Goal: Task Accomplishment & Management: Use online tool/utility

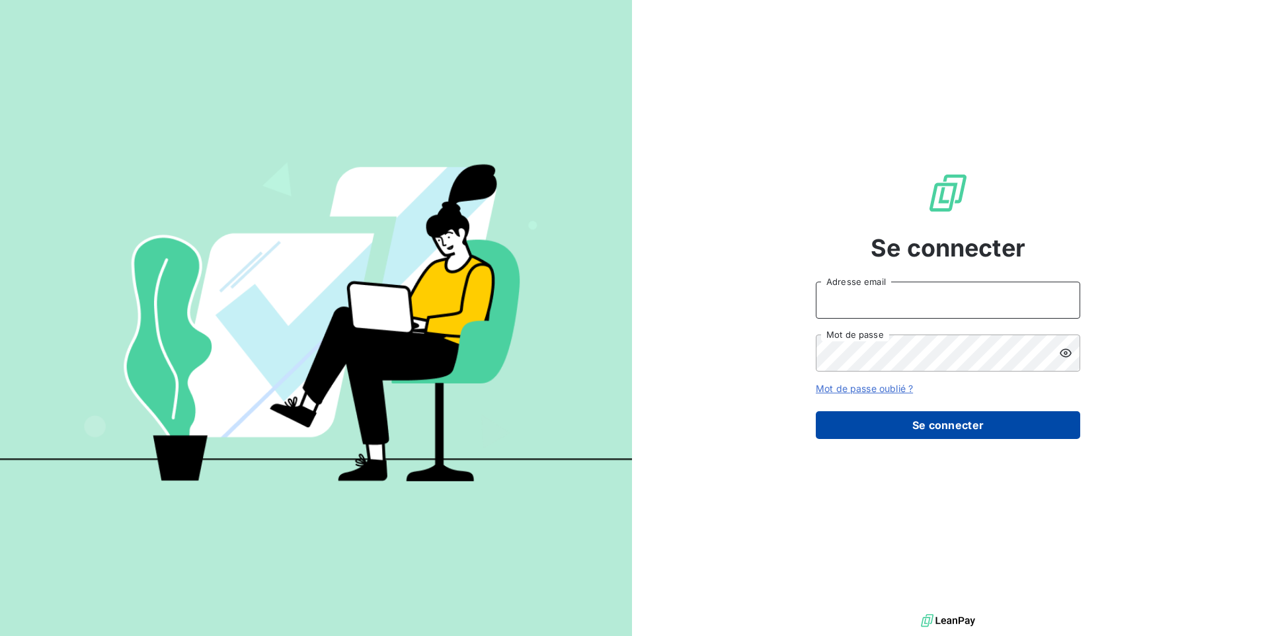
type input "[EMAIL_ADDRESS][DOMAIN_NAME]"
click at [901, 422] on button "Se connecter" at bounding box center [948, 425] width 265 height 28
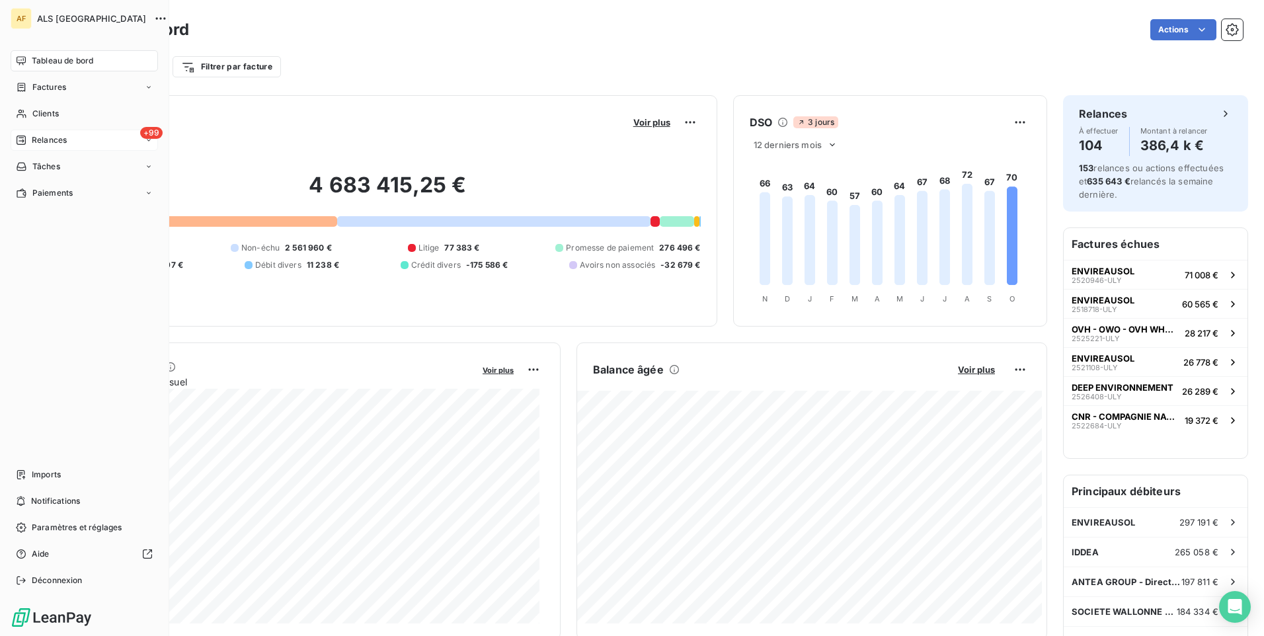
click at [38, 141] on span "Relances" at bounding box center [49, 140] width 35 height 12
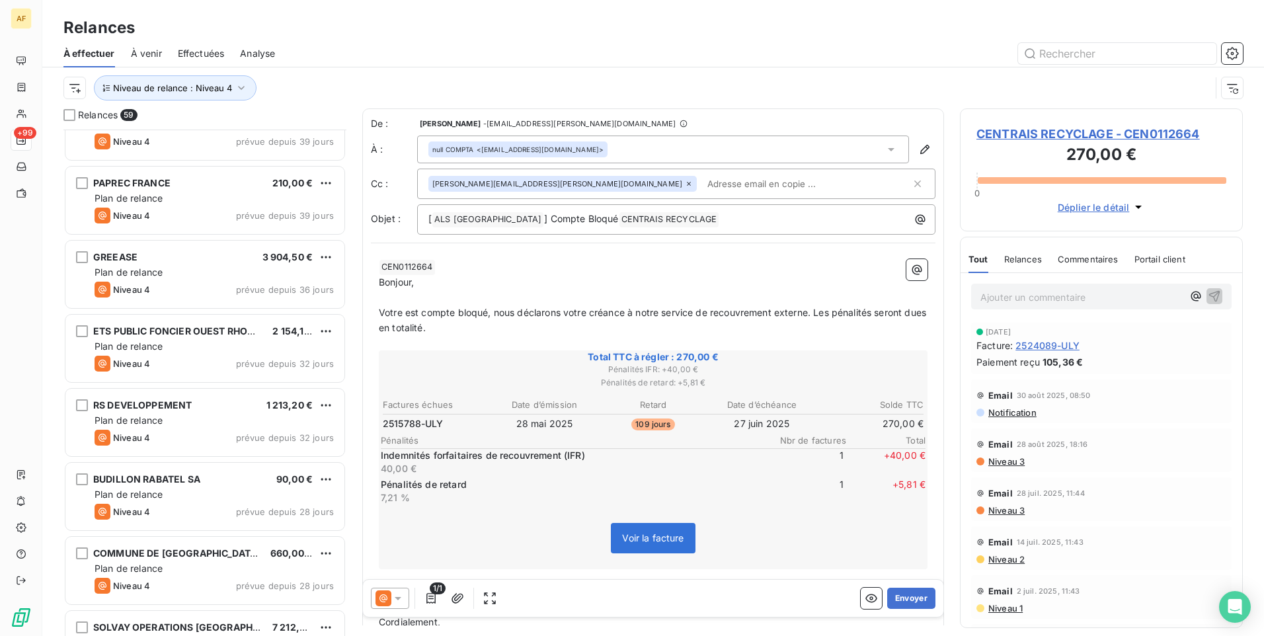
scroll to position [728, 0]
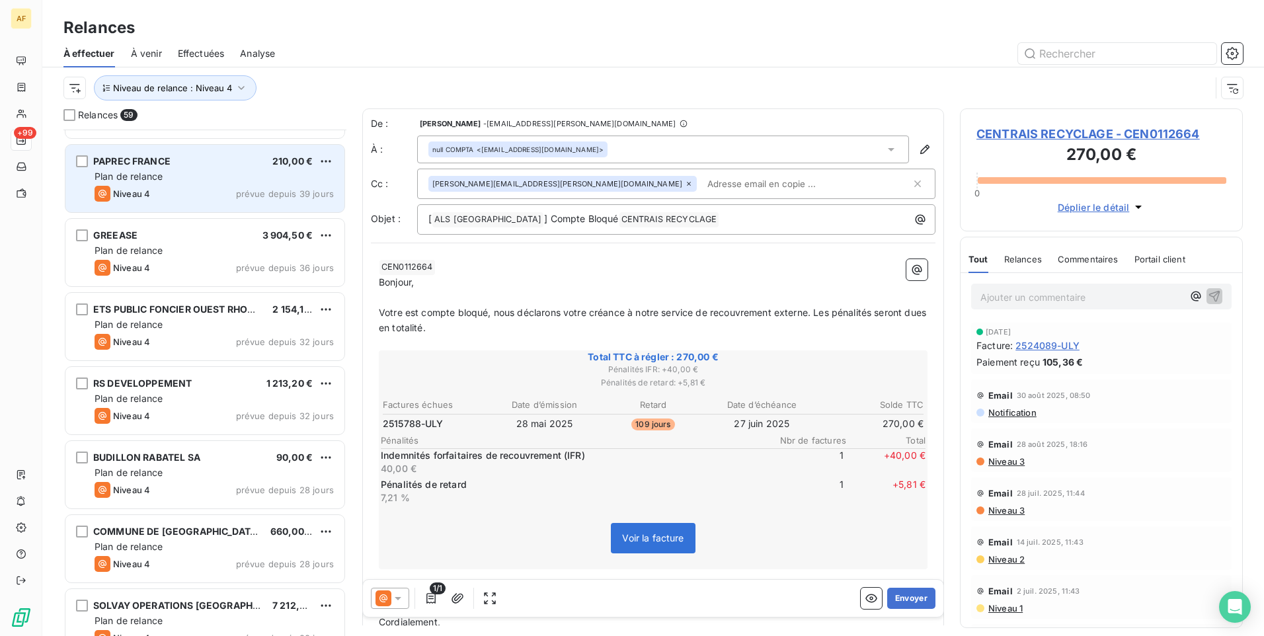
click at [228, 185] on div "PAPREC FRANCE 210,00 € Plan de relance Niveau 4 prévue depuis 39 jours" at bounding box center [204, 178] width 279 height 67
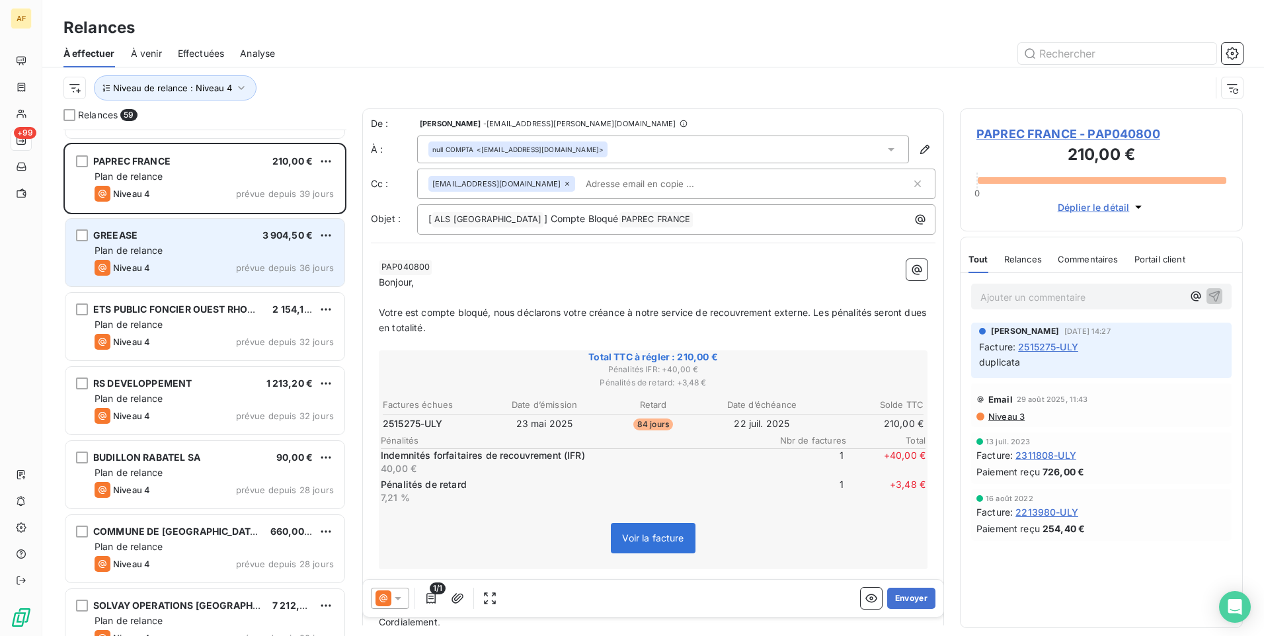
click at [194, 249] on div "Plan de relance" at bounding box center [214, 250] width 239 height 13
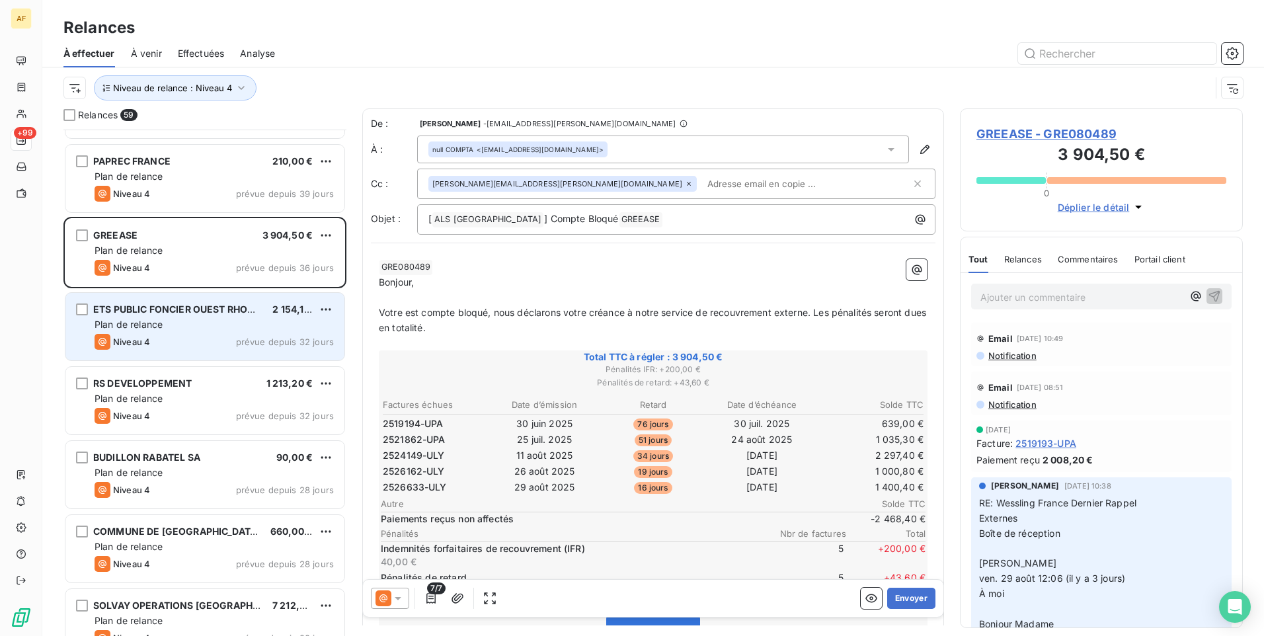
click at [215, 325] on div "Plan de relance" at bounding box center [214, 324] width 239 height 13
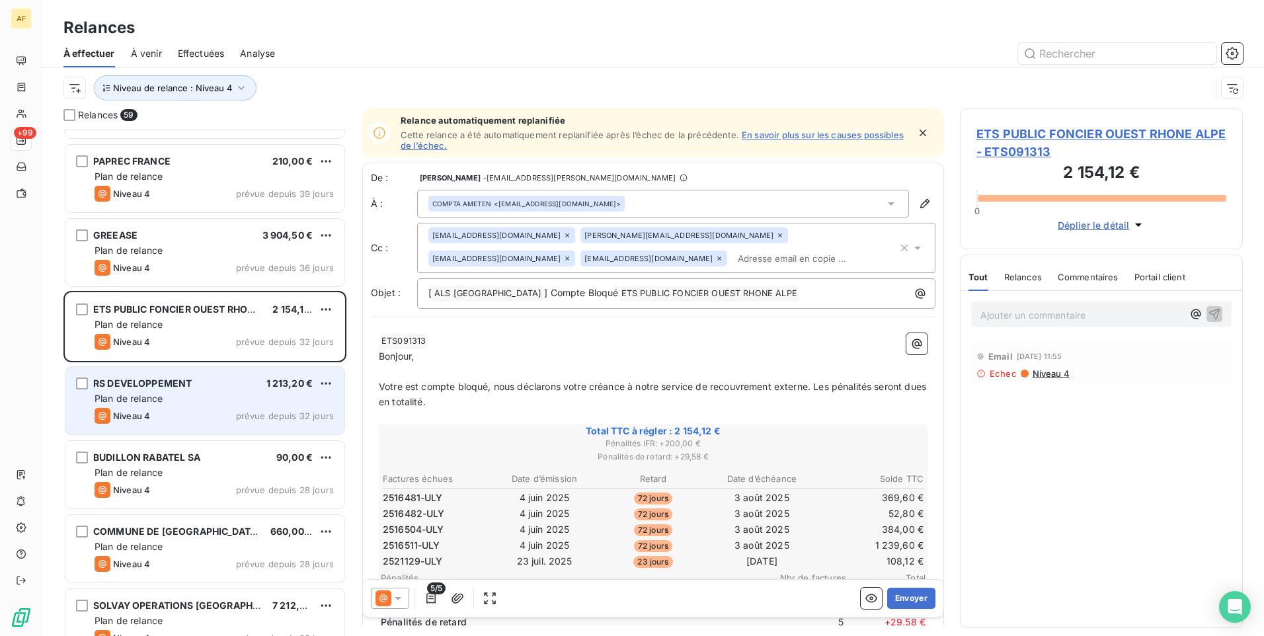
click at [202, 399] on div "Plan de relance" at bounding box center [214, 398] width 239 height 13
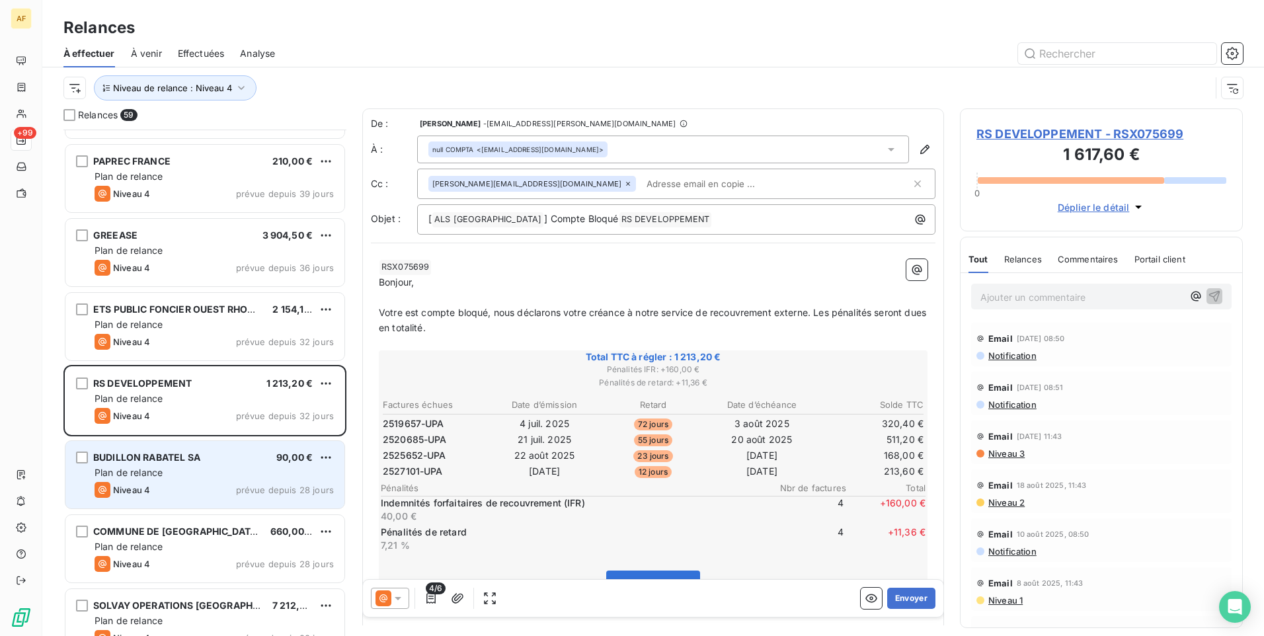
click at [210, 454] on div "BUDILLON [PERSON_NAME] 90,00 €" at bounding box center [214, 458] width 239 height 12
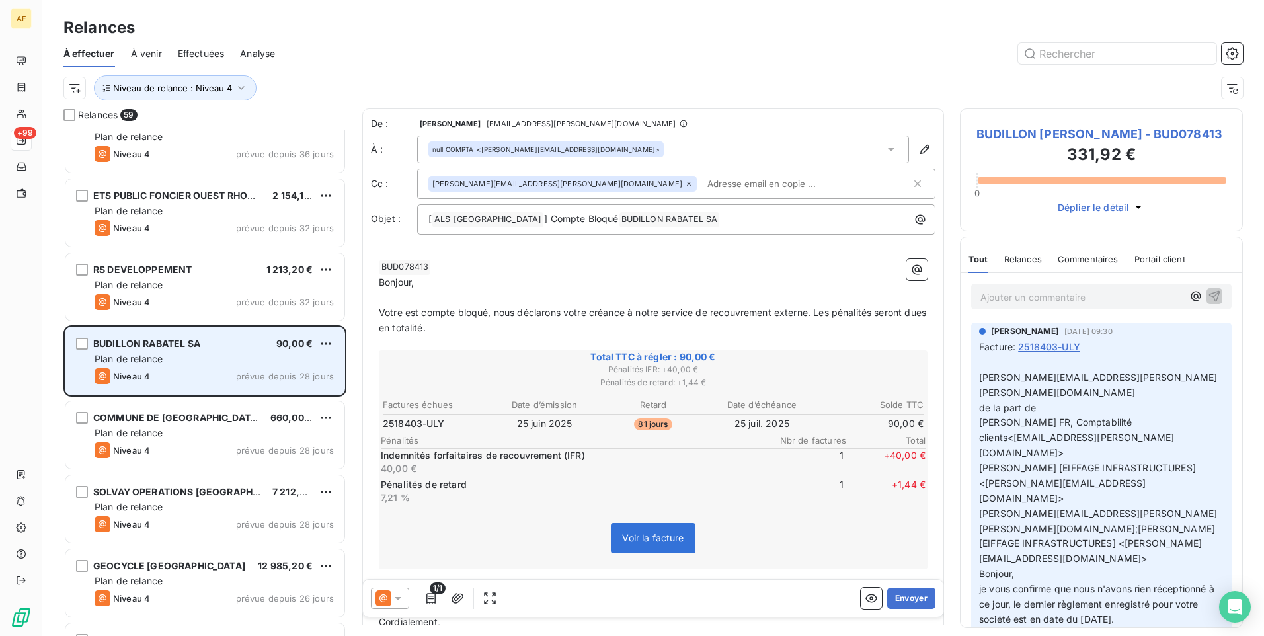
scroll to position [860, 0]
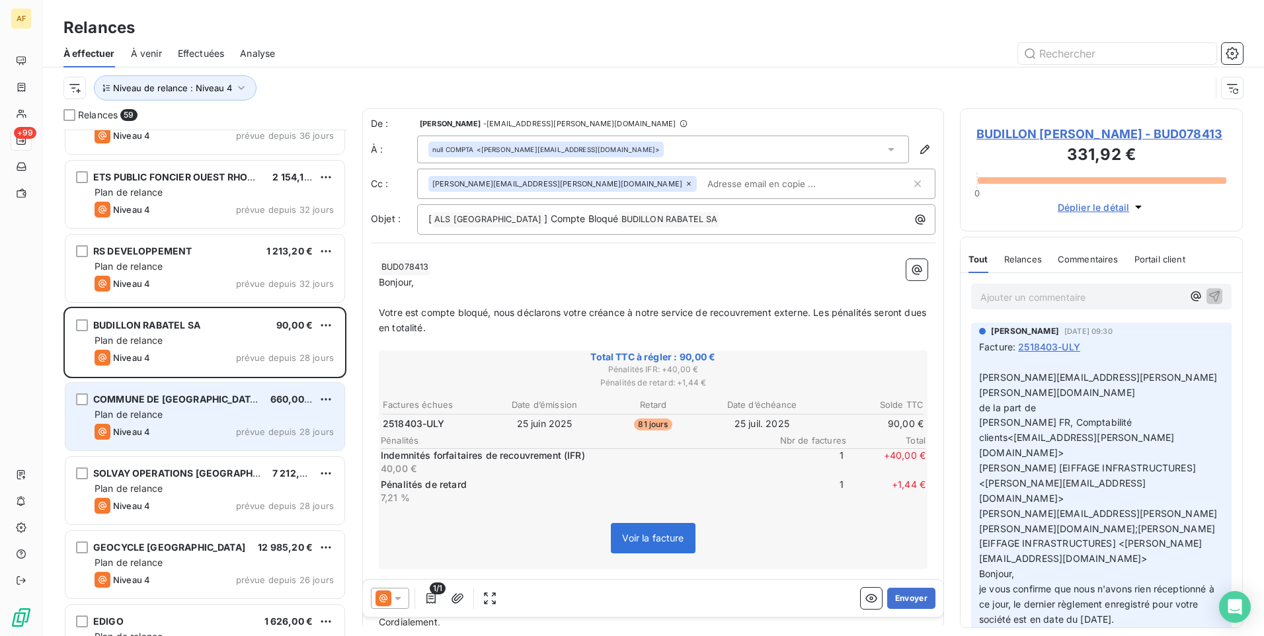
click at [223, 415] on div "Plan de relance" at bounding box center [214, 414] width 239 height 13
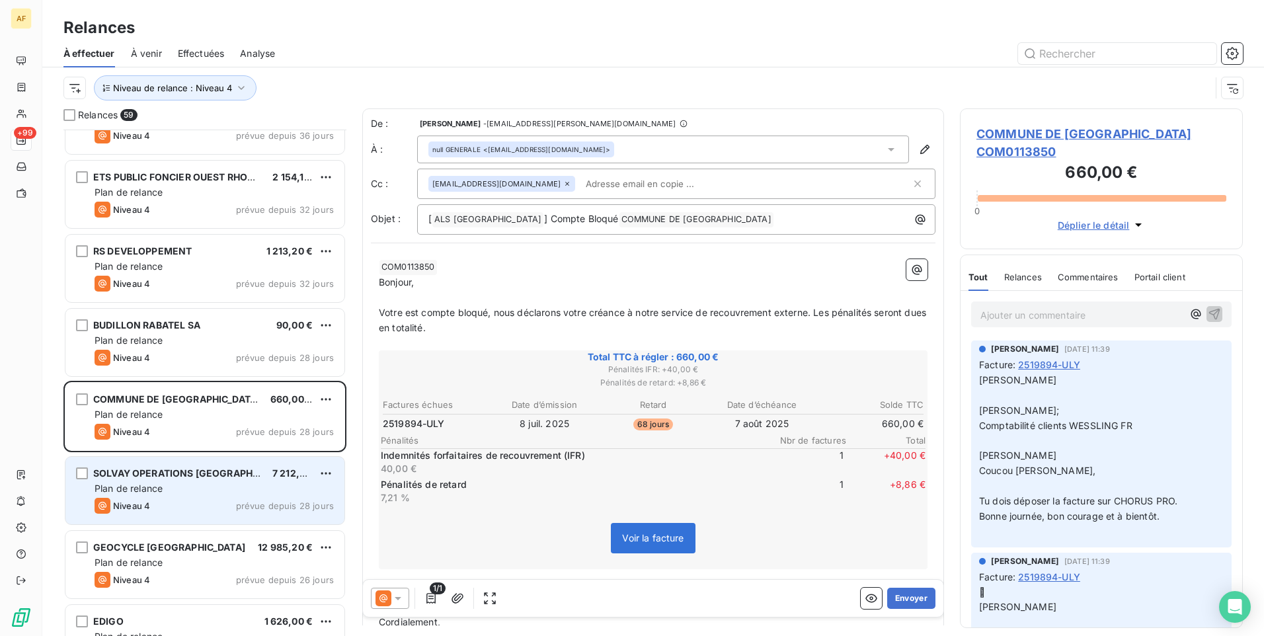
click at [220, 499] on div "Niveau 4 prévue depuis 28 jours" at bounding box center [214, 506] width 239 height 16
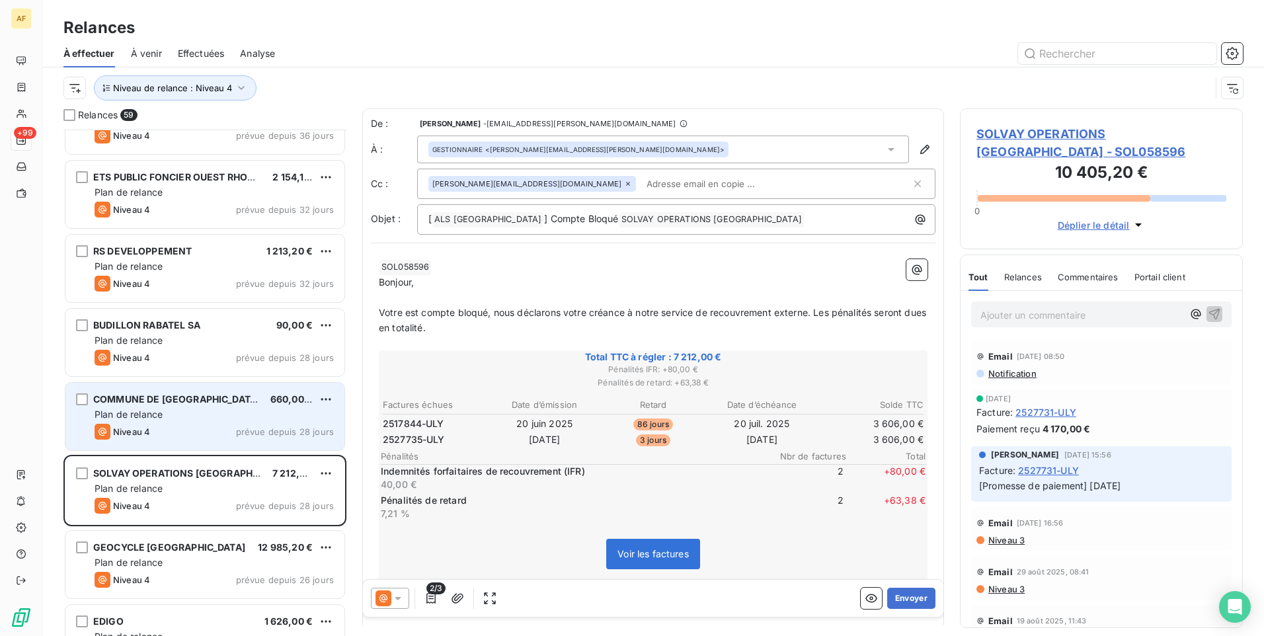
scroll to position [926, 0]
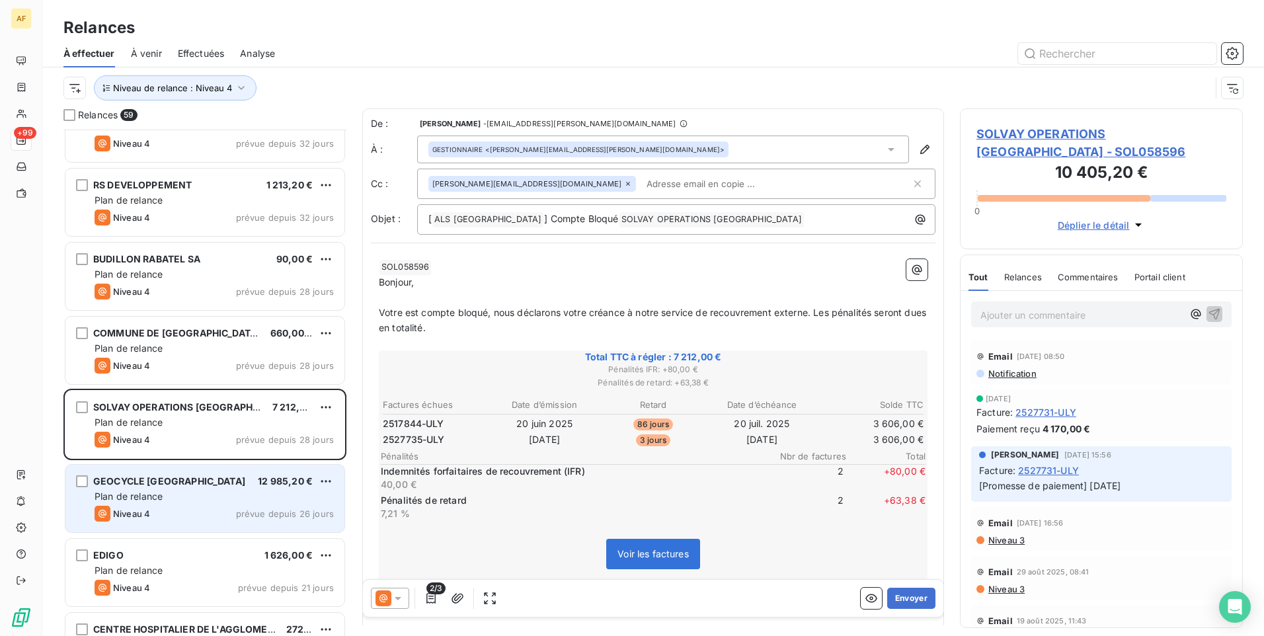
click at [212, 499] on div "Plan de relance" at bounding box center [214, 496] width 239 height 13
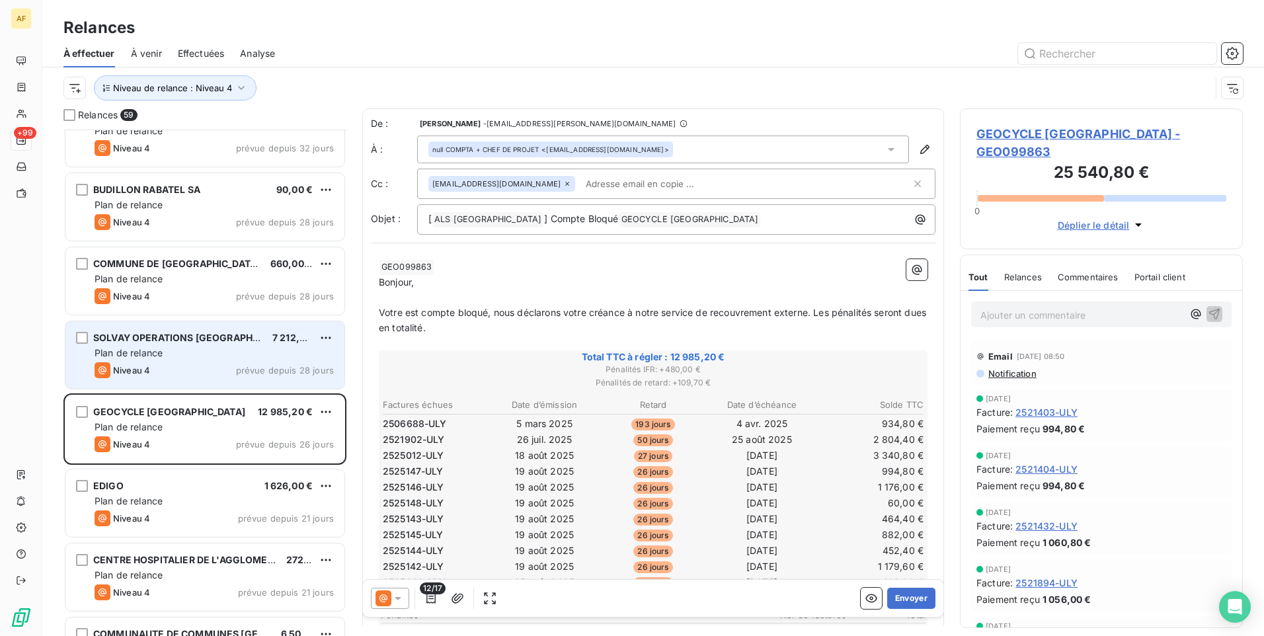
scroll to position [1059, 0]
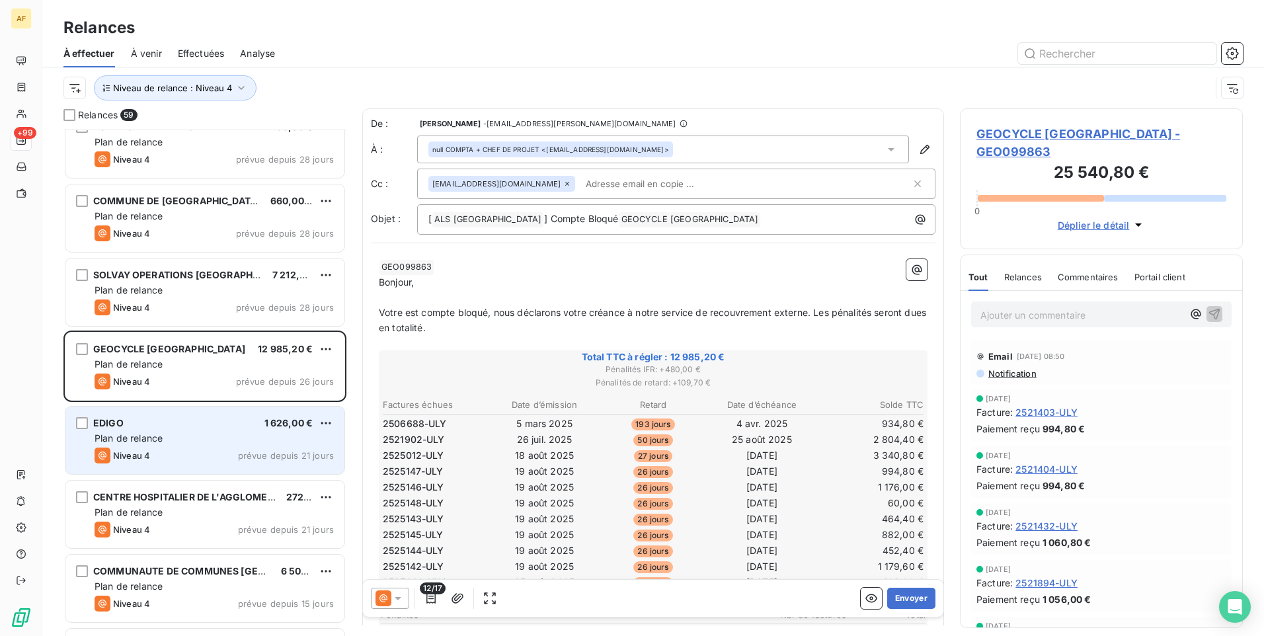
click at [234, 431] on div "EDIGO 1 626,00 € Plan de relance Niveau 4 prévue depuis 21 jours" at bounding box center [204, 440] width 279 height 67
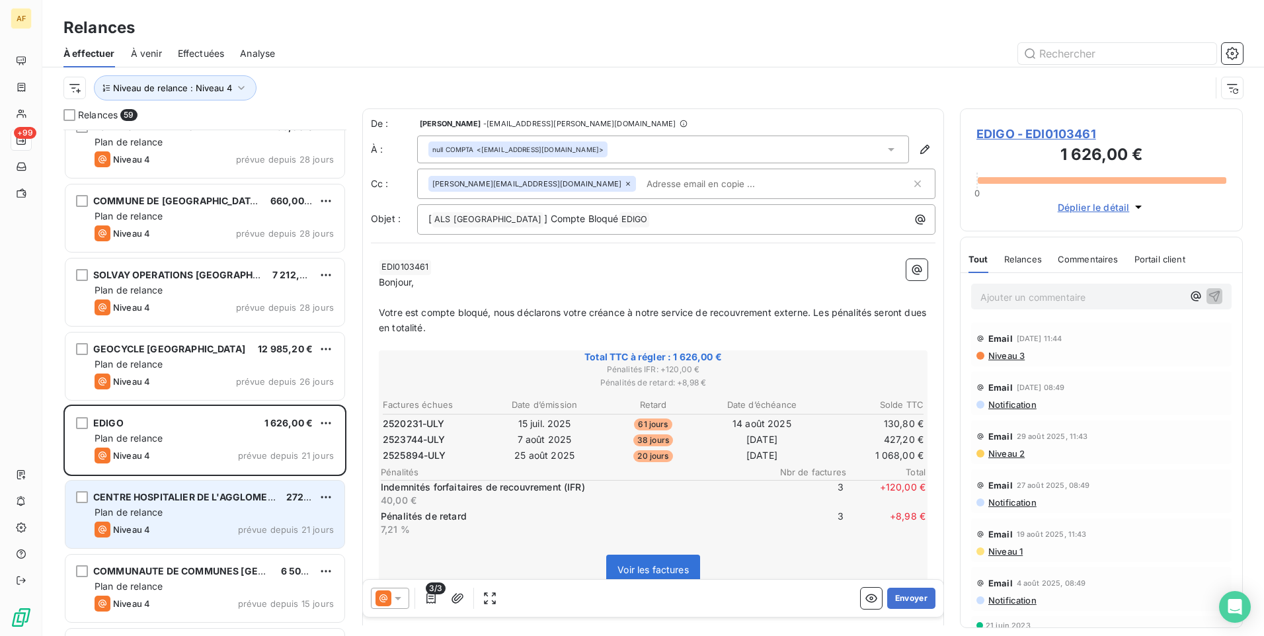
click at [196, 521] on div "CENTRE HOSPITALIER DE L'AGGLOMERATION MONTARGOISE 272,70 € Plan de relance Nive…" at bounding box center [204, 514] width 279 height 67
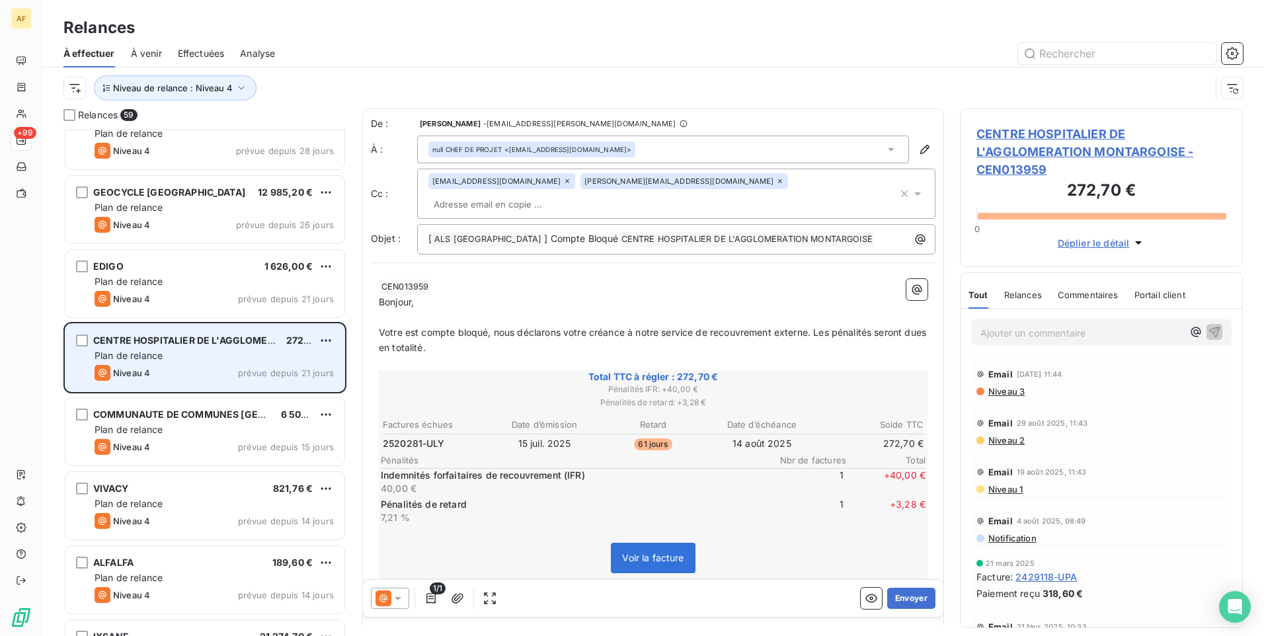
scroll to position [1257, 0]
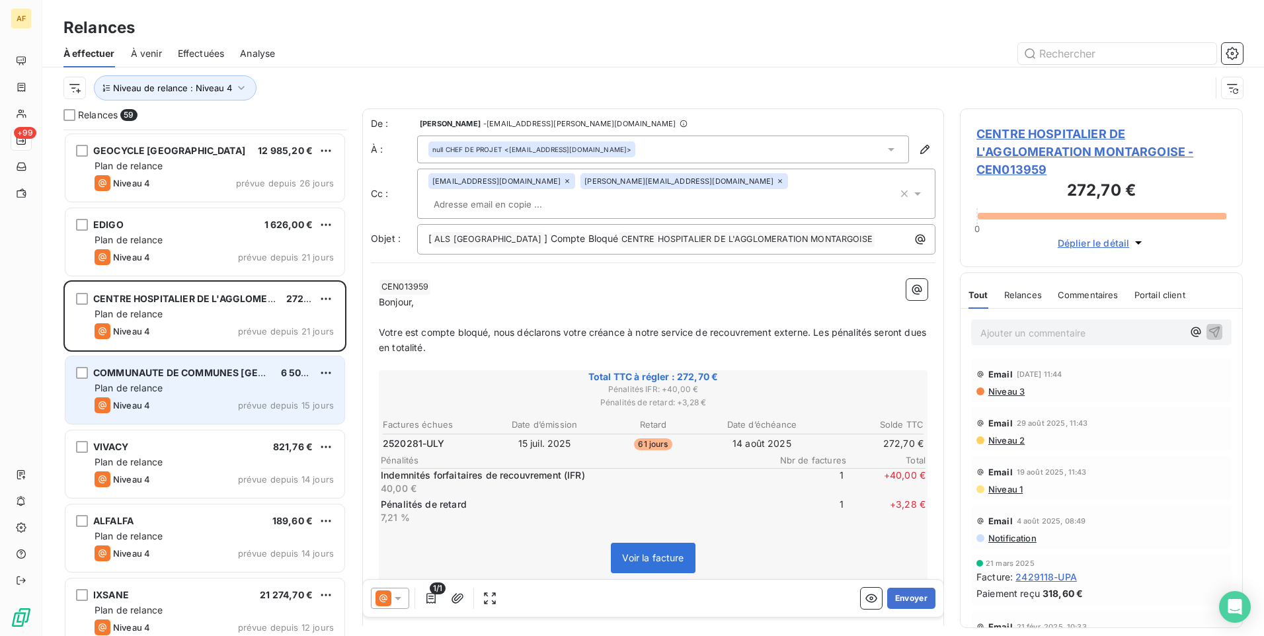
click at [198, 407] on div "Niveau 4 prévue depuis 15 jours" at bounding box center [214, 405] width 239 height 16
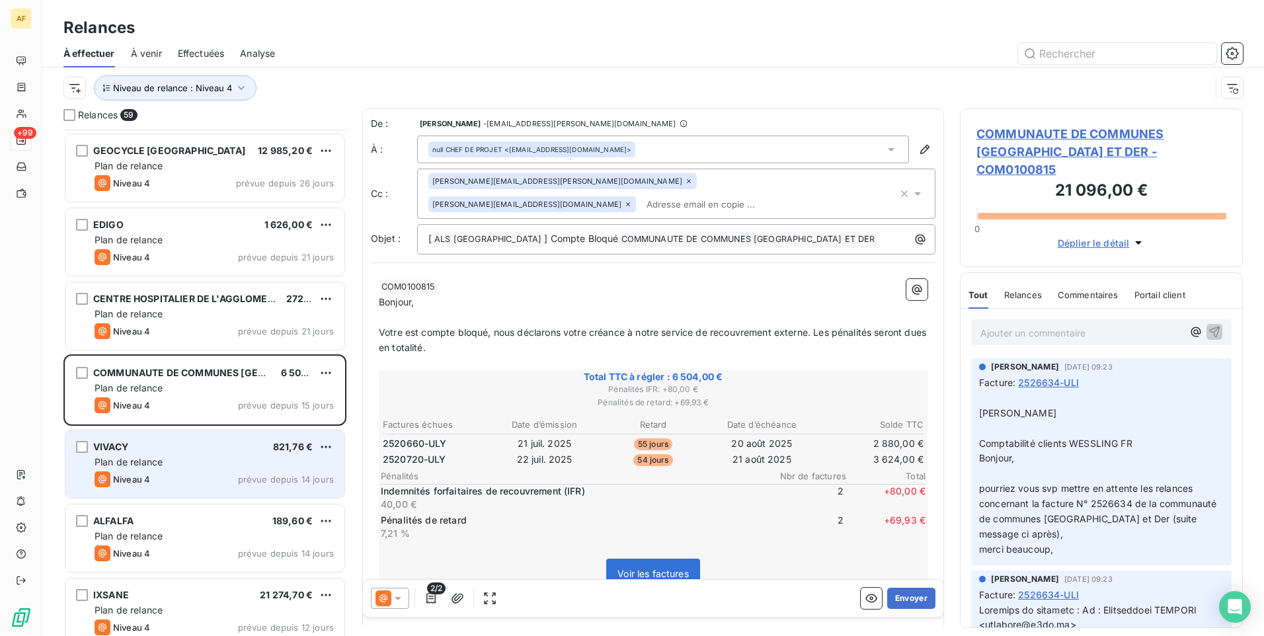
click at [216, 460] on div "Plan de relance" at bounding box center [214, 462] width 239 height 13
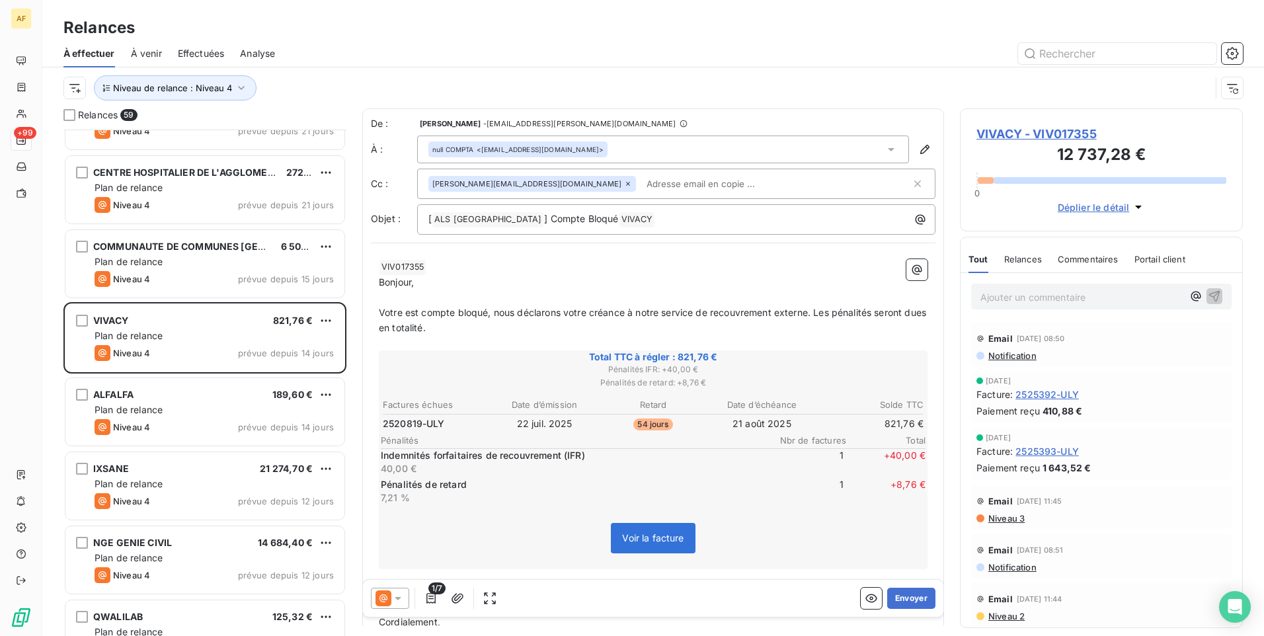
scroll to position [1389, 0]
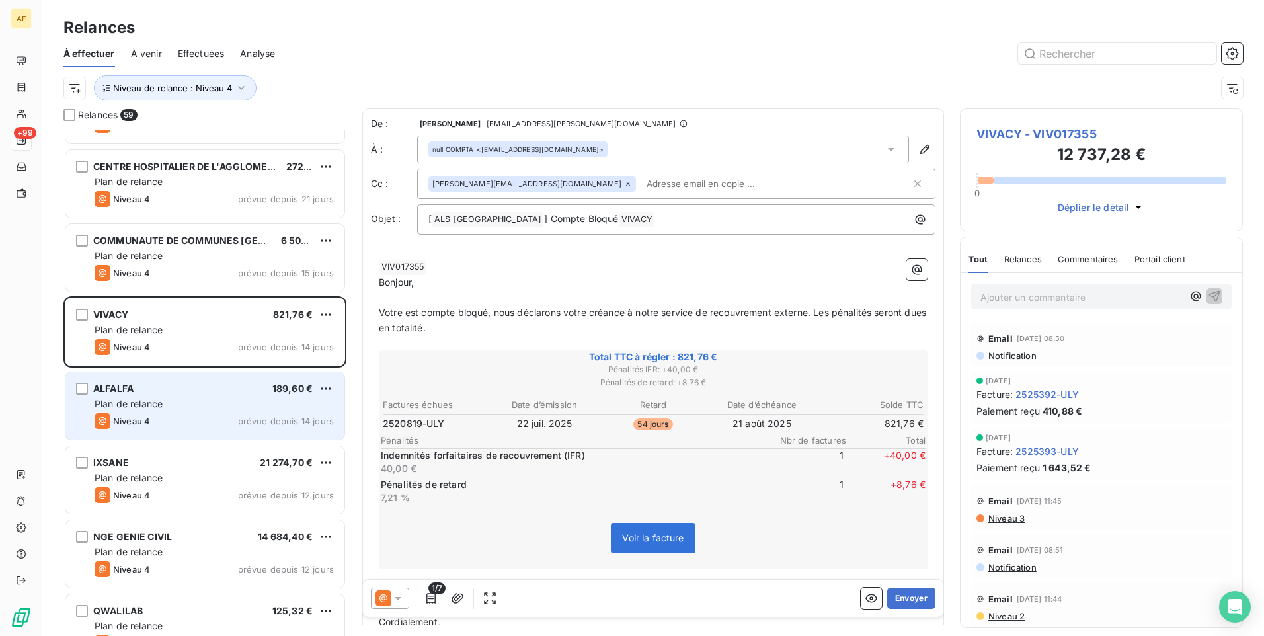
click at [204, 411] on div "ALFALFA 189,60 € Plan de relance Niveau 4 prévue depuis 14 jours" at bounding box center [204, 405] width 279 height 67
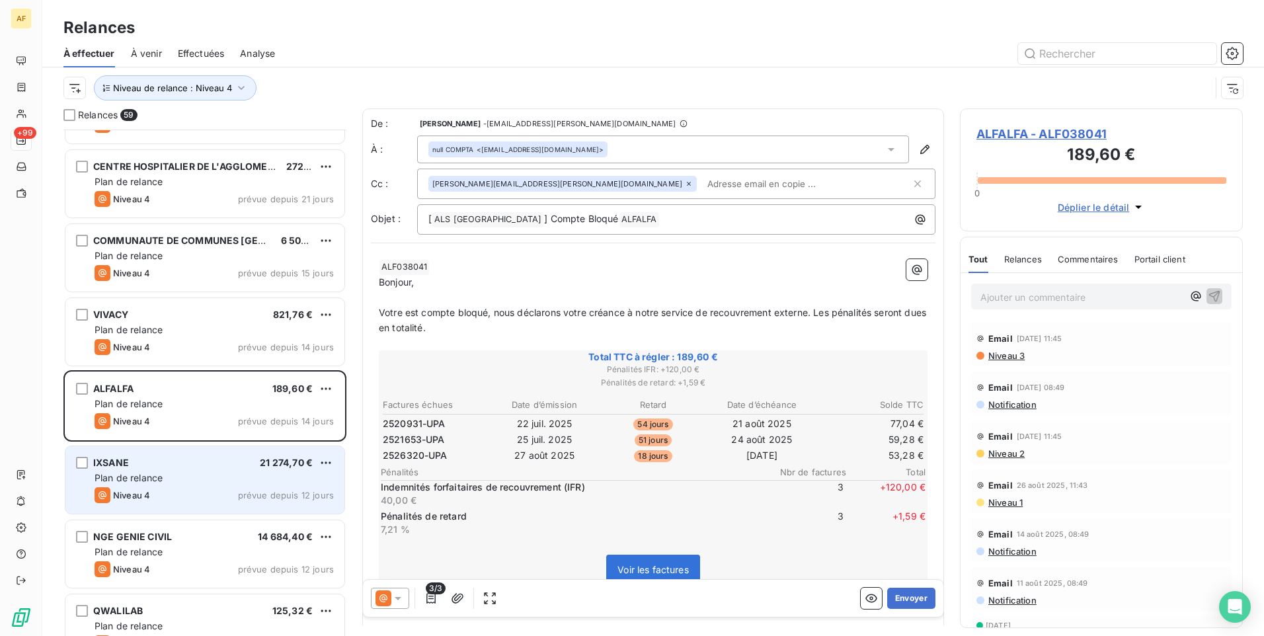
click at [198, 482] on div "Plan de relance" at bounding box center [214, 477] width 239 height 13
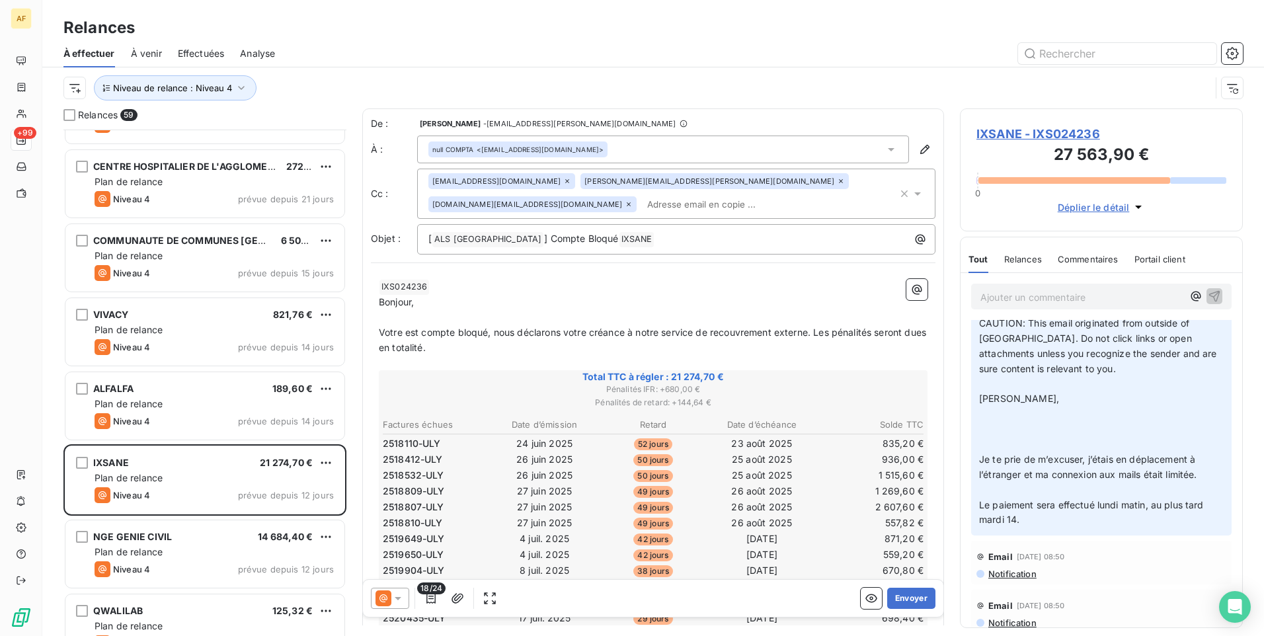
scroll to position [132, 0]
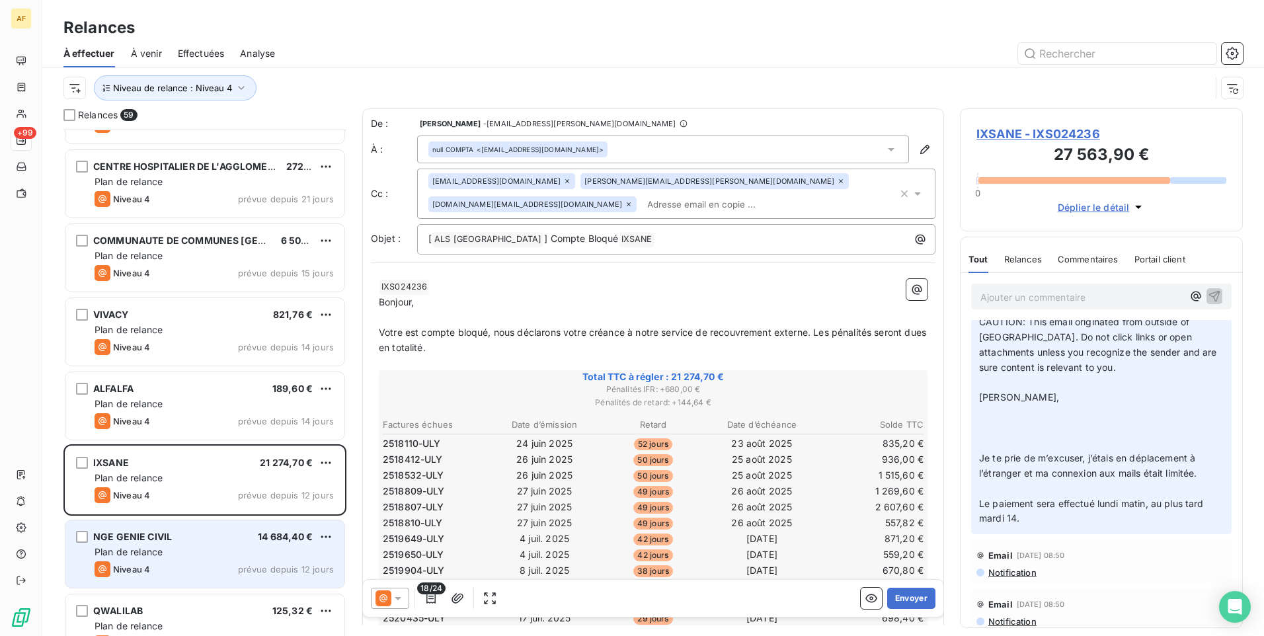
click at [237, 543] on div "NGE GENIE CIVIL 14 684,40 € Plan de relance Niveau 4 prévue depuis 12 jours" at bounding box center [204, 553] width 279 height 67
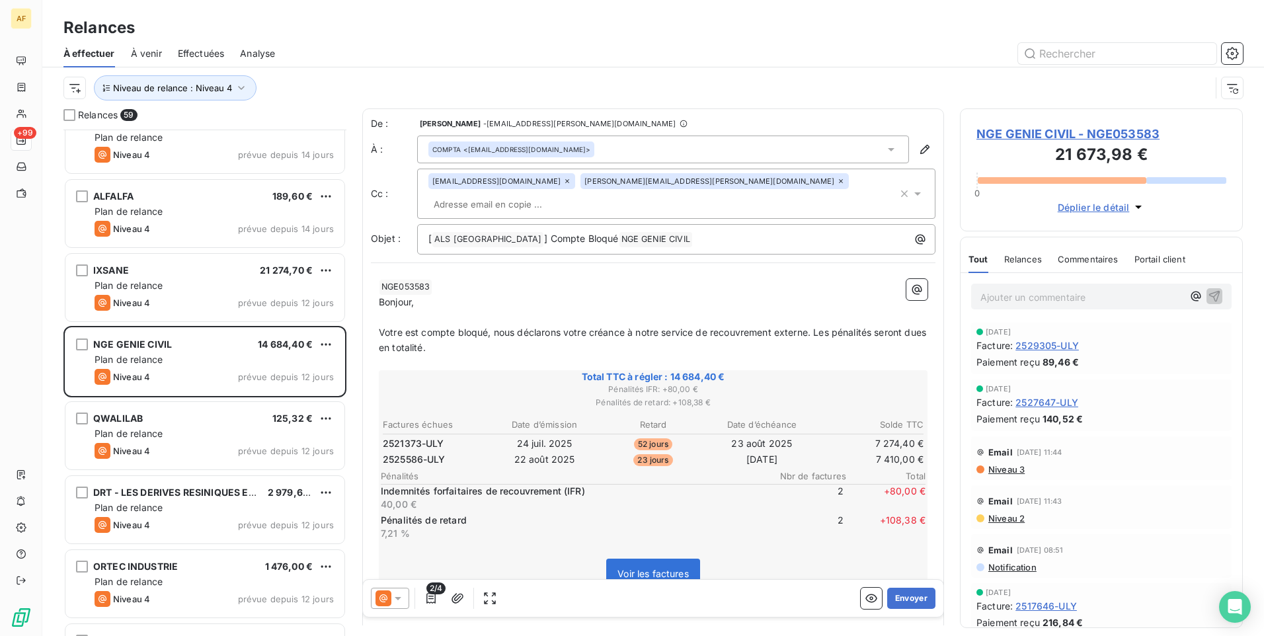
scroll to position [1588, 0]
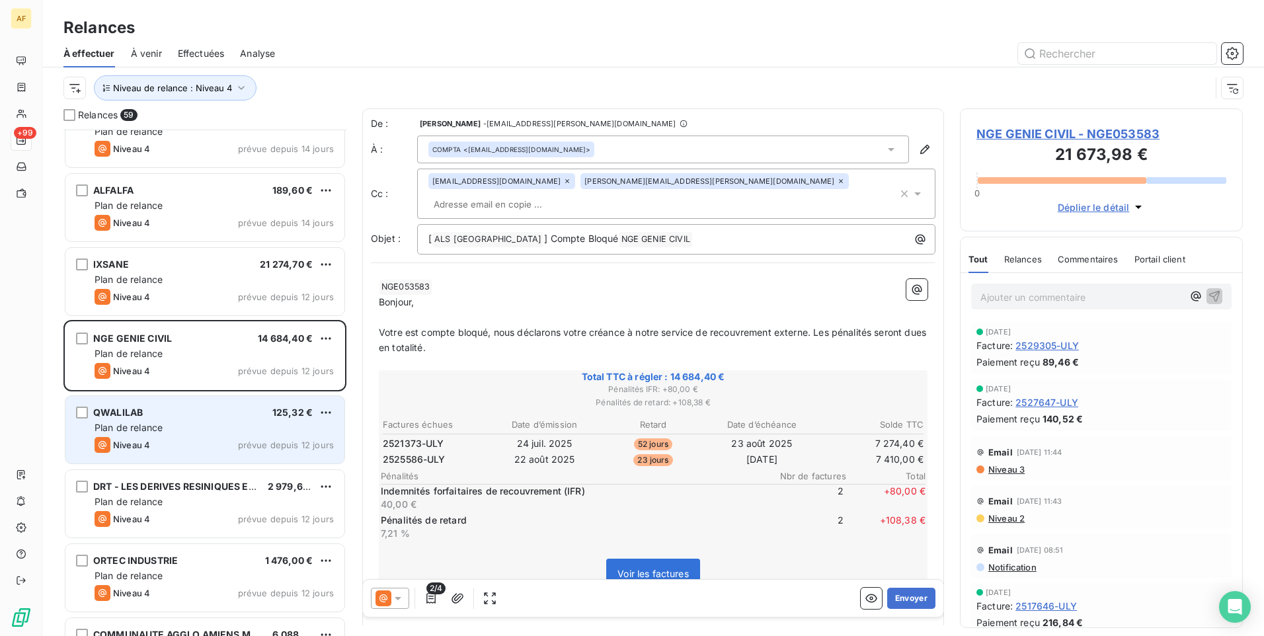
click at [224, 435] on div "QWALILAB 125,32 € Plan de relance Niveau 4 prévue depuis 12 jours" at bounding box center [204, 429] width 279 height 67
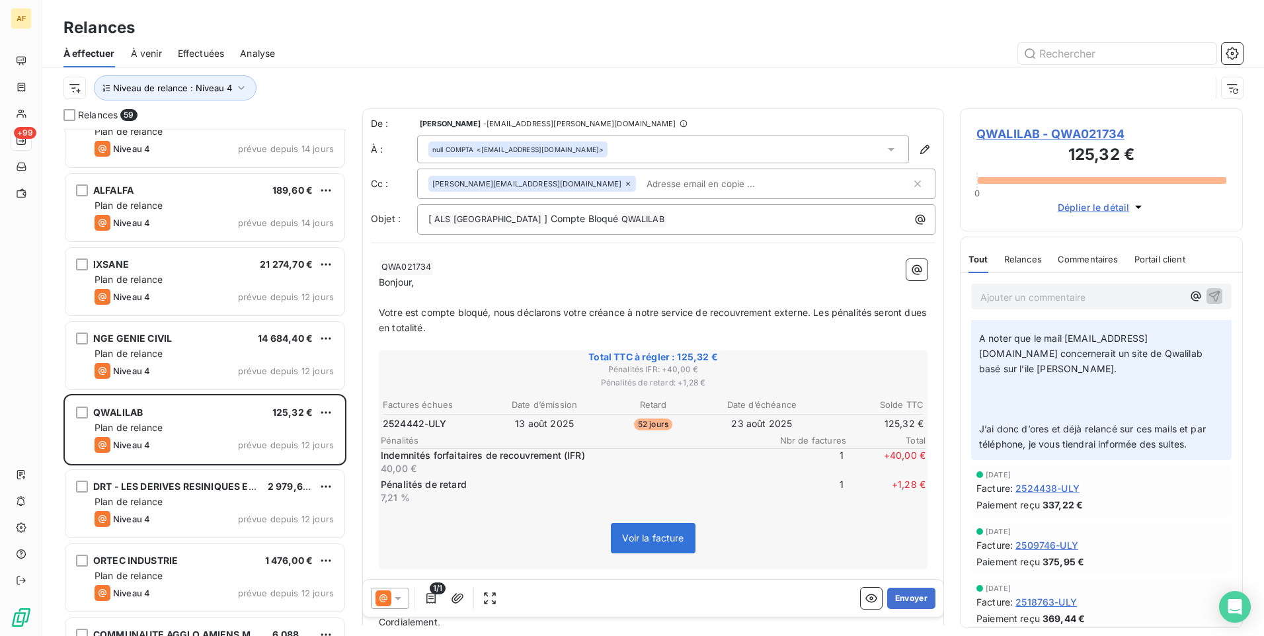
scroll to position [397, 0]
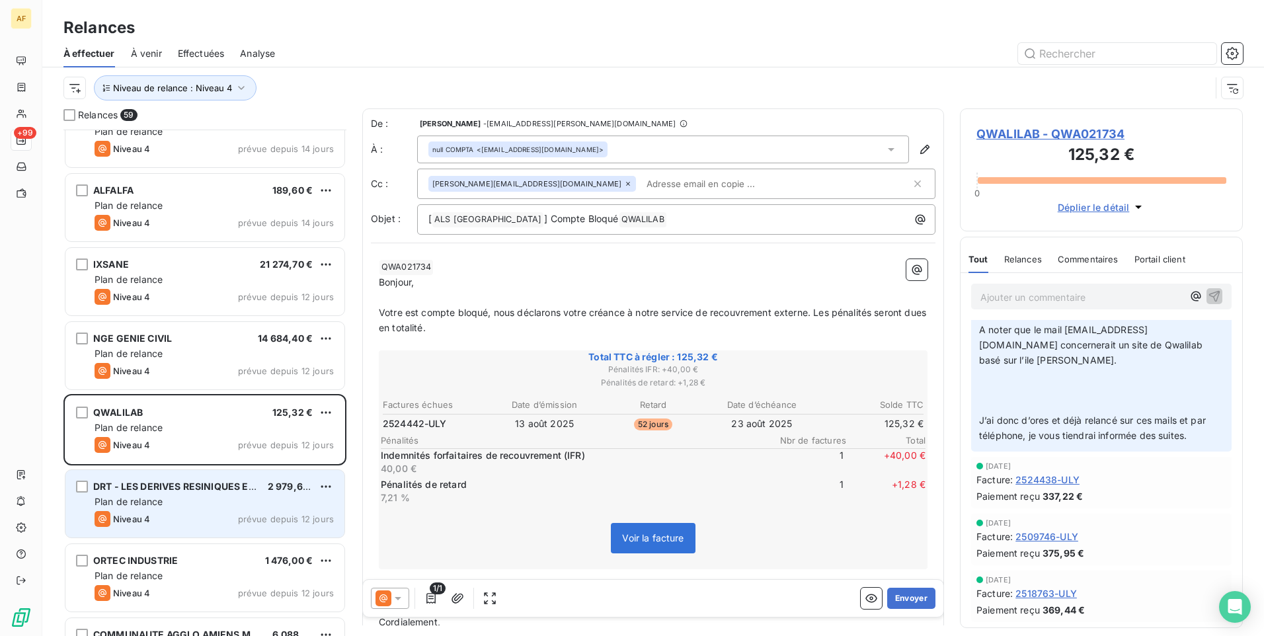
click at [218, 506] on div "Plan de relance" at bounding box center [214, 501] width 239 height 13
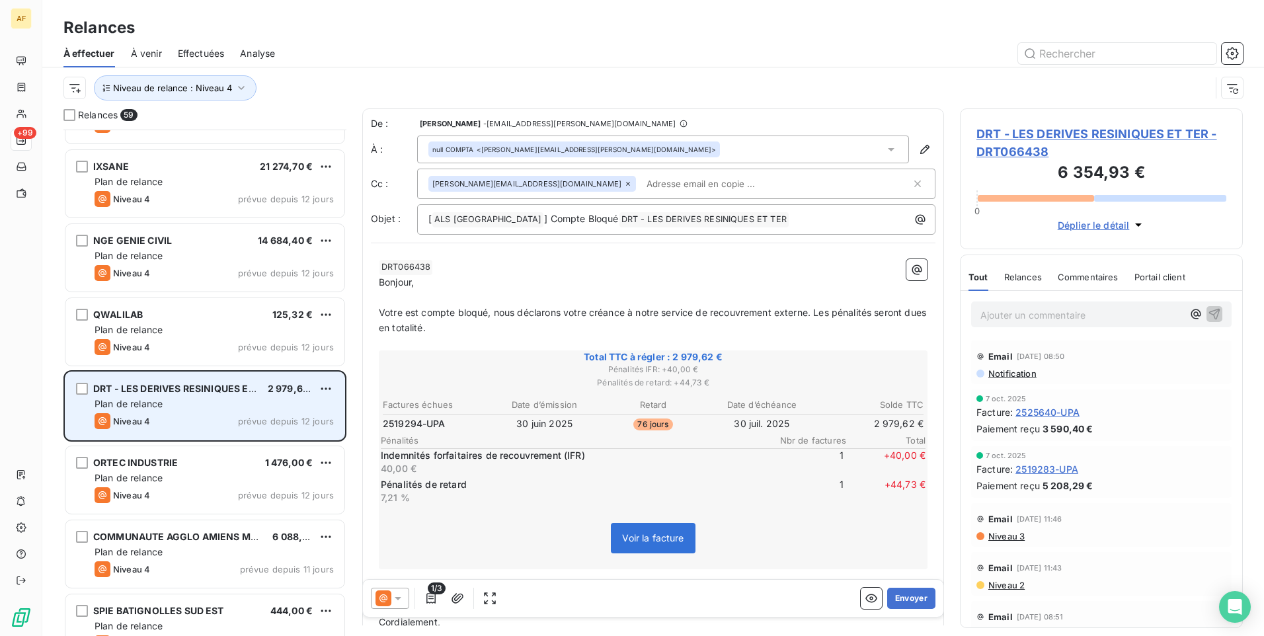
scroll to position [1720, 0]
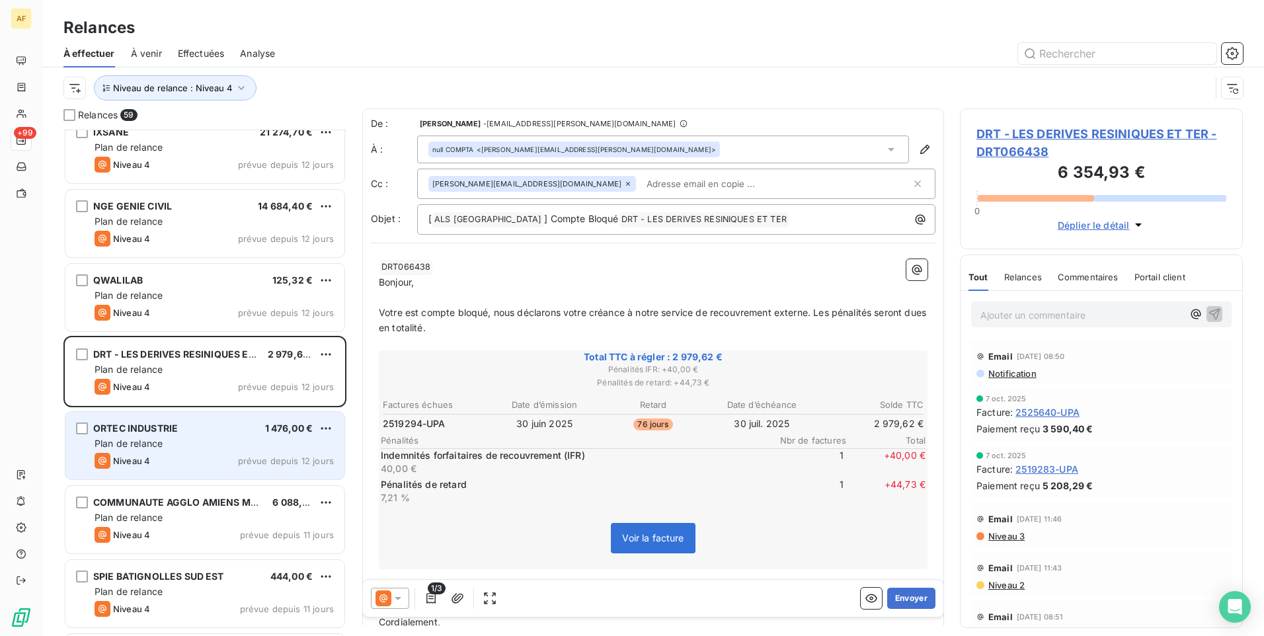
click at [227, 454] on div "Niveau 4 prévue depuis 12 jours" at bounding box center [214, 461] width 239 height 16
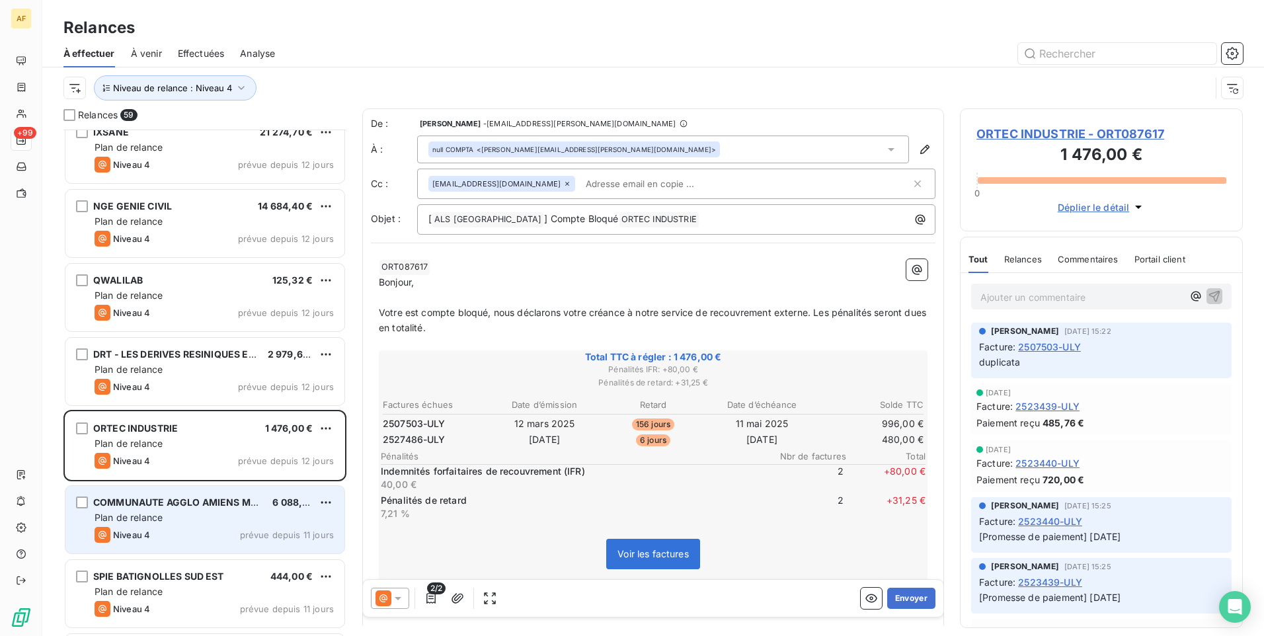
click at [198, 516] on div "Plan de relance" at bounding box center [214, 517] width 239 height 13
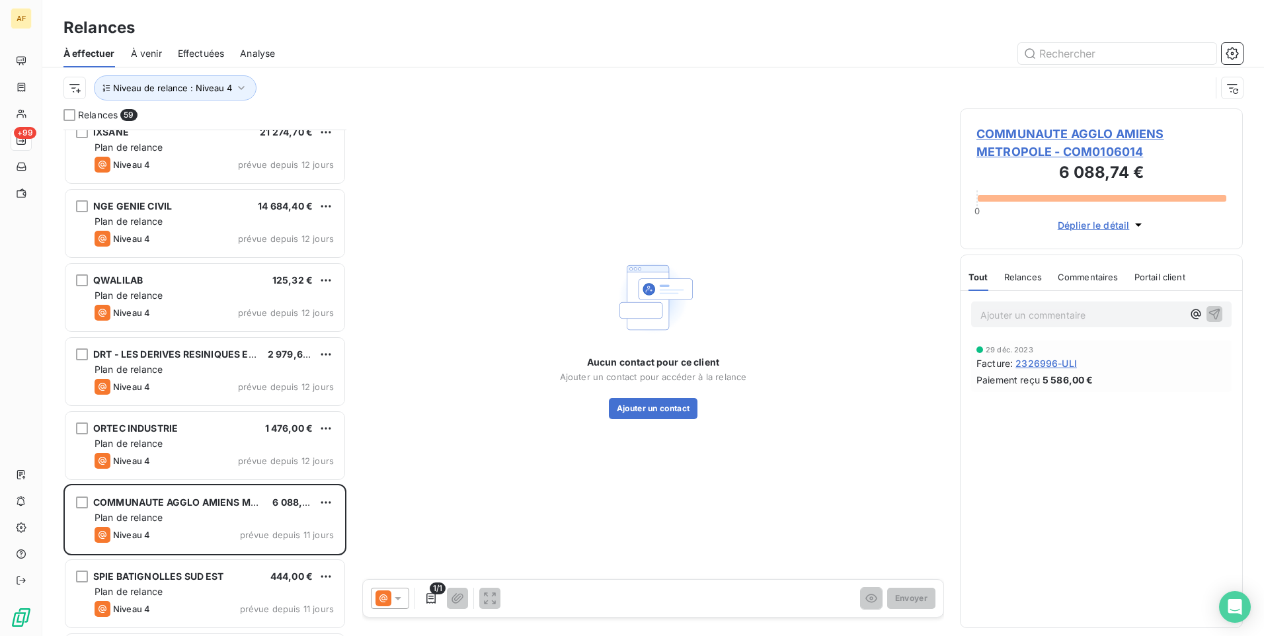
click at [1023, 138] on span "COMMUNAUTE AGGLO AMIENS METROPOLE - COM0106014" at bounding box center [1102, 143] width 250 height 36
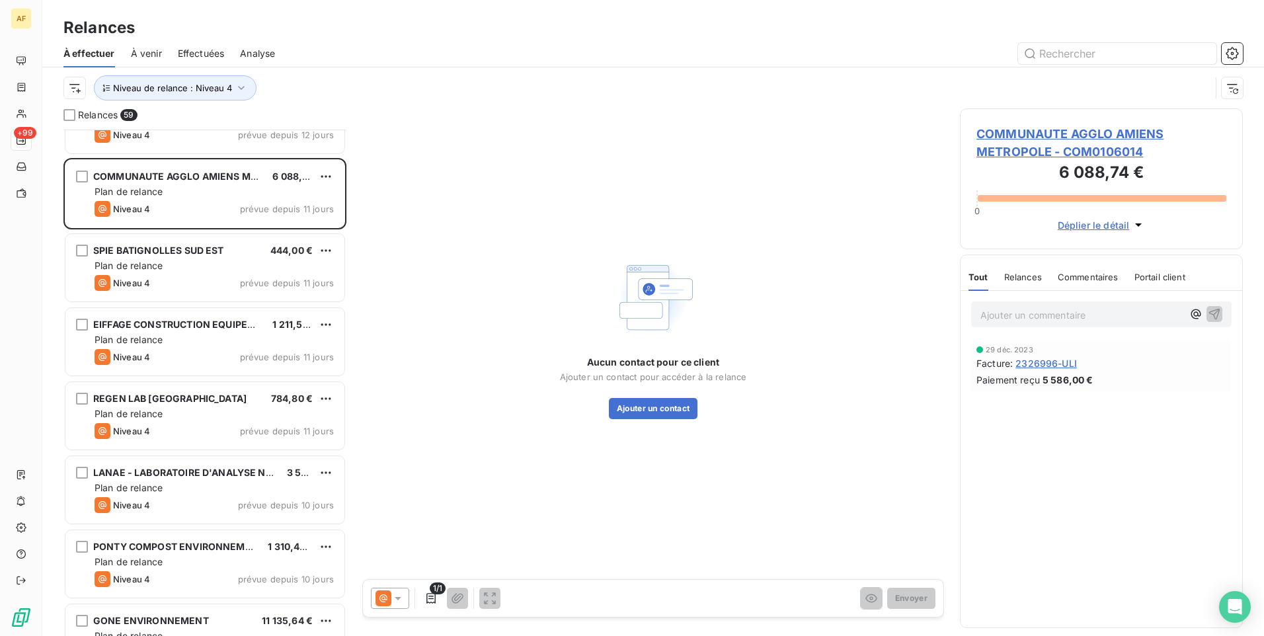
scroll to position [2051, 0]
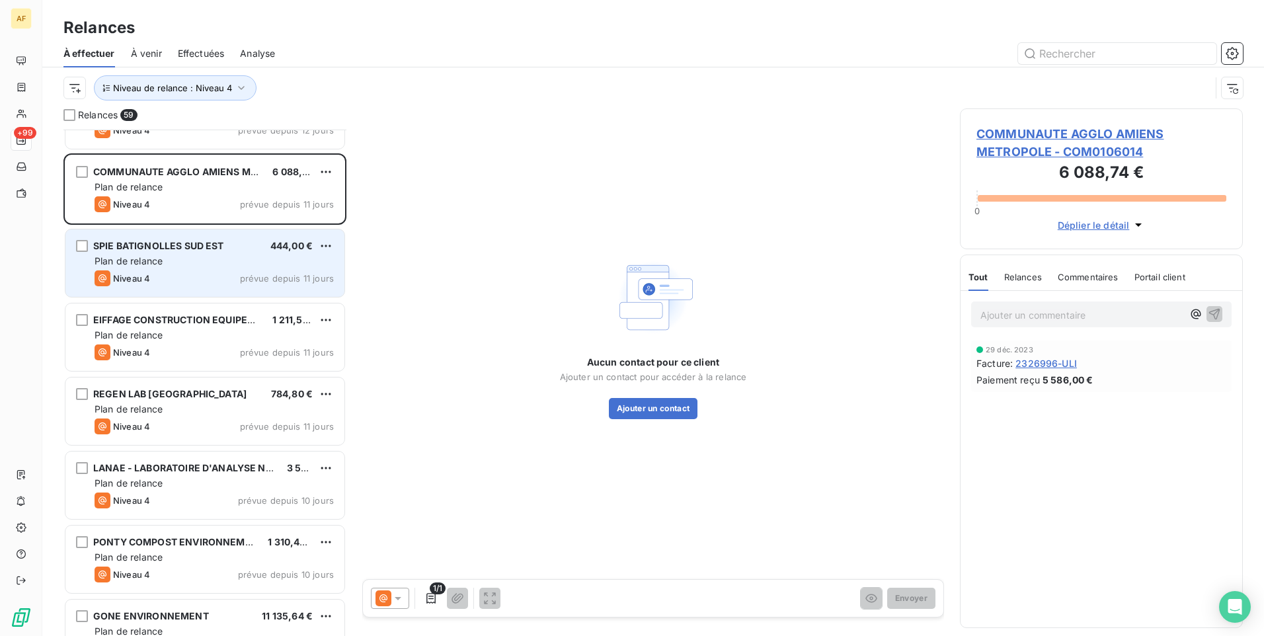
click at [197, 251] on div "SPIE BATIGNOLLES SUD EST" at bounding box center [158, 245] width 131 height 13
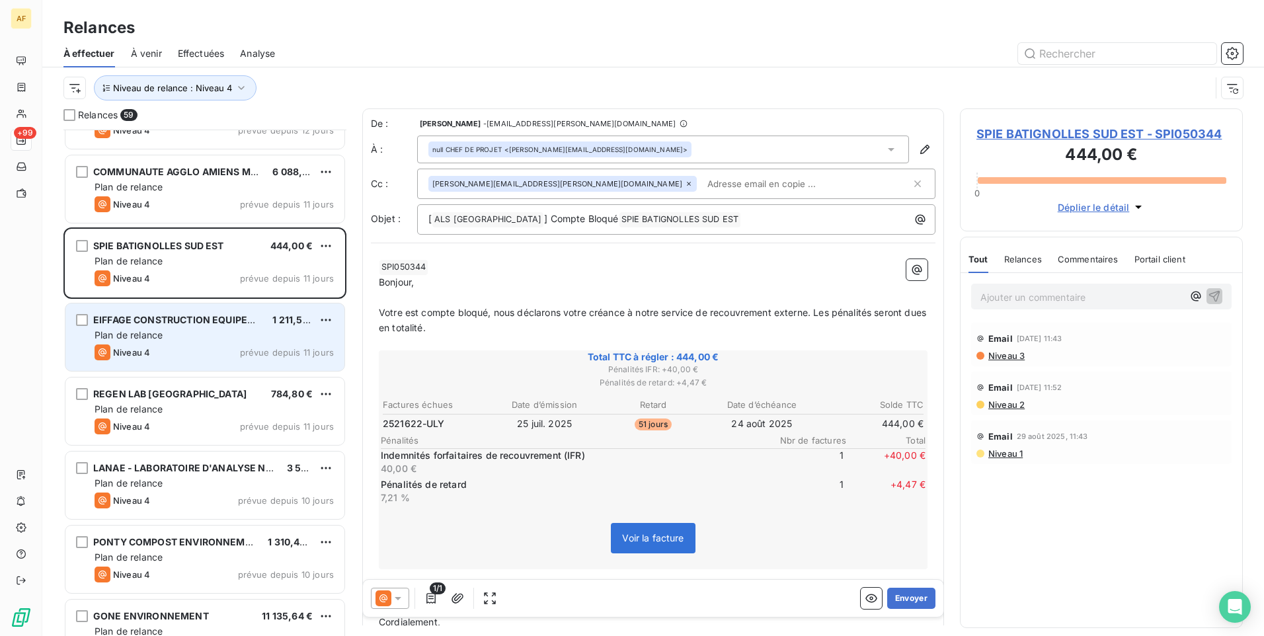
click at [172, 347] on div "Niveau 4 prévue depuis 11 jours" at bounding box center [214, 353] width 239 height 16
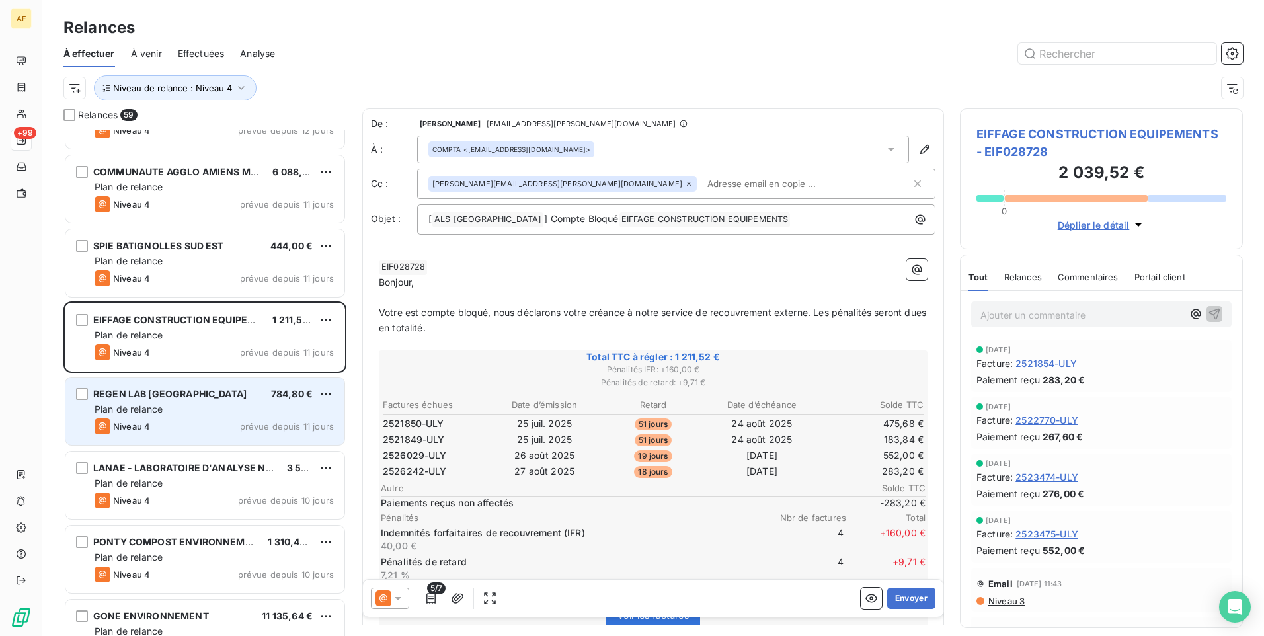
click at [195, 415] on div "Plan de relance" at bounding box center [214, 409] width 239 height 13
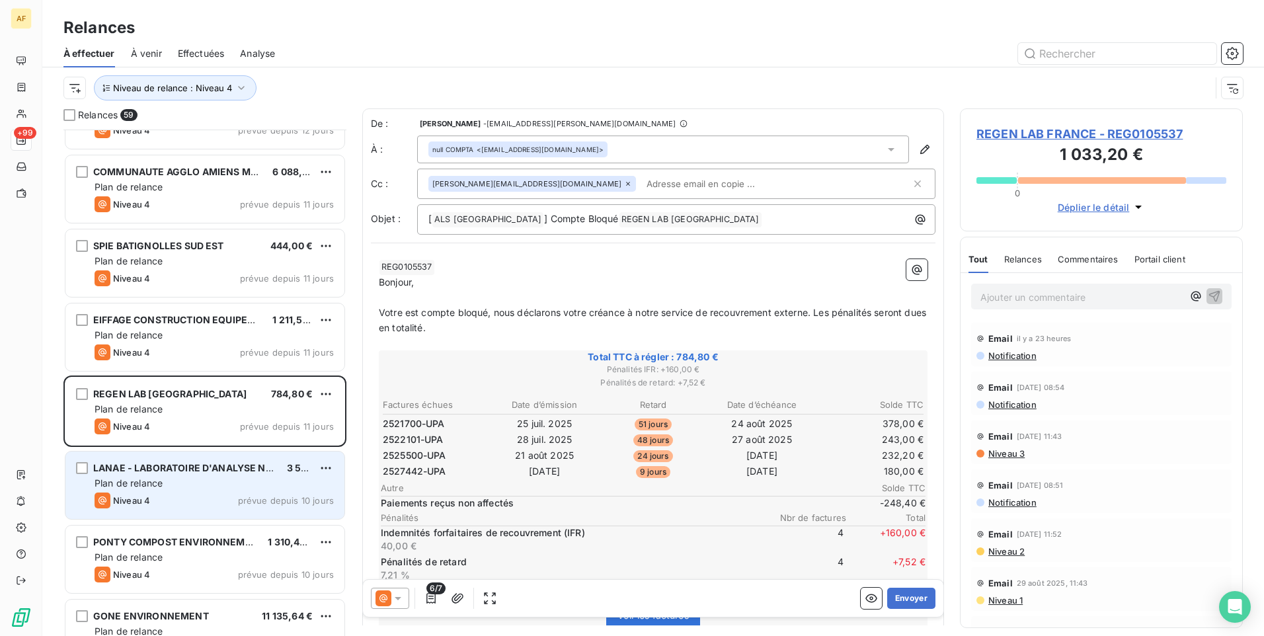
click at [197, 497] on div "Niveau 4 prévue depuis 10 jours" at bounding box center [214, 501] width 239 height 16
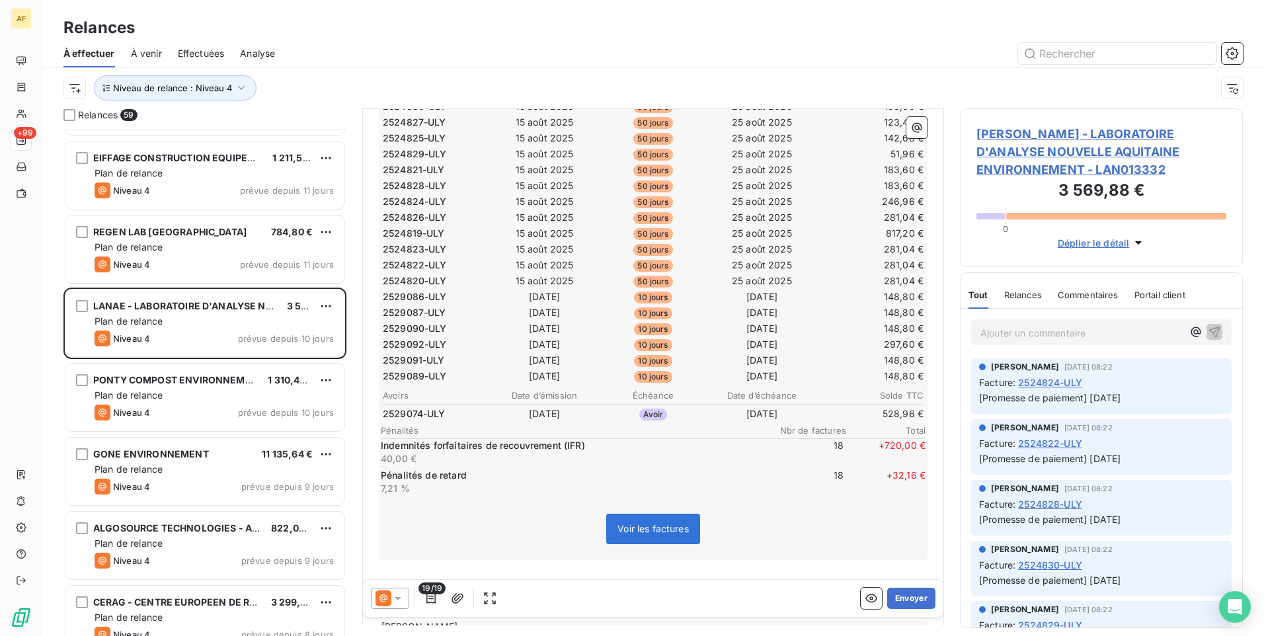
scroll to position [2249, 0]
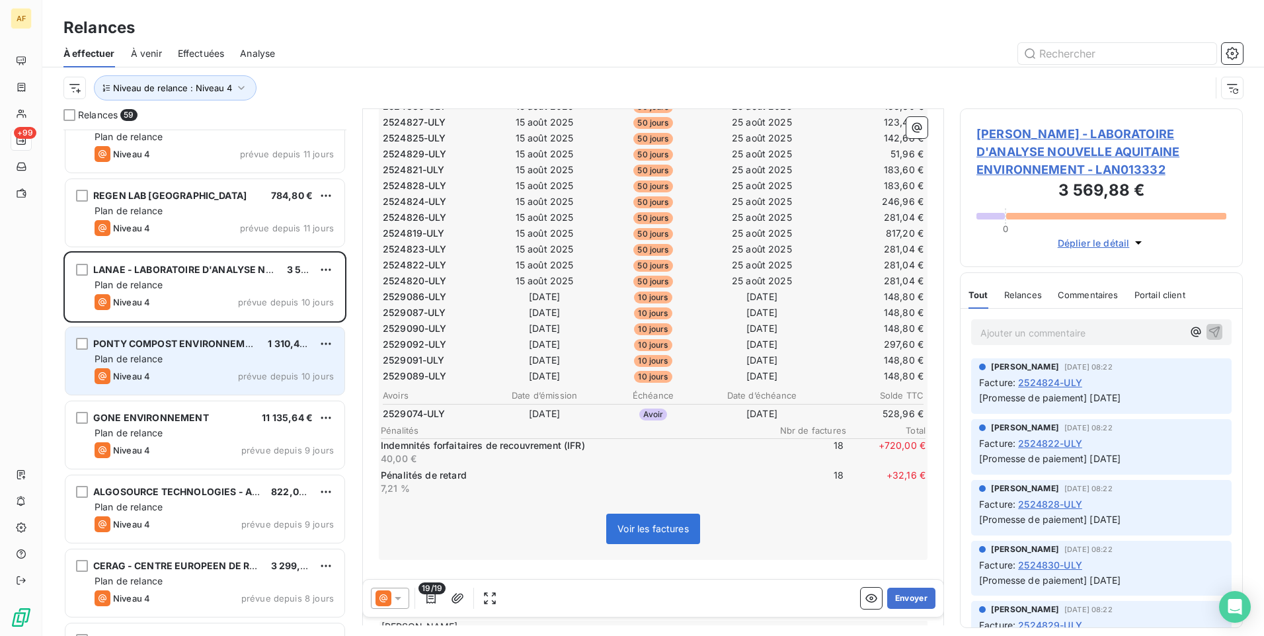
click at [207, 352] on div "Plan de relance" at bounding box center [214, 358] width 239 height 13
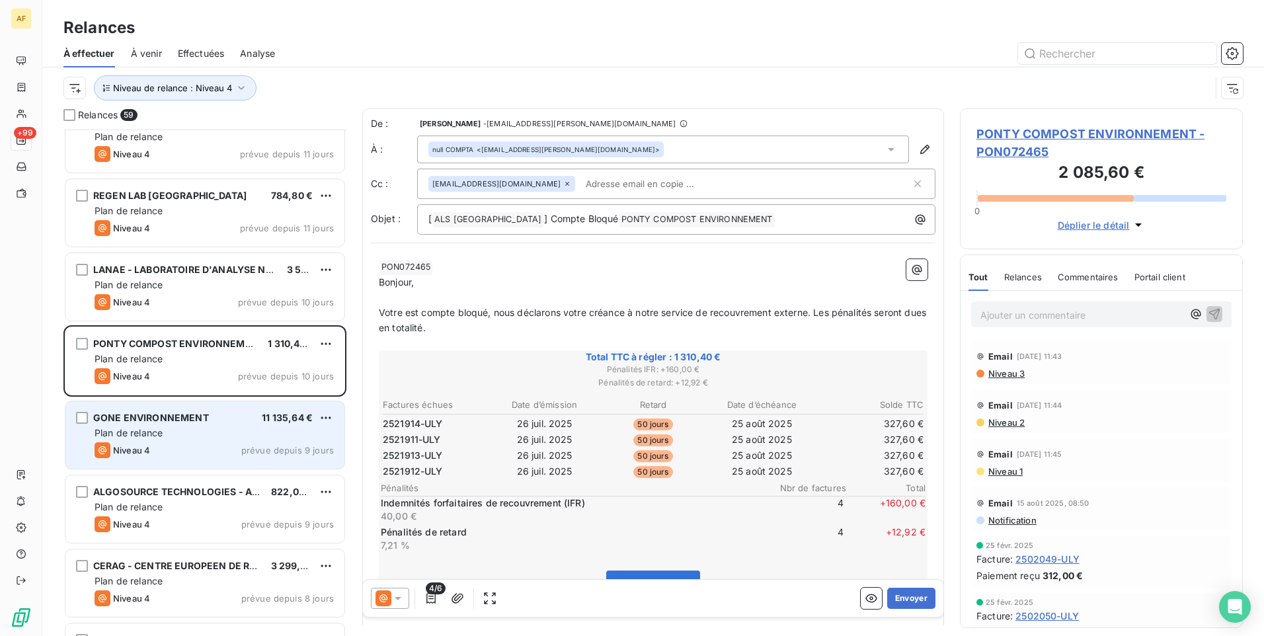
click at [200, 450] on div "Niveau 4 prévue depuis 9 jours" at bounding box center [214, 450] width 239 height 16
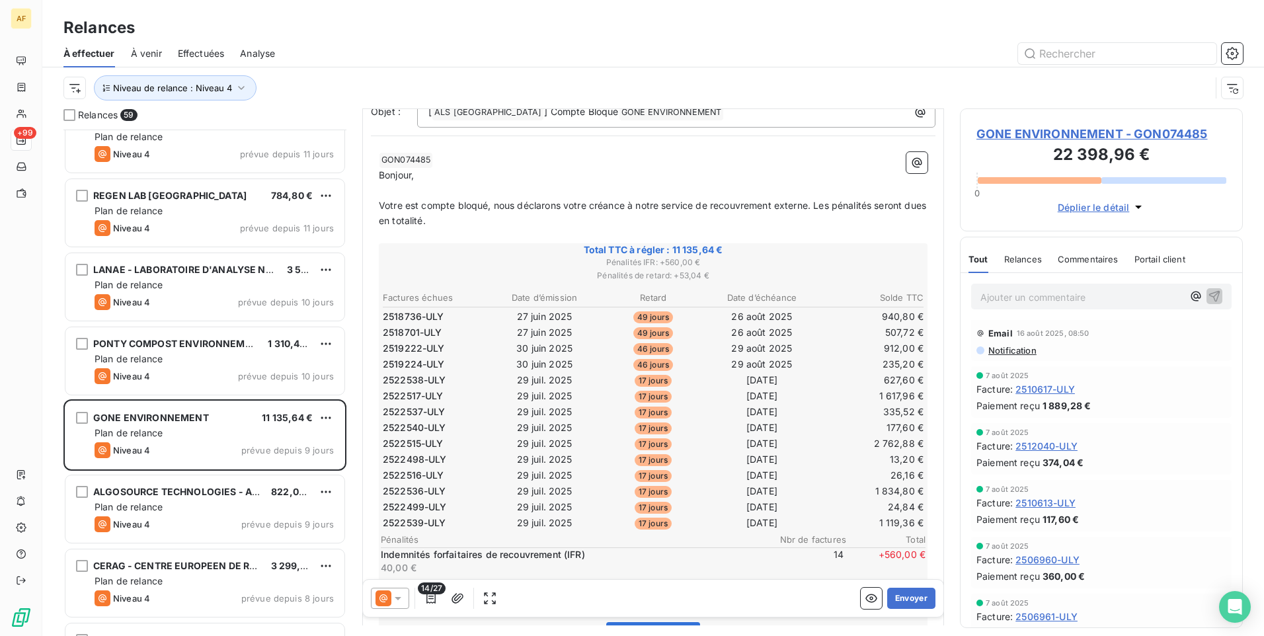
scroll to position [133, 0]
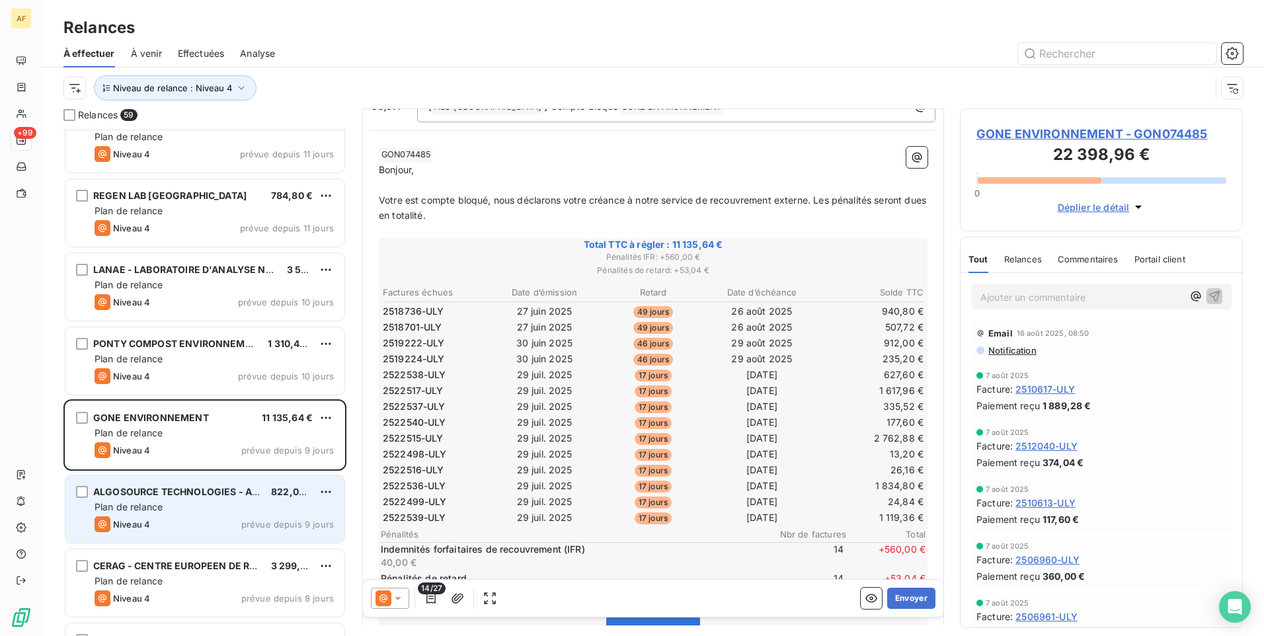
click at [138, 525] on span "Niveau 4" at bounding box center [131, 524] width 37 height 11
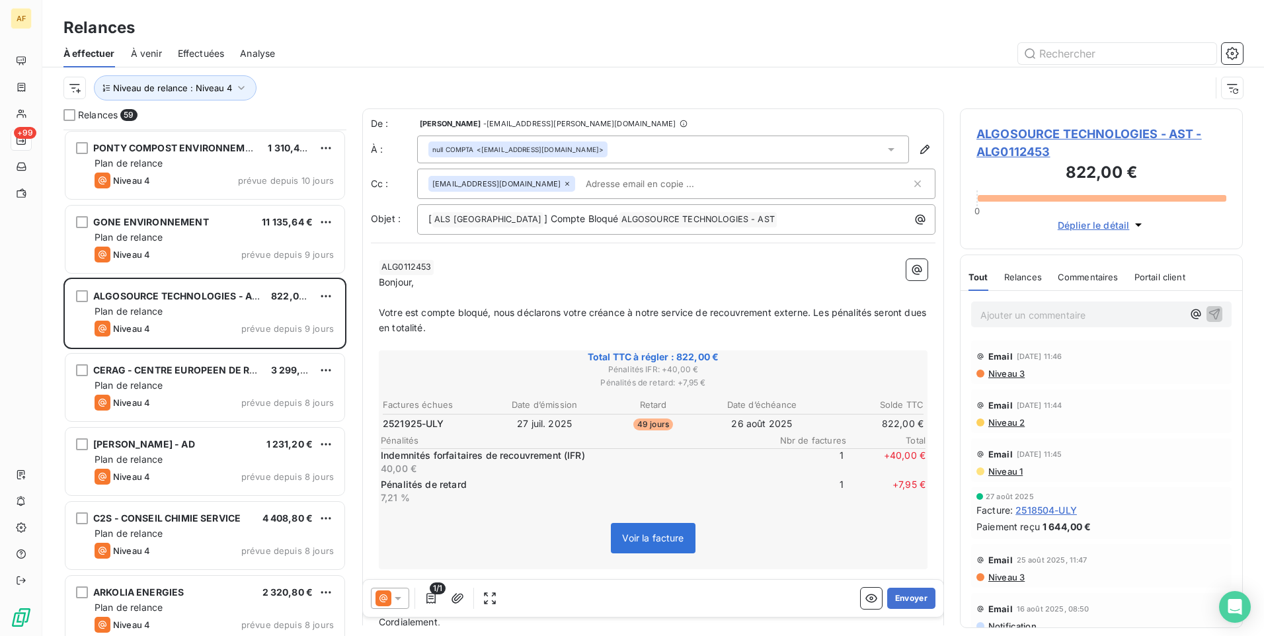
scroll to position [2447, 0]
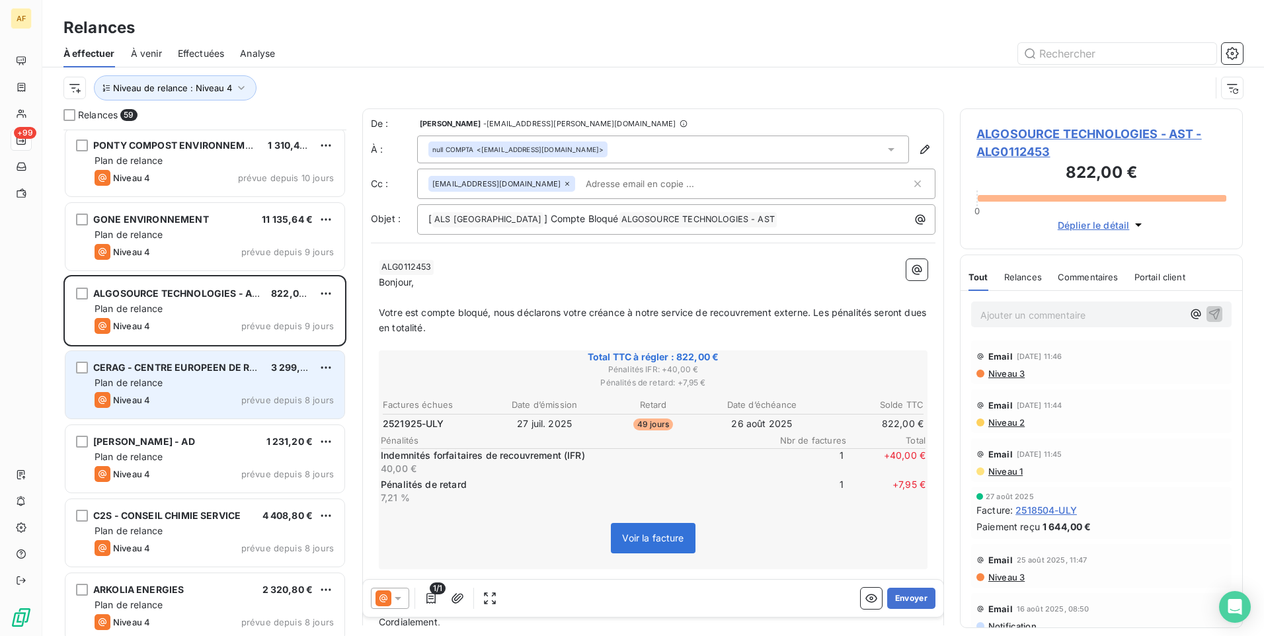
click at [196, 395] on div "Niveau 4 prévue depuis 8 jours" at bounding box center [214, 400] width 239 height 16
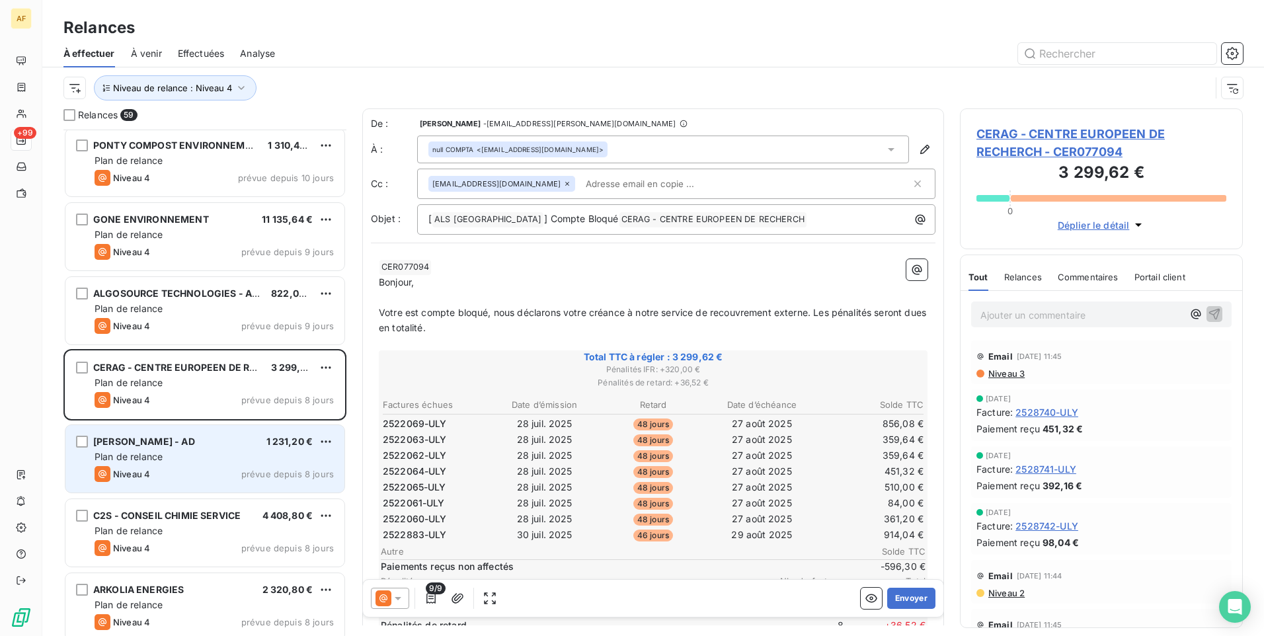
click at [220, 463] on div "Plan de relance" at bounding box center [214, 456] width 239 height 13
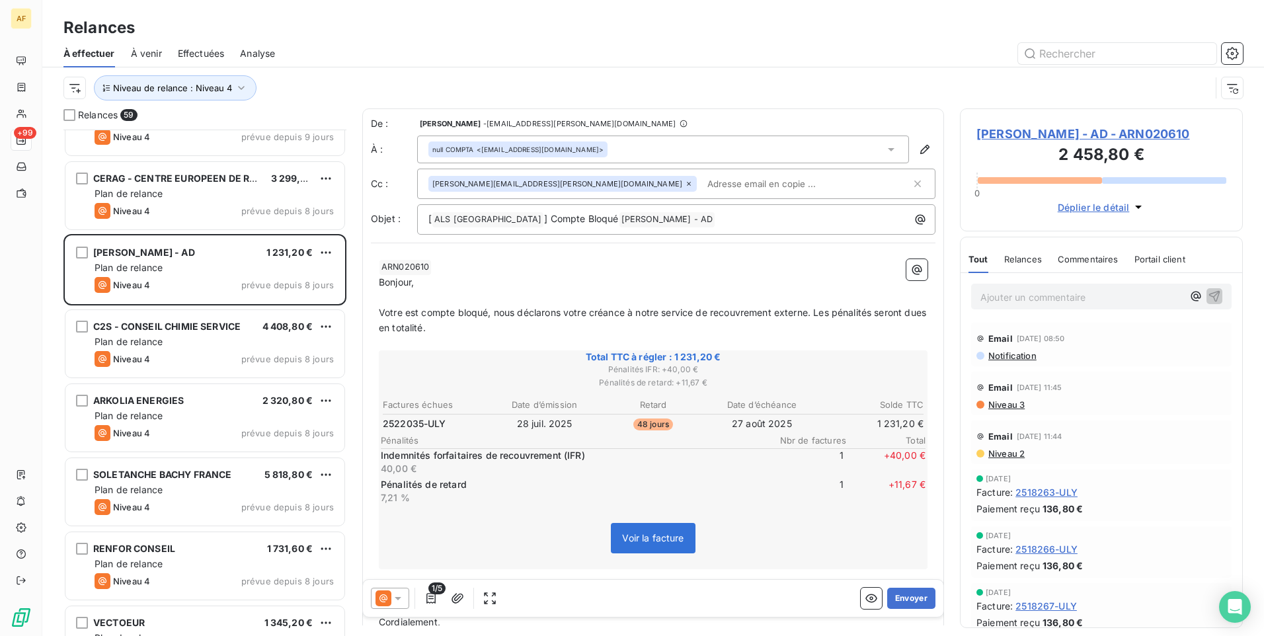
scroll to position [2646, 0]
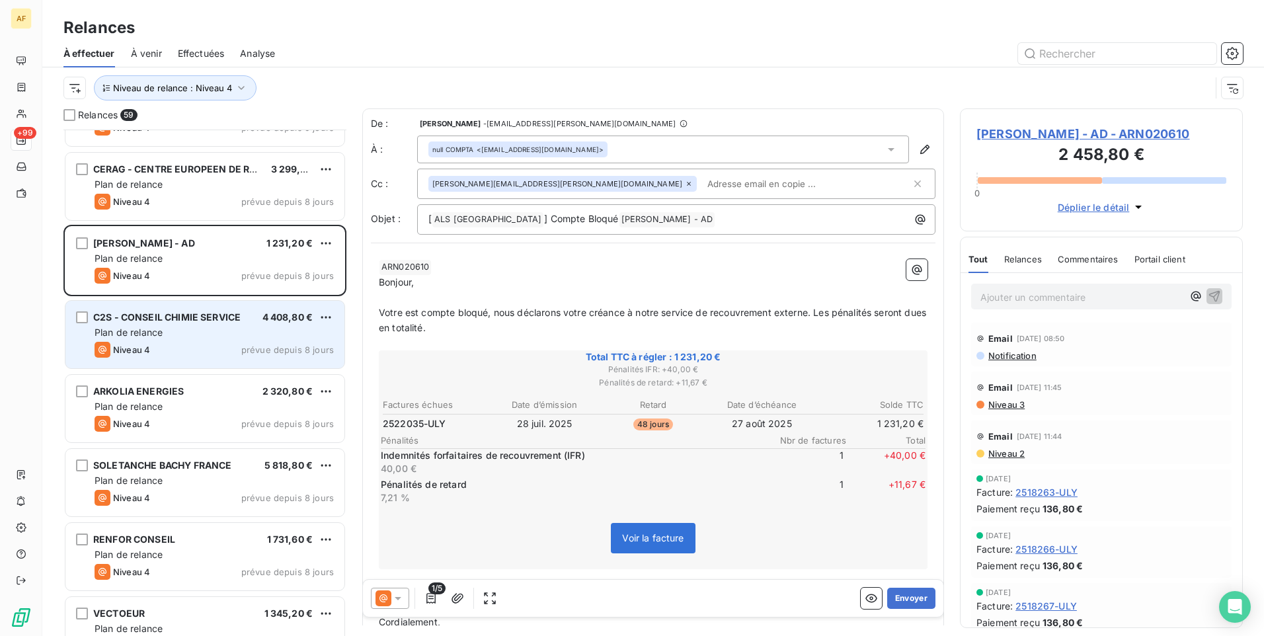
click at [210, 341] on div "C2S - CONSEIL CHIMIE SERVICE 4 408,80 € Plan de relance Niveau 4 prévue depuis …" at bounding box center [204, 334] width 279 height 67
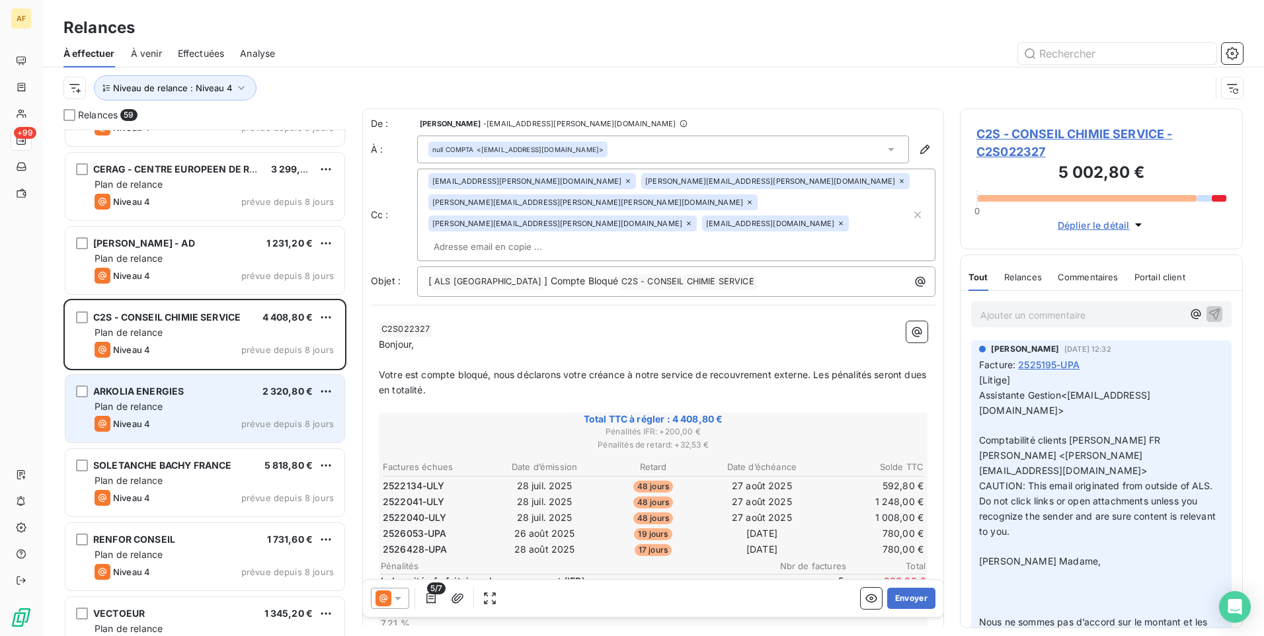
click at [190, 414] on div "ARKOLIA ENERGIES 2 320,80 € Plan de relance Niveau 4 prévue depuis 8 jours" at bounding box center [204, 408] width 279 height 67
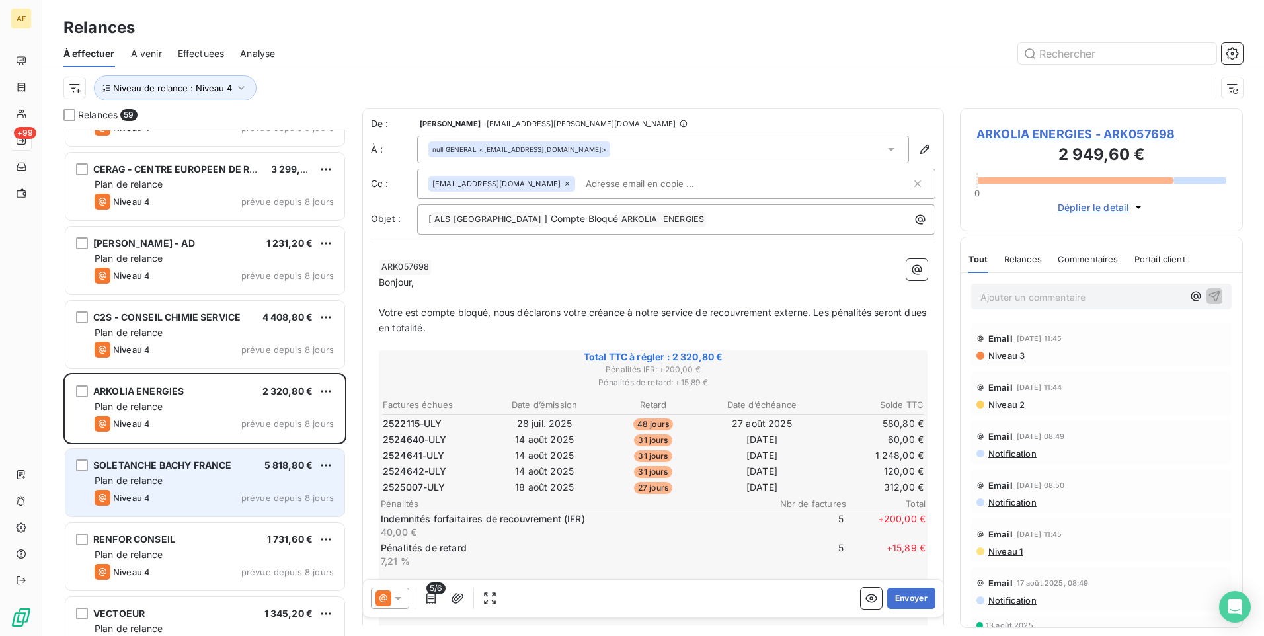
click at [220, 491] on div "Niveau 4 prévue depuis 8 jours" at bounding box center [214, 498] width 239 height 16
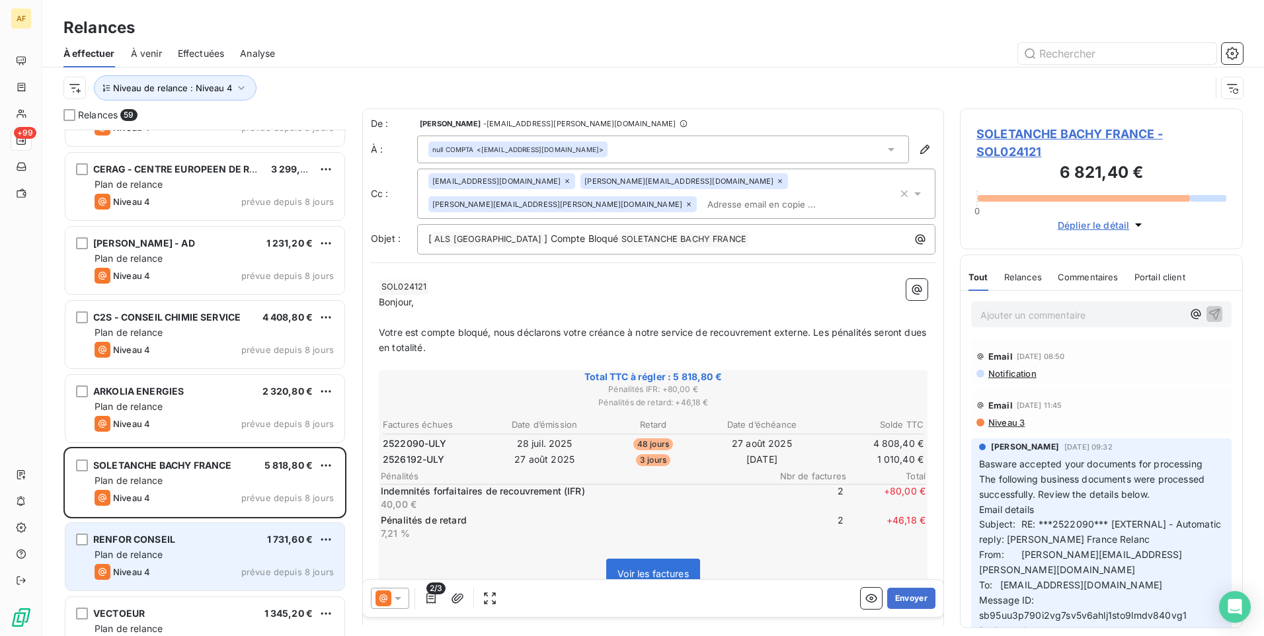
click at [195, 549] on div "Plan de relance" at bounding box center [214, 554] width 239 height 13
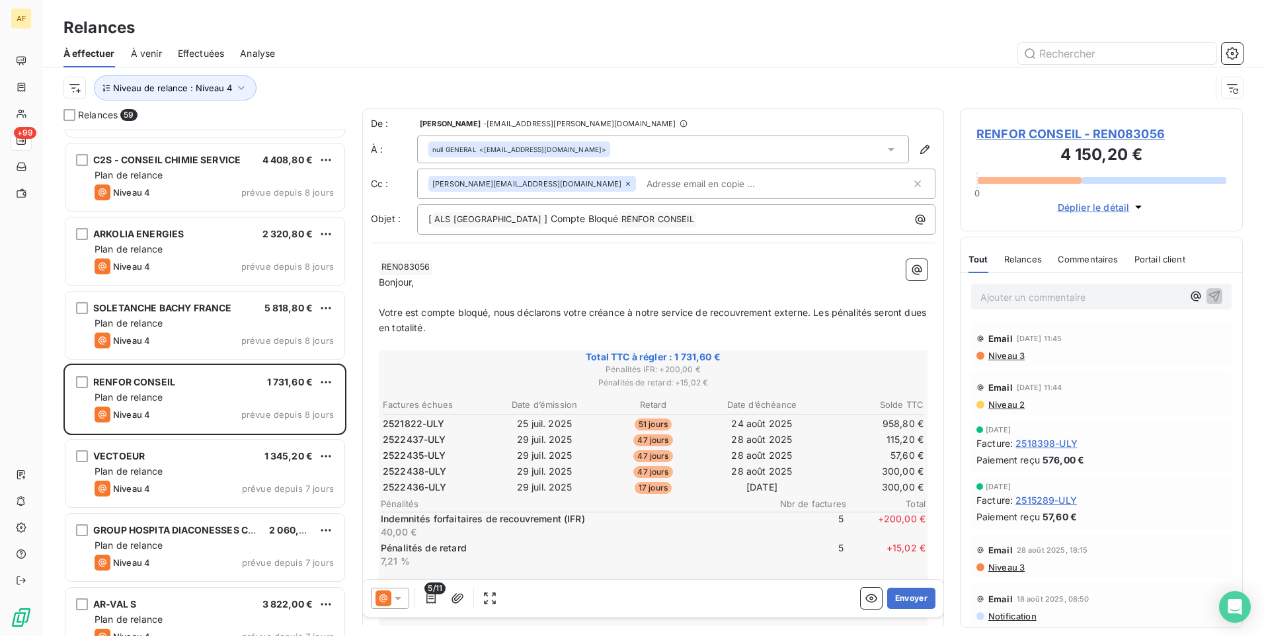
scroll to position [2844, 0]
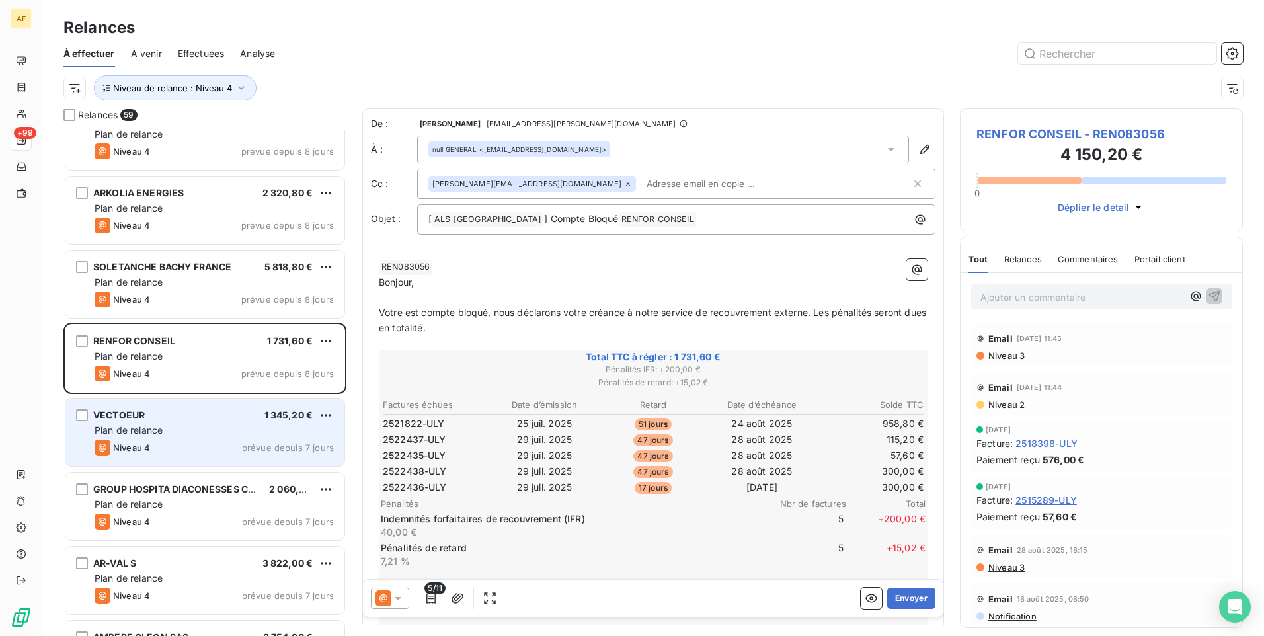
click at [192, 434] on div "Plan de relance" at bounding box center [214, 430] width 239 height 13
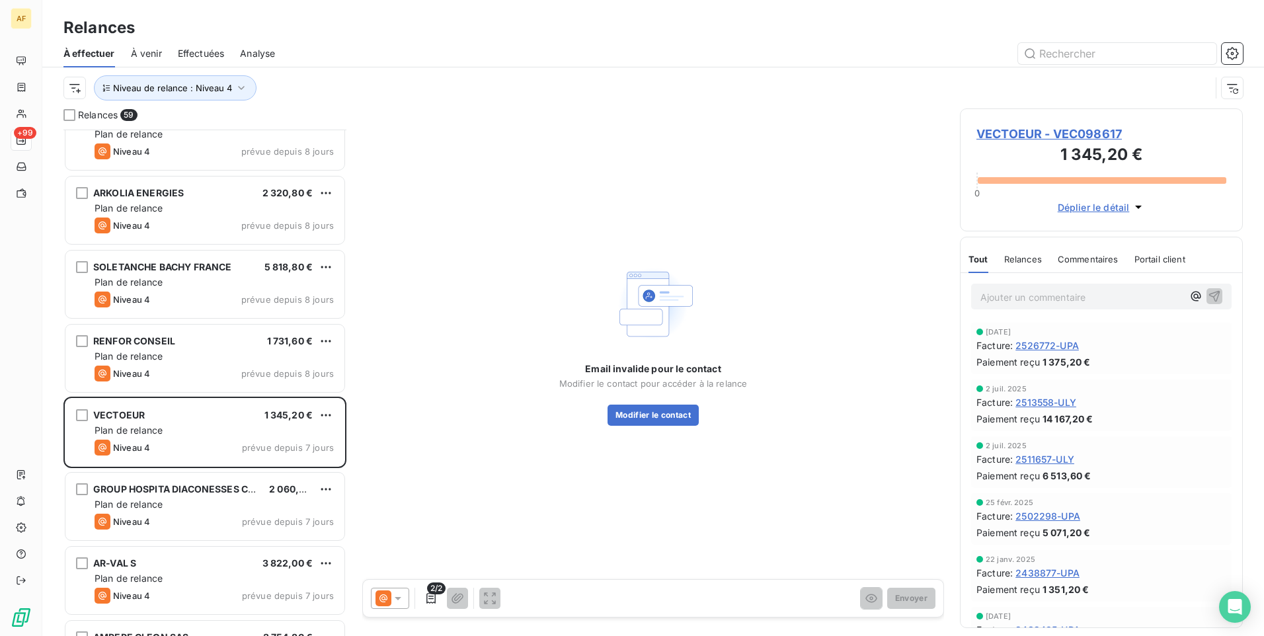
click at [1092, 210] on span "Déplier le détail" at bounding box center [1094, 207] width 72 height 14
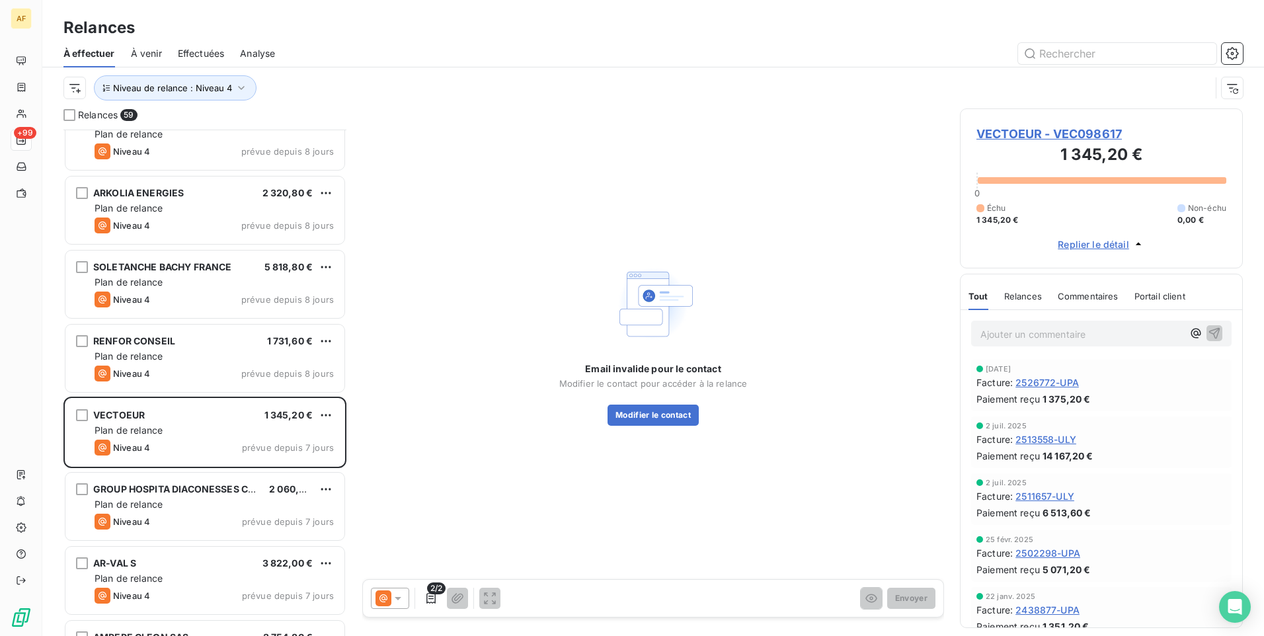
click at [1063, 130] on span "VECTOEUR - VEC098617" at bounding box center [1102, 134] width 250 height 18
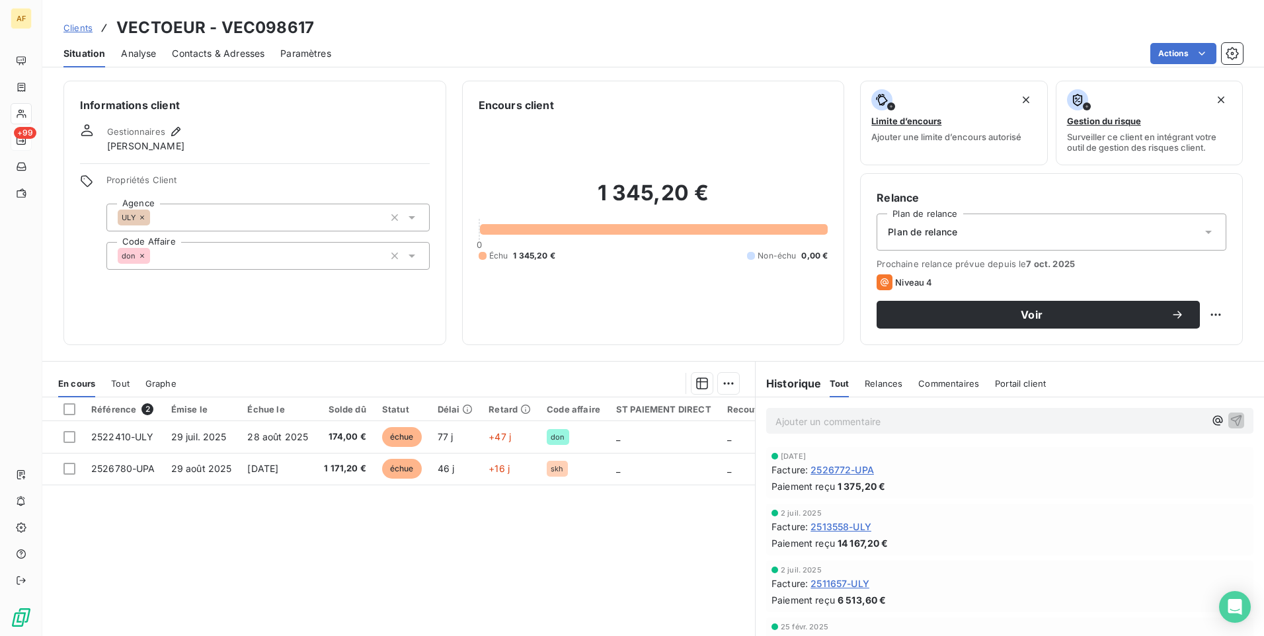
click at [224, 52] on span "Contacts & Adresses" at bounding box center [218, 53] width 93 height 13
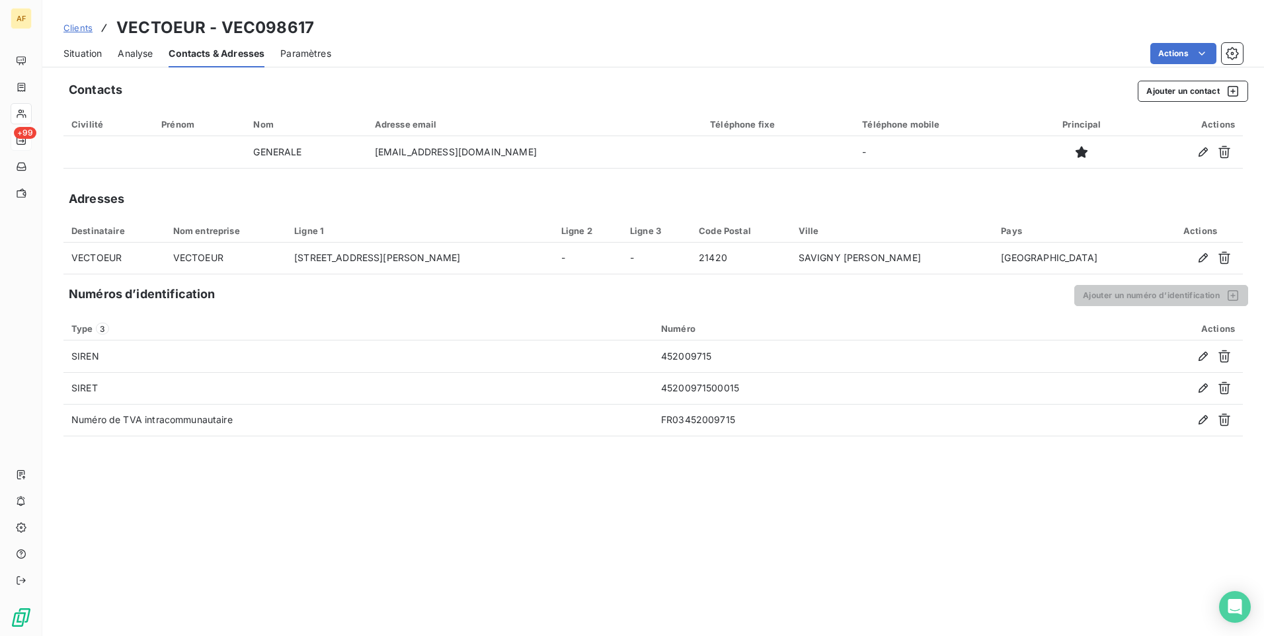
click at [85, 48] on span "Situation" at bounding box center [82, 53] width 38 height 13
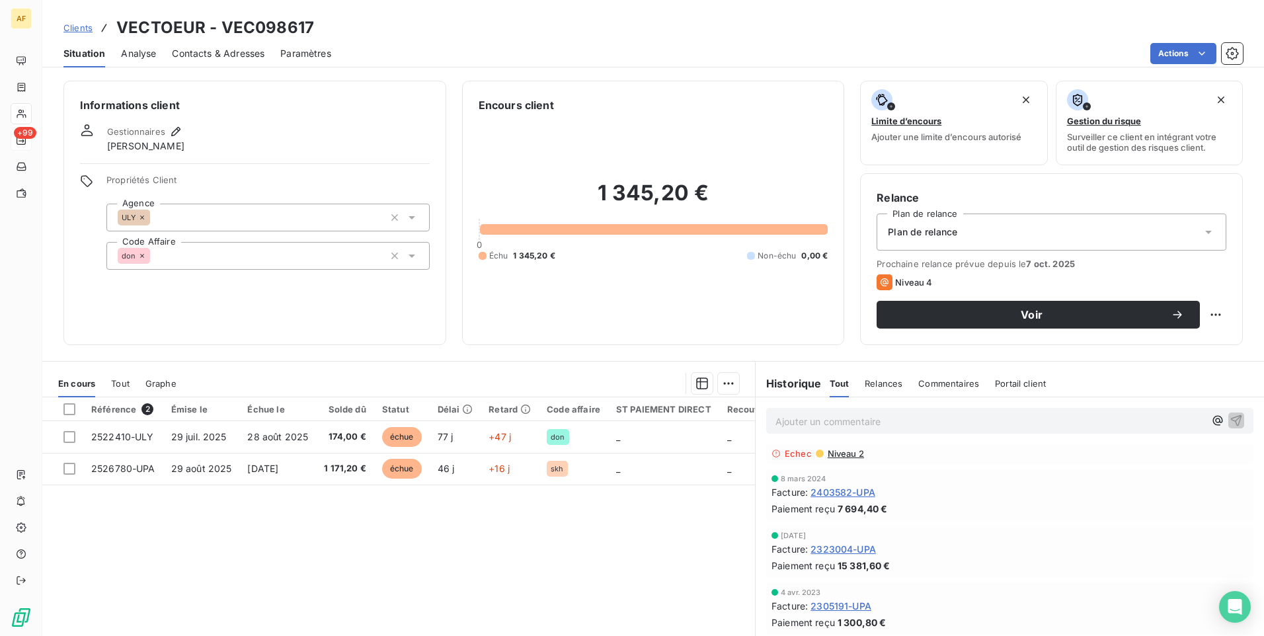
scroll to position [598, 0]
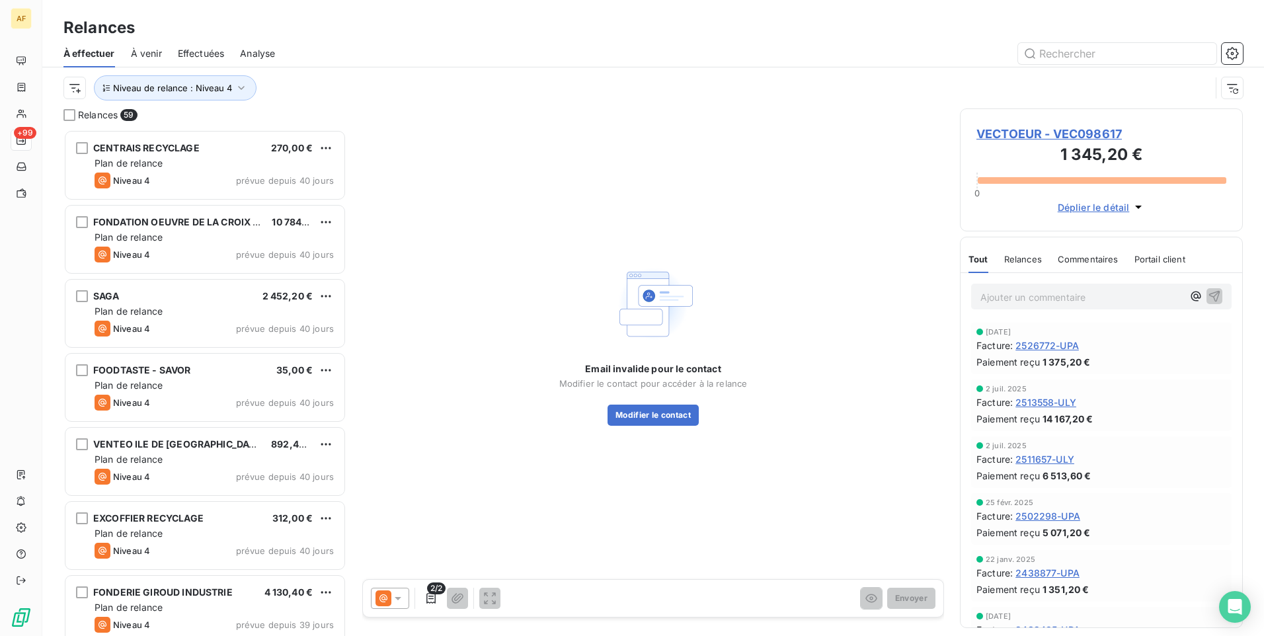
scroll to position [497, 273]
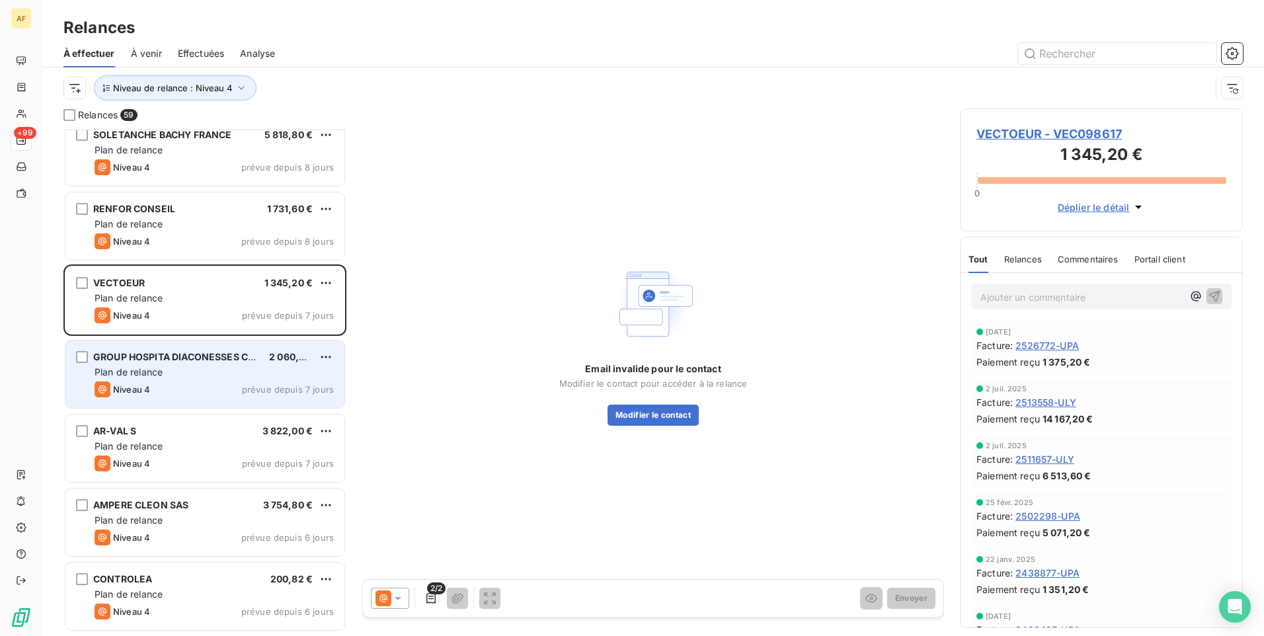
click at [227, 363] on div "ARKOLIA ENERGIES 2 320,80 € Plan de relance Niveau 4 prévue depuis 8 jours SOLE…" at bounding box center [204, 383] width 283 height 507
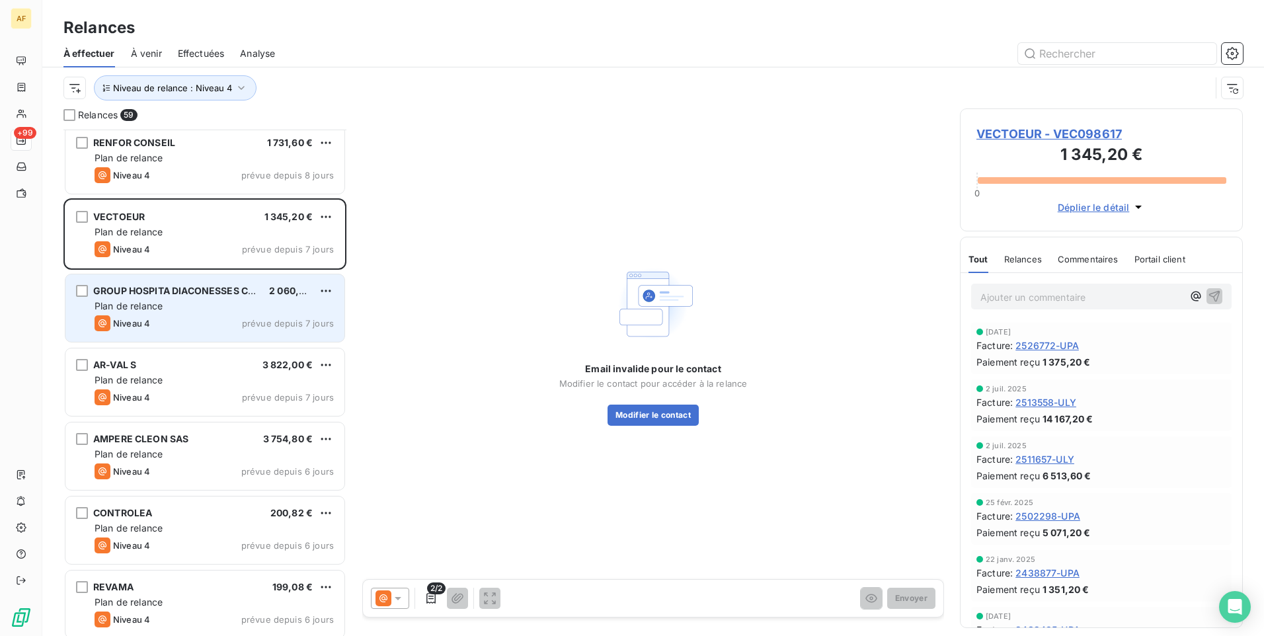
click at [227, 306] on div "Plan de relance" at bounding box center [214, 306] width 239 height 13
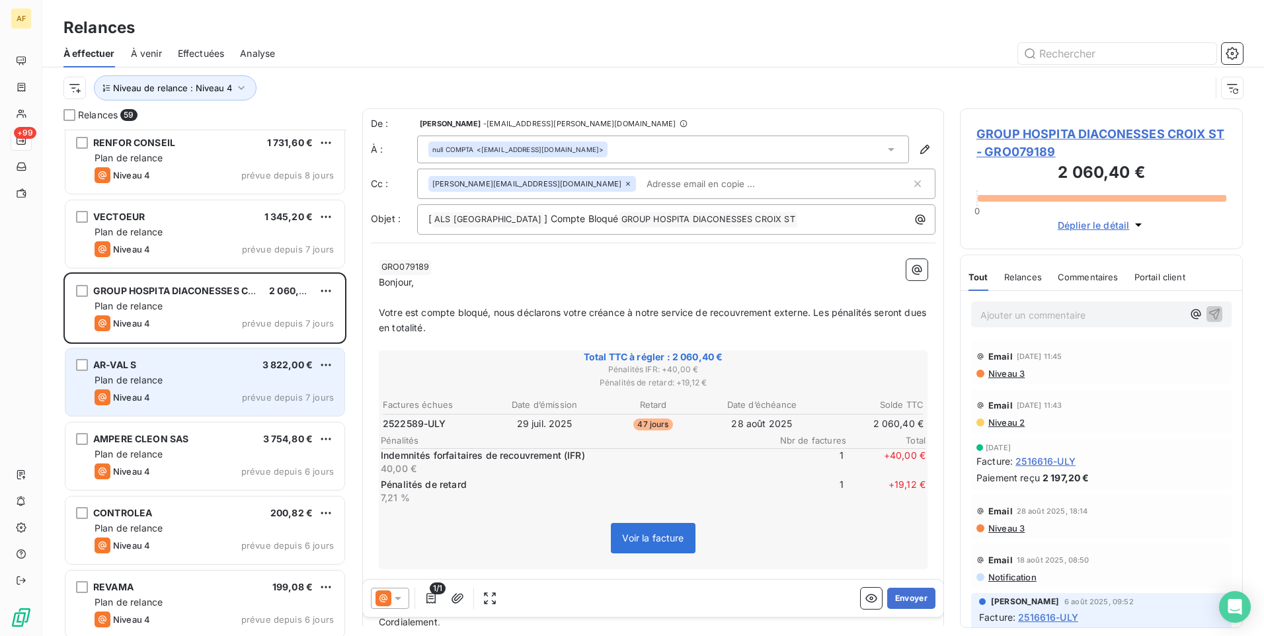
click at [209, 384] on div "Plan de relance" at bounding box center [214, 380] width 239 height 13
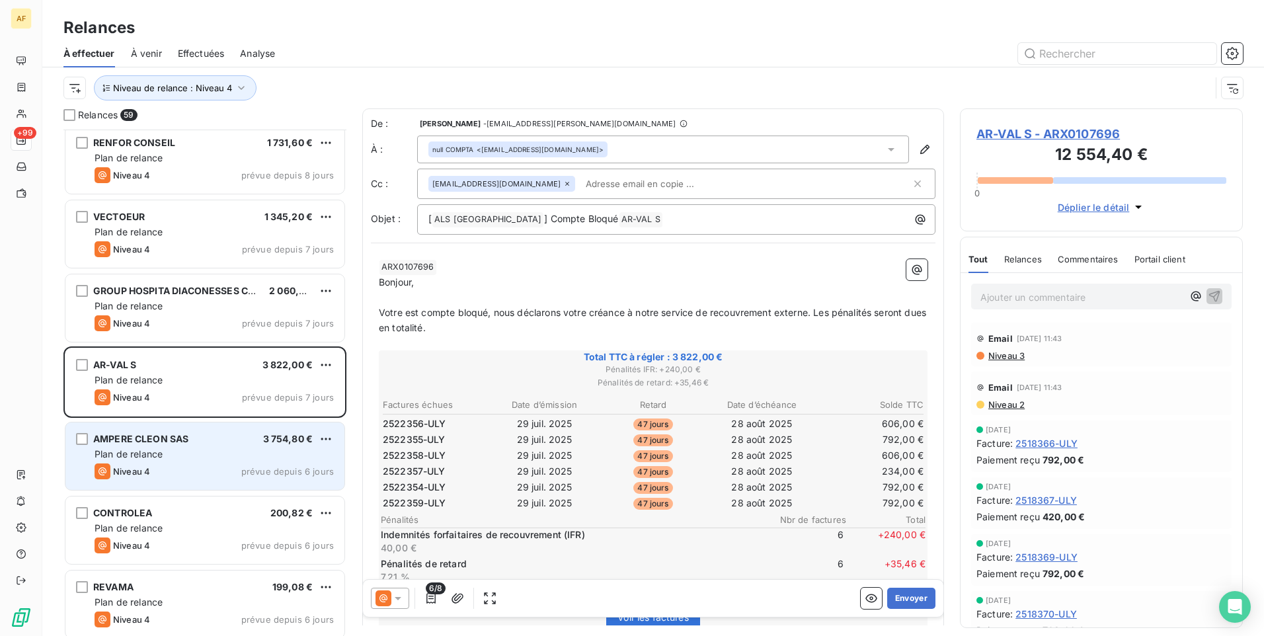
click at [216, 456] on div "Plan de relance" at bounding box center [214, 454] width 239 height 13
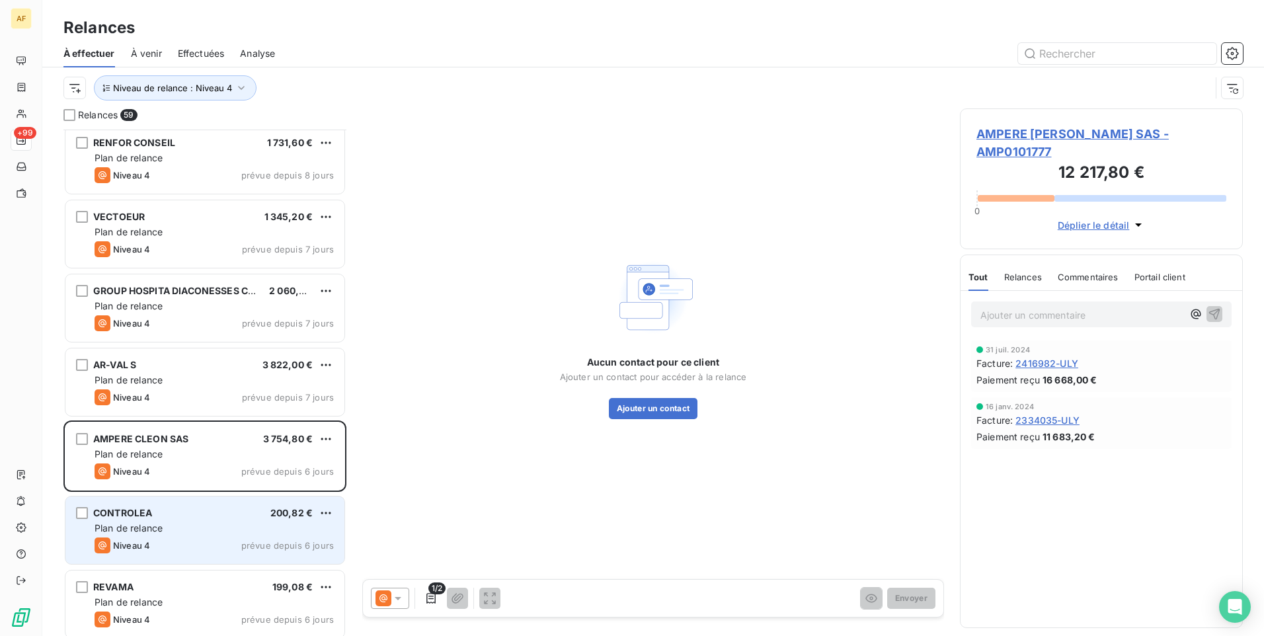
click at [210, 520] on div "CONTROLEA 200,82 € Plan de relance Niveau 4 prévue depuis 6 jours" at bounding box center [204, 530] width 279 height 67
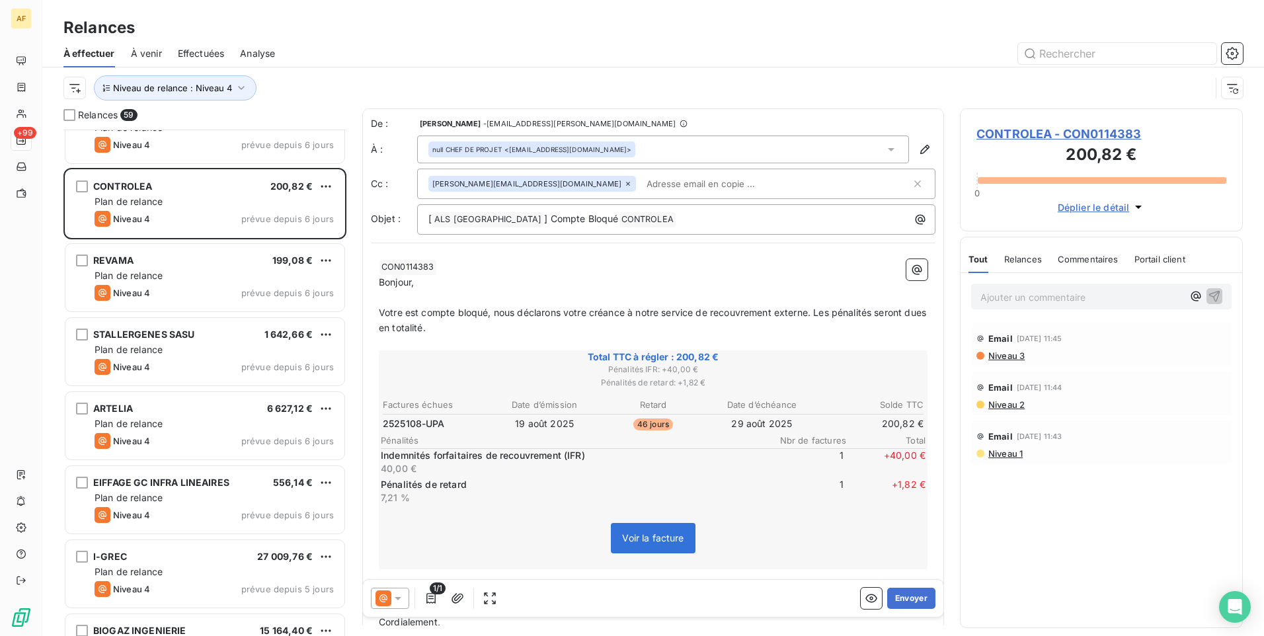
scroll to position [3373, 0]
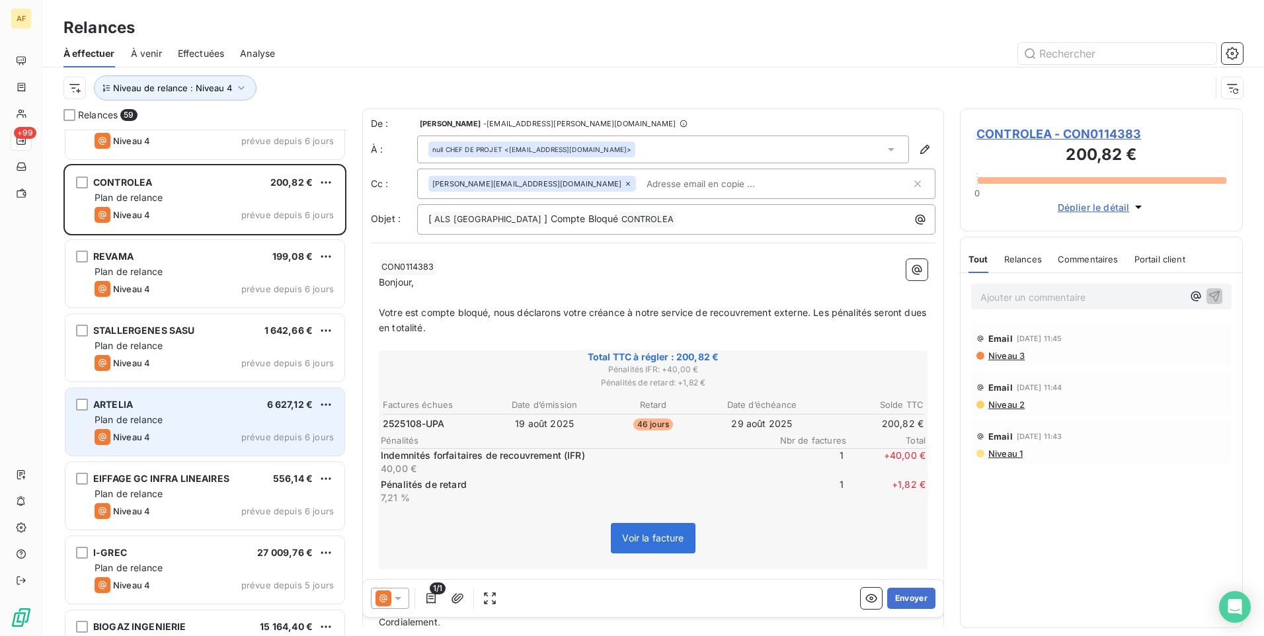
click at [167, 422] on div "Plan de relance" at bounding box center [214, 419] width 239 height 13
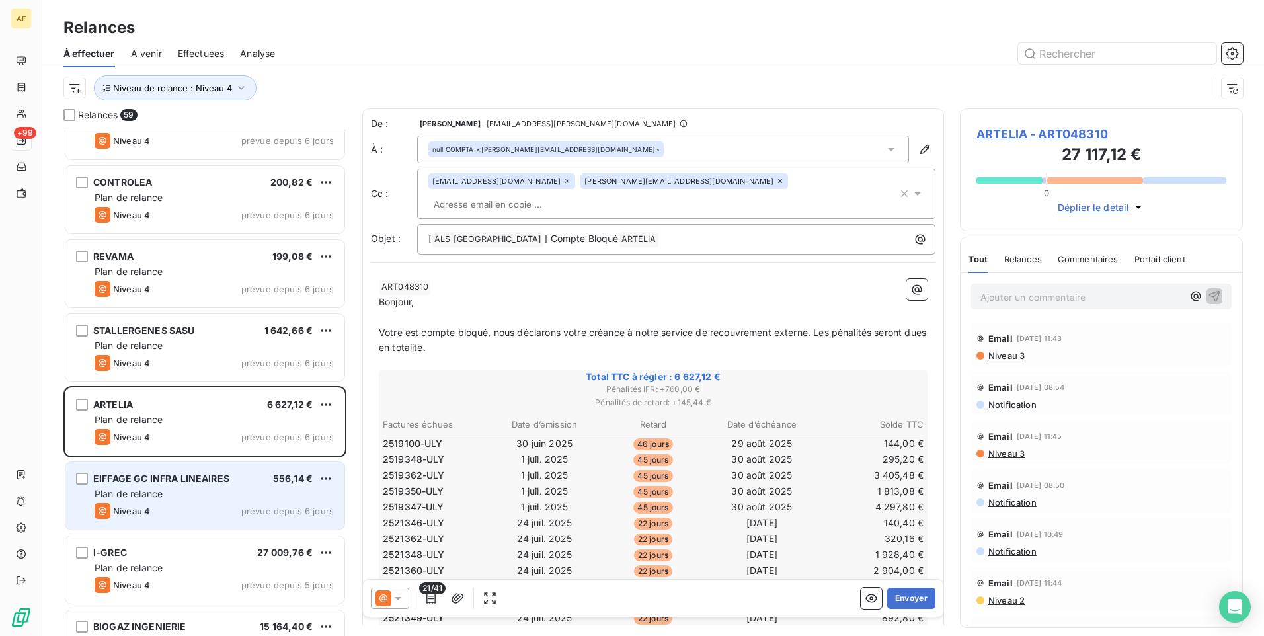
click at [204, 506] on div "Niveau 4 prévue depuis 6 jours" at bounding box center [214, 511] width 239 height 16
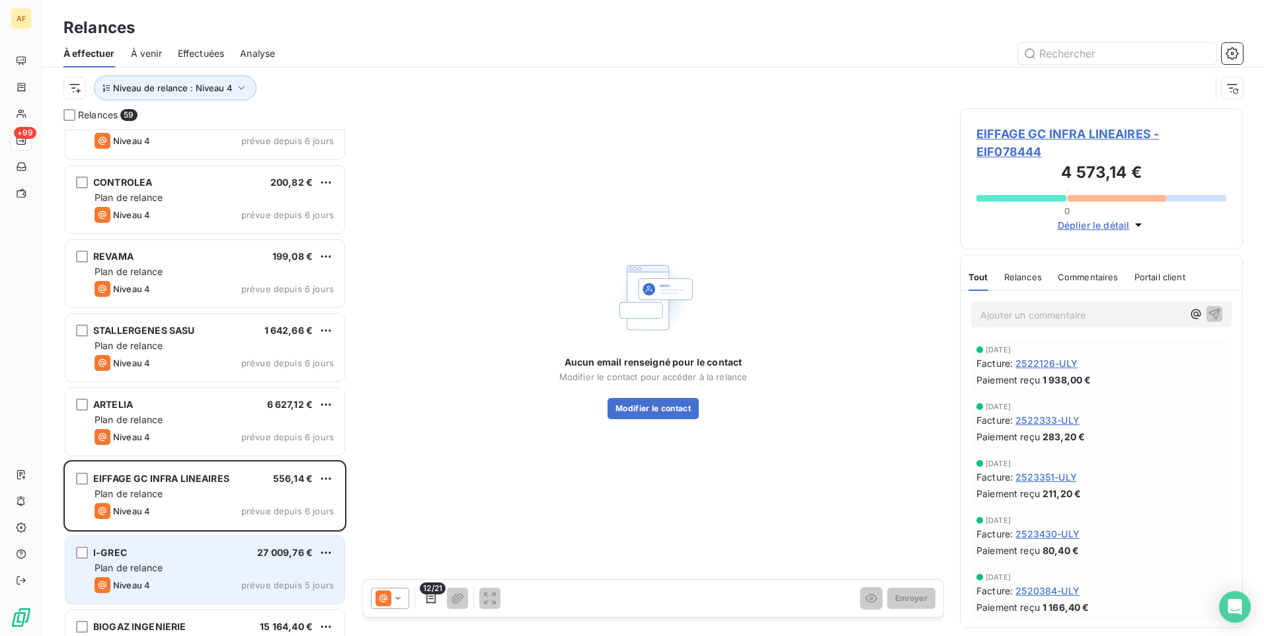
click at [202, 562] on div "Plan de relance" at bounding box center [214, 567] width 239 height 13
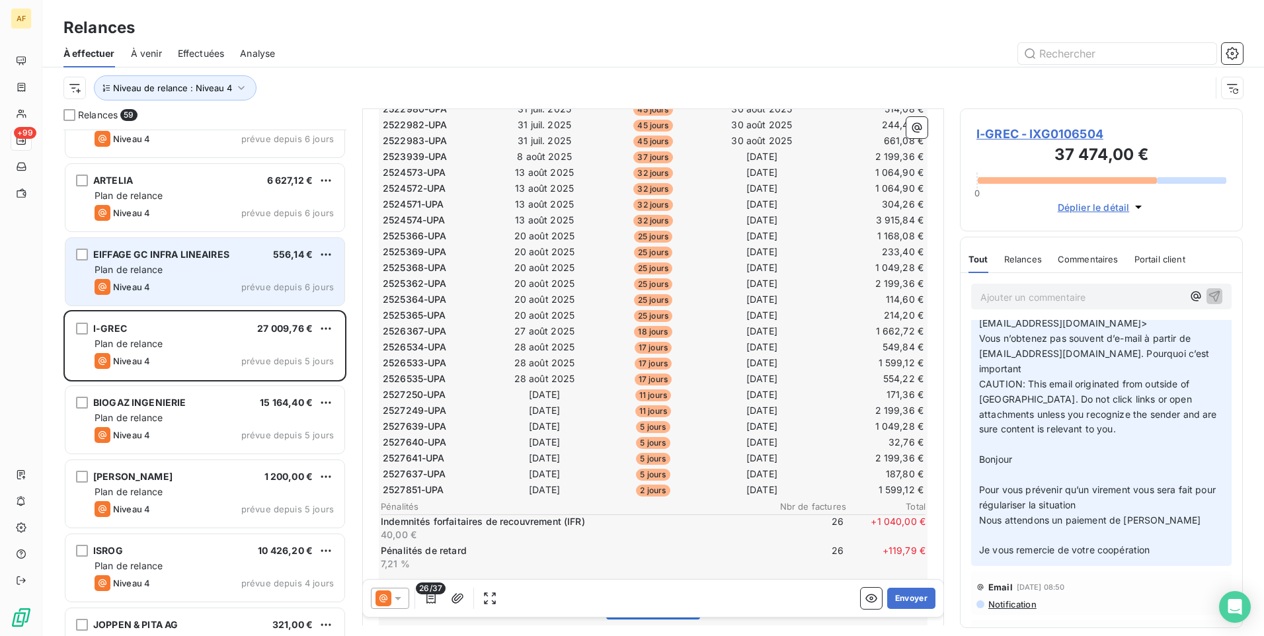
scroll to position [3638, 0]
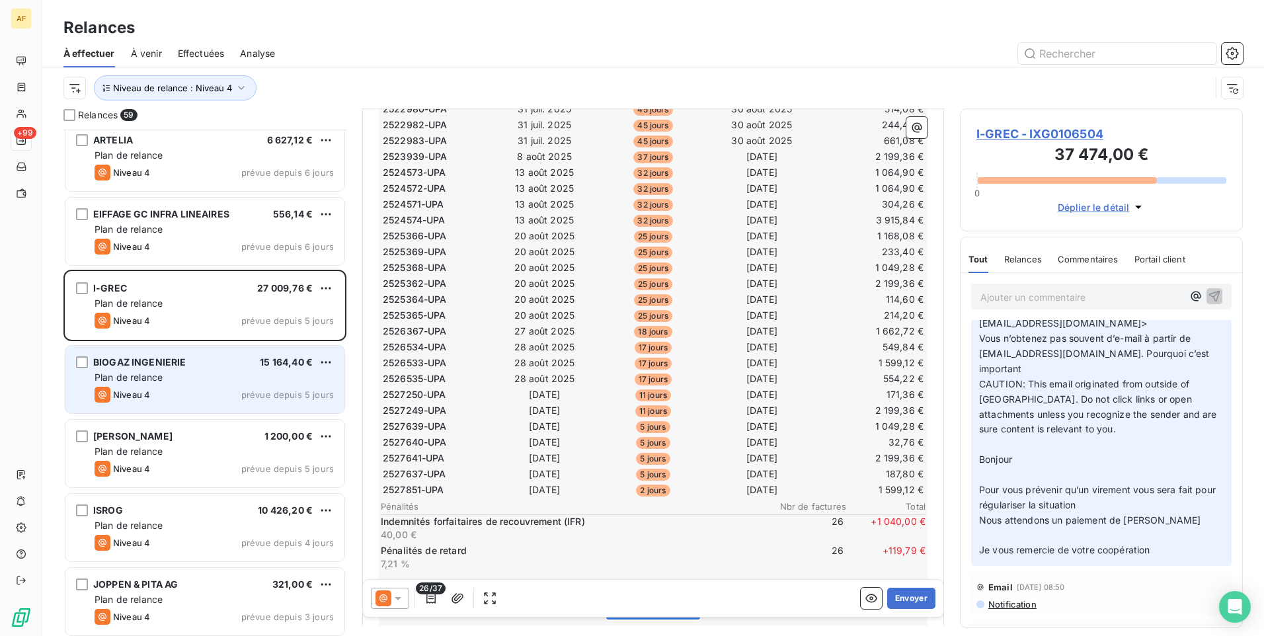
click at [215, 382] on div "Plan de relance" at bounding box center [214, 377] width 239 height 13
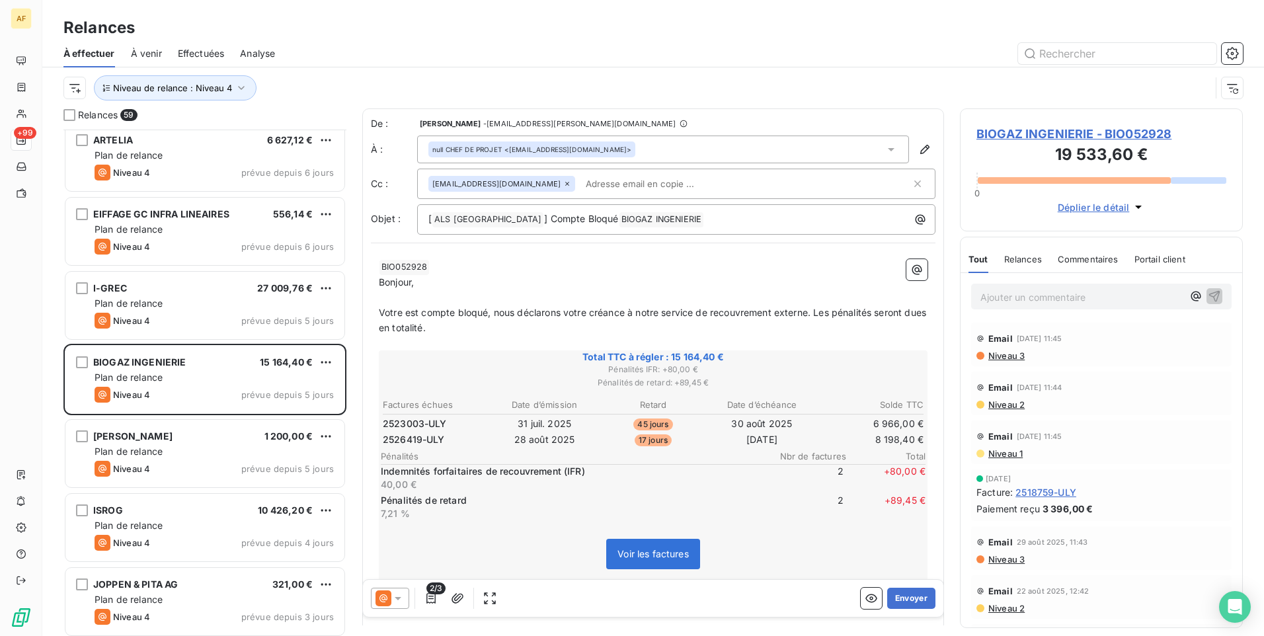
click at [1033, 493] on span "2518759-ULY" at bounding box center [1046, 492] width 61 height 14
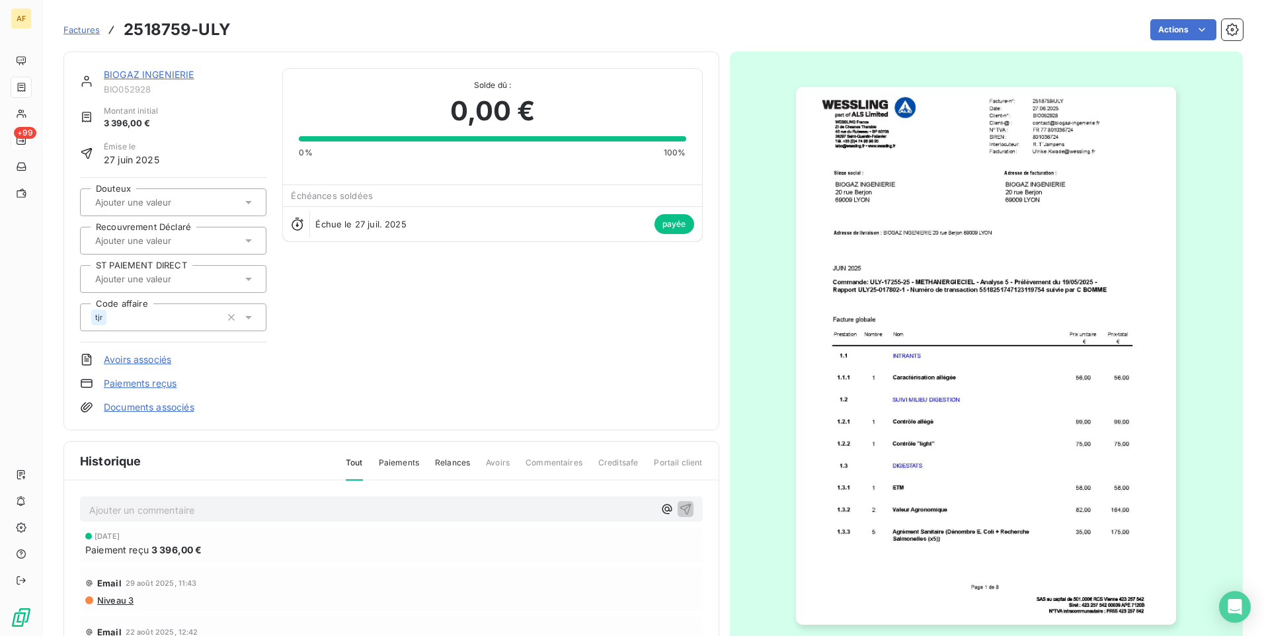
click at [957, 471] on img "button" at bounding box center [986, 356] width 380 height 538
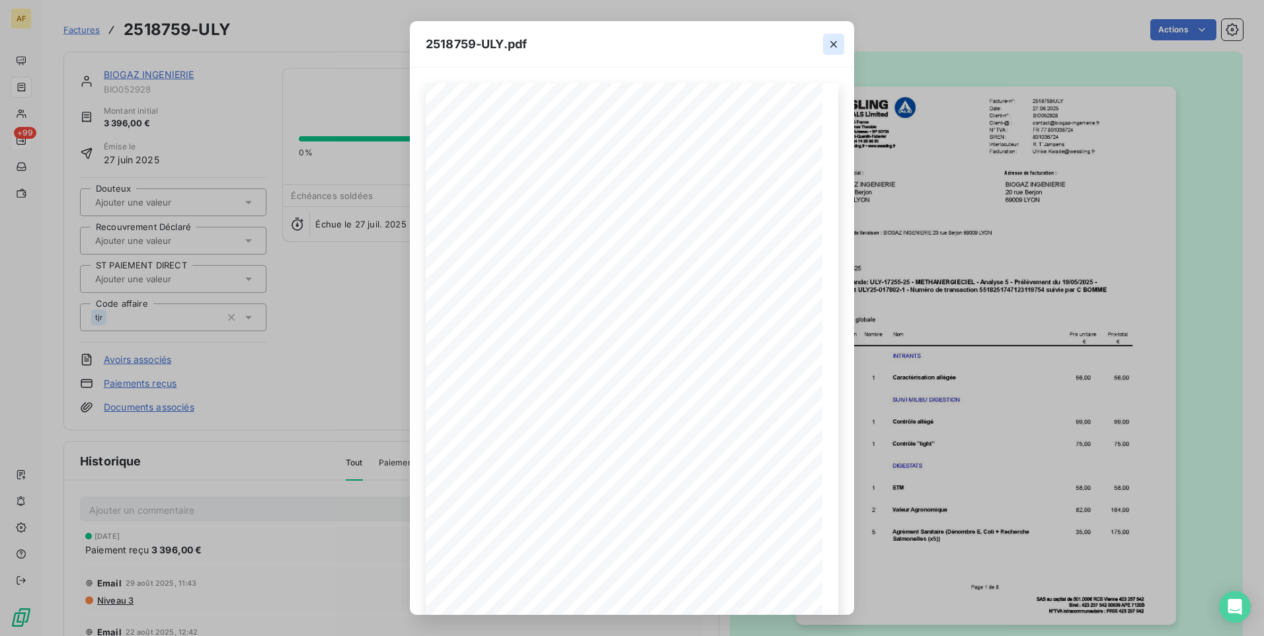
click at [831, 47] on icon "button" at bounding box center [834, 44] width 7 height 7
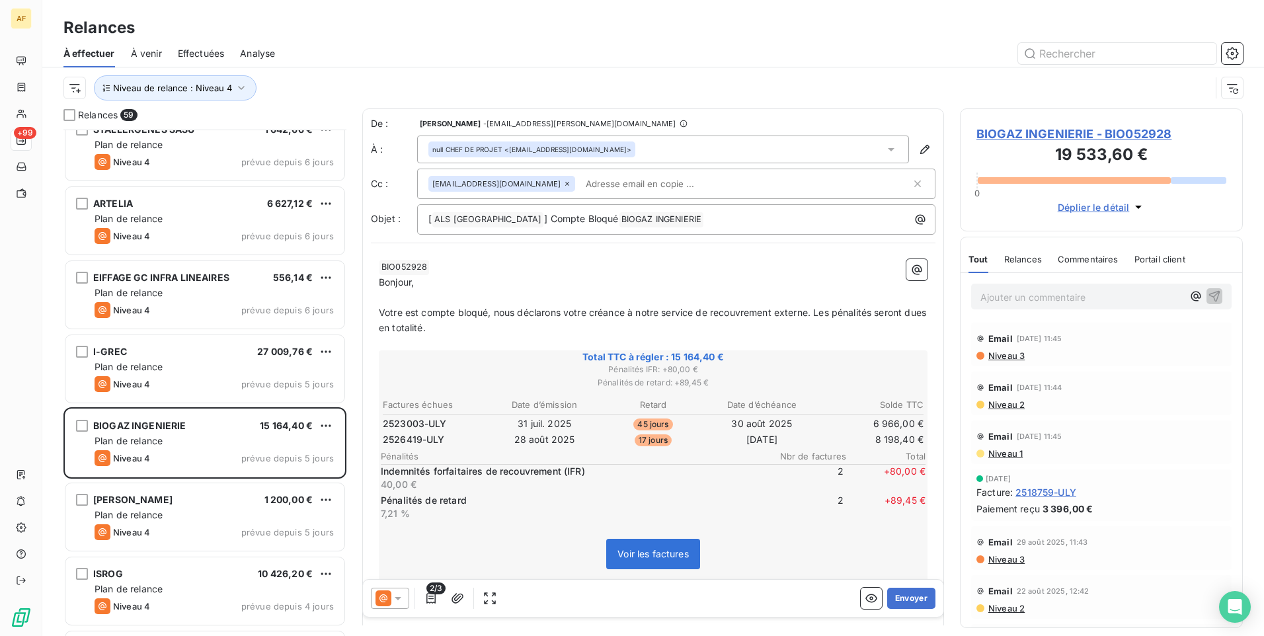
scroll to position [3533, 0]
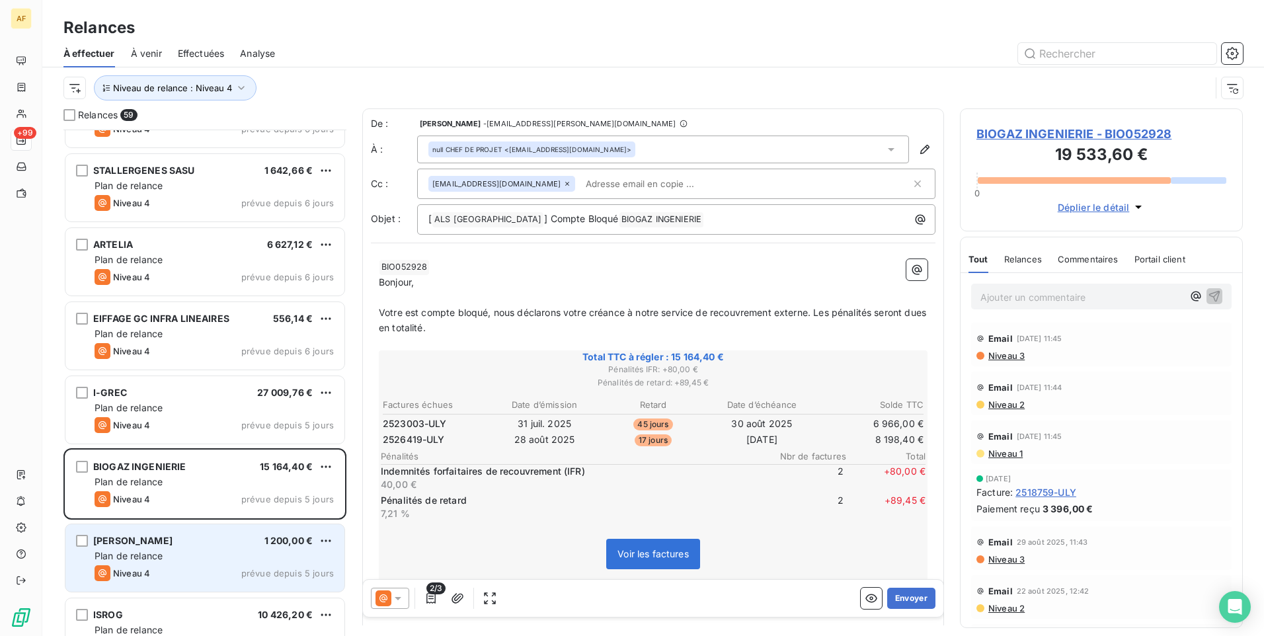
click at [188, 548] on div "[PERSON_NAME] 1 200,00 € Plan de relance Niveau 4 prévue depuis 5 jours" at bounding box center [204, 557] width 279 height 67
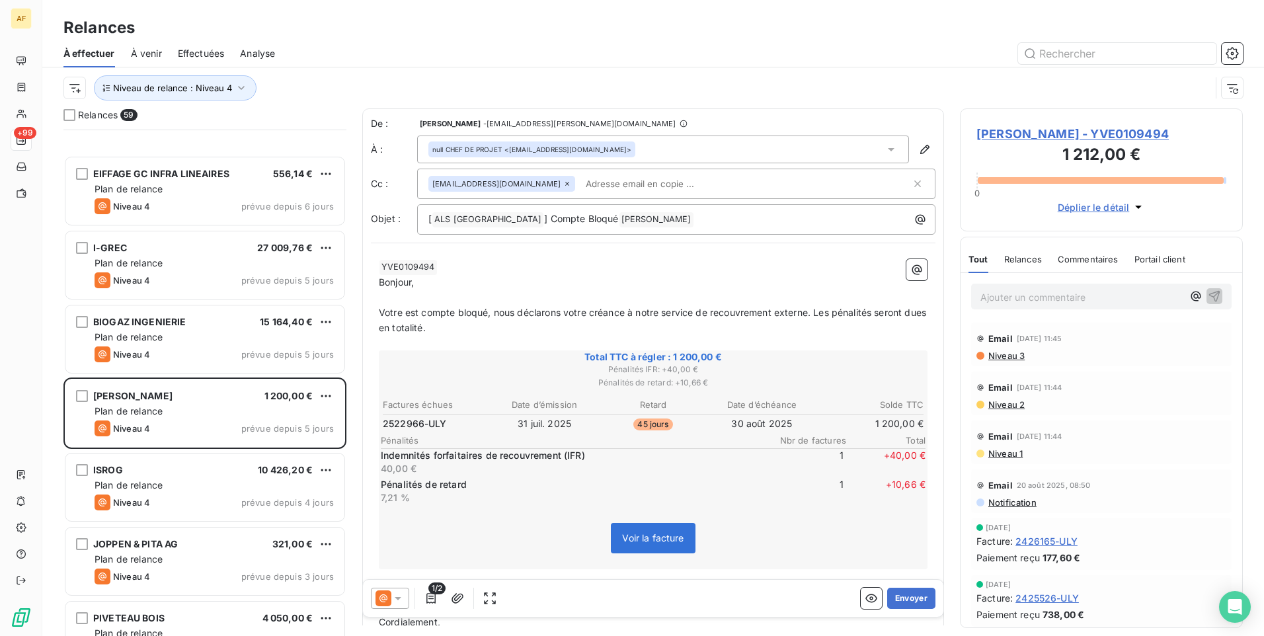
scroll to position [3864, 0]
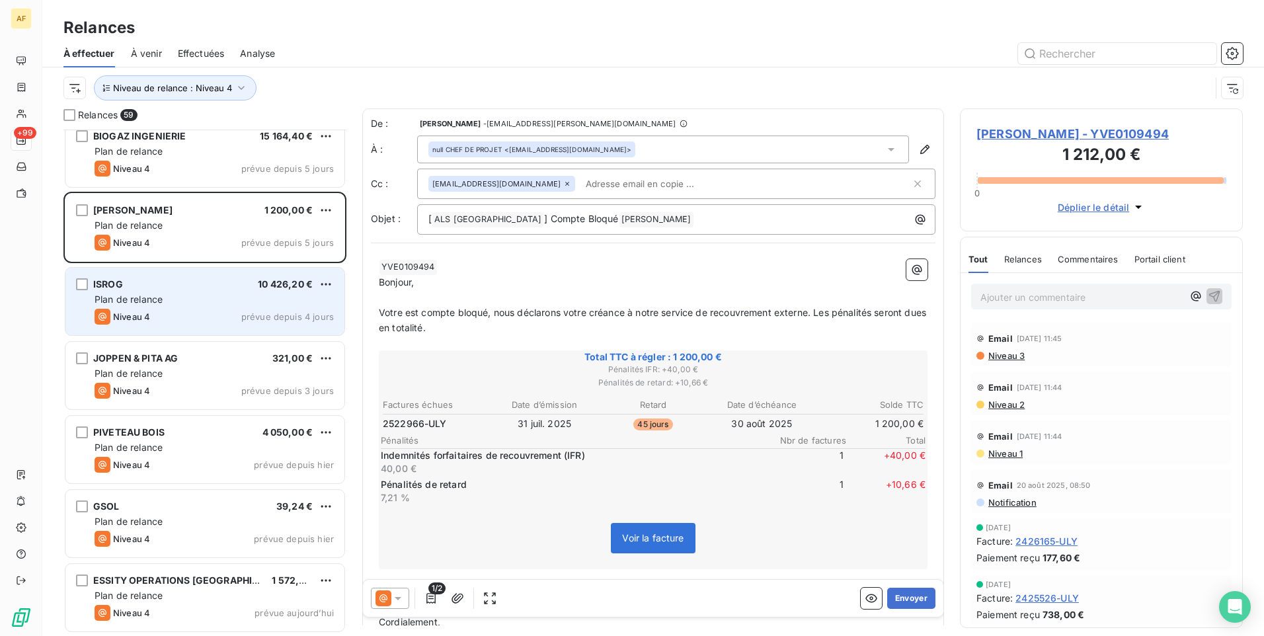
click at [241, 304] on div "Plan de relance" at bounding box center [214, 299] width 239 height 13
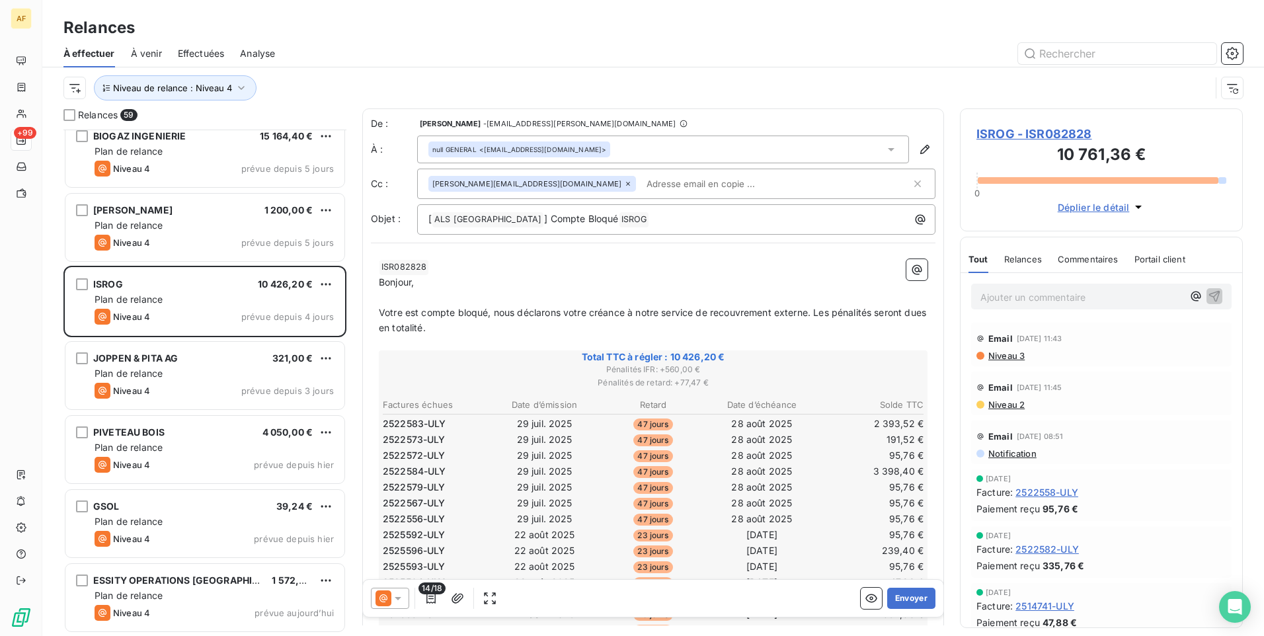
click at [1116, 207] on span "Déplier le détail" at bounding box center [1094, 207] width 72 height 14
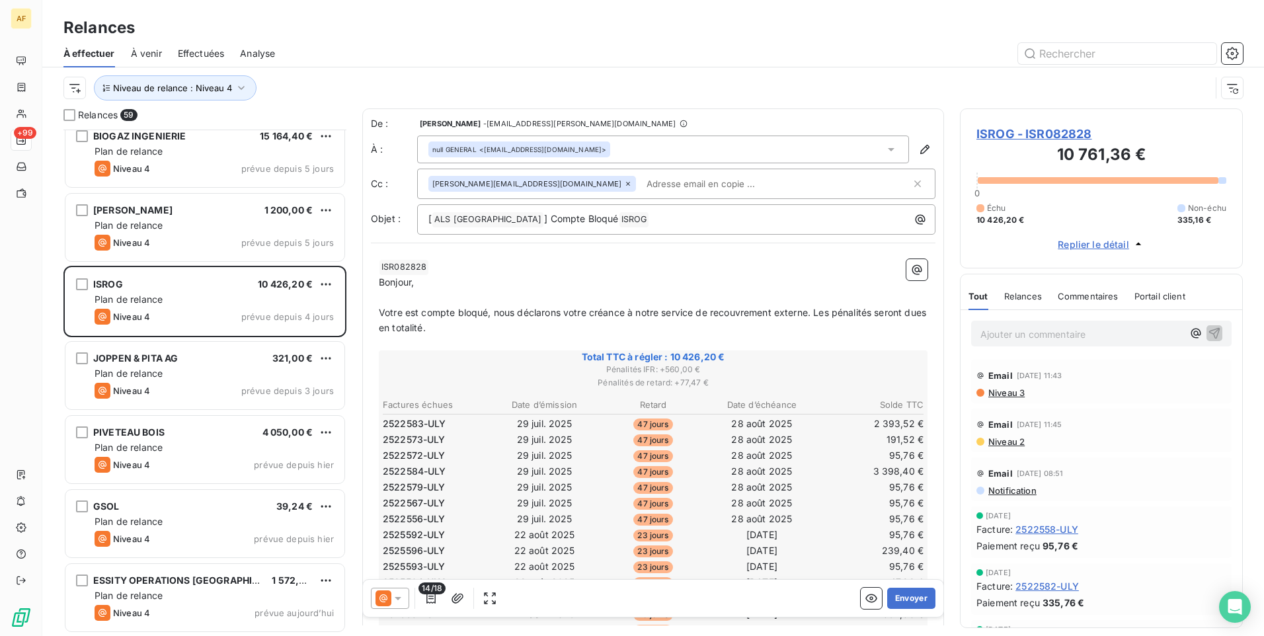
click at [1061, 131] on span "ISROG - ISR082828" at bounding box center [1102, 134] width 250 height 18
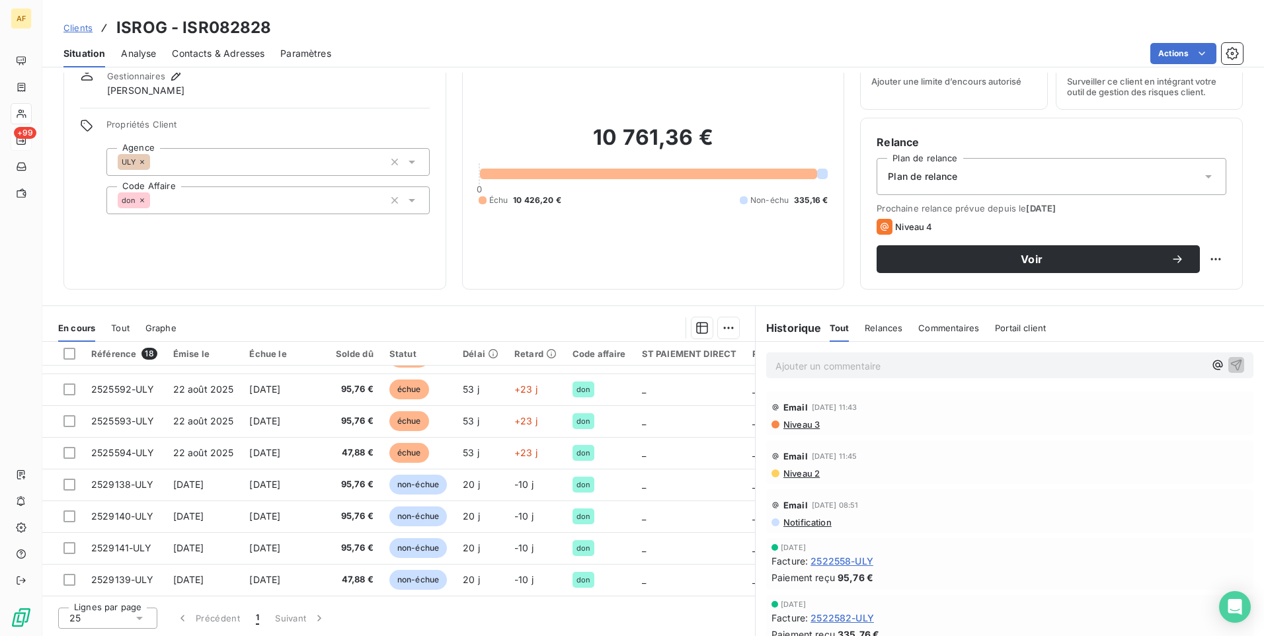
scroll to position [347, 0]
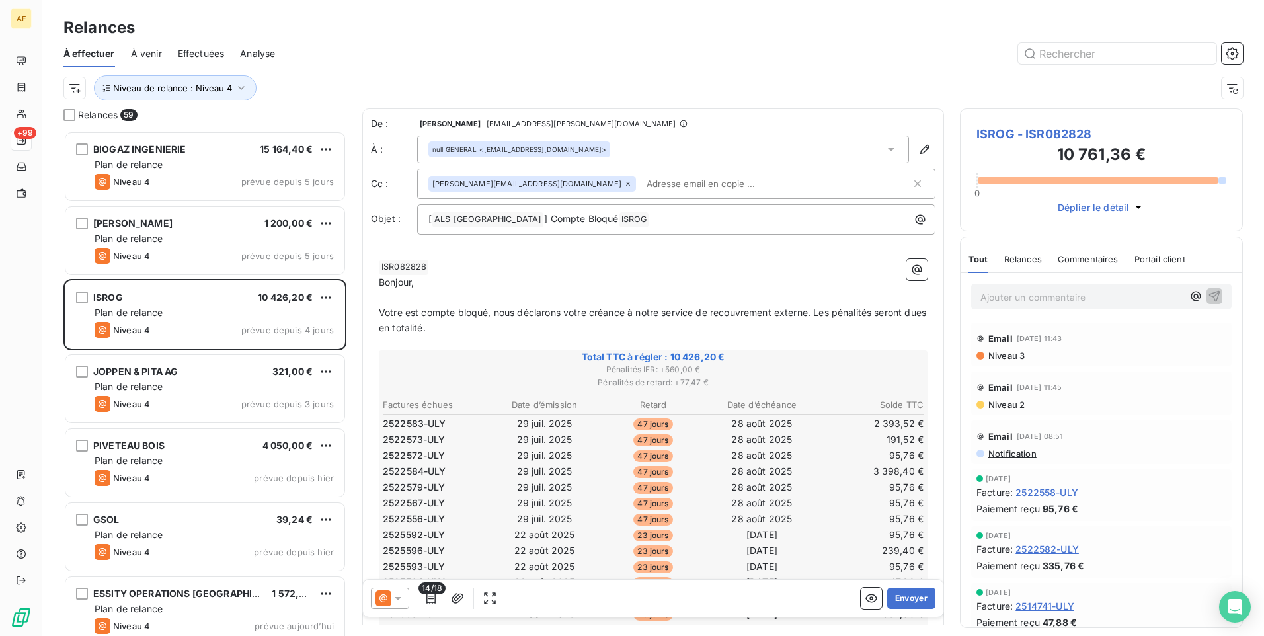
scroll to position [3864, 0]
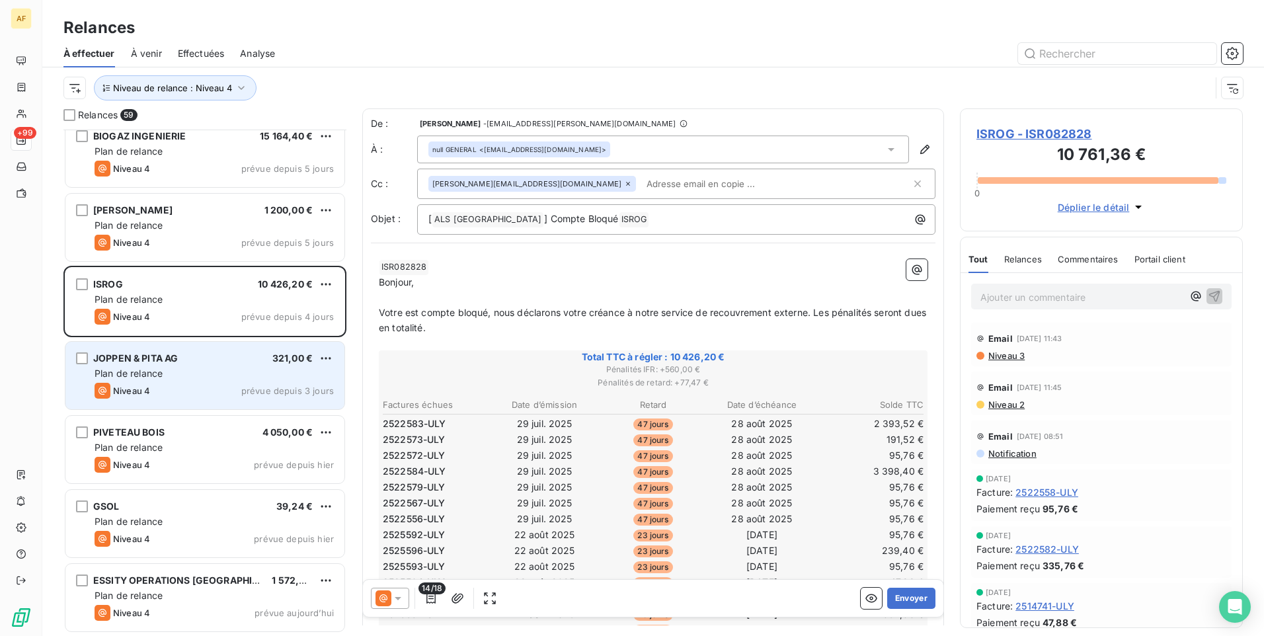
click at [204, 366] on div "JOPPEN & PITA AG 321,00 € Plan de relance Niveau 4 prévue depuis 3 jours" at bounding box center [204, 375] width 279 height 67
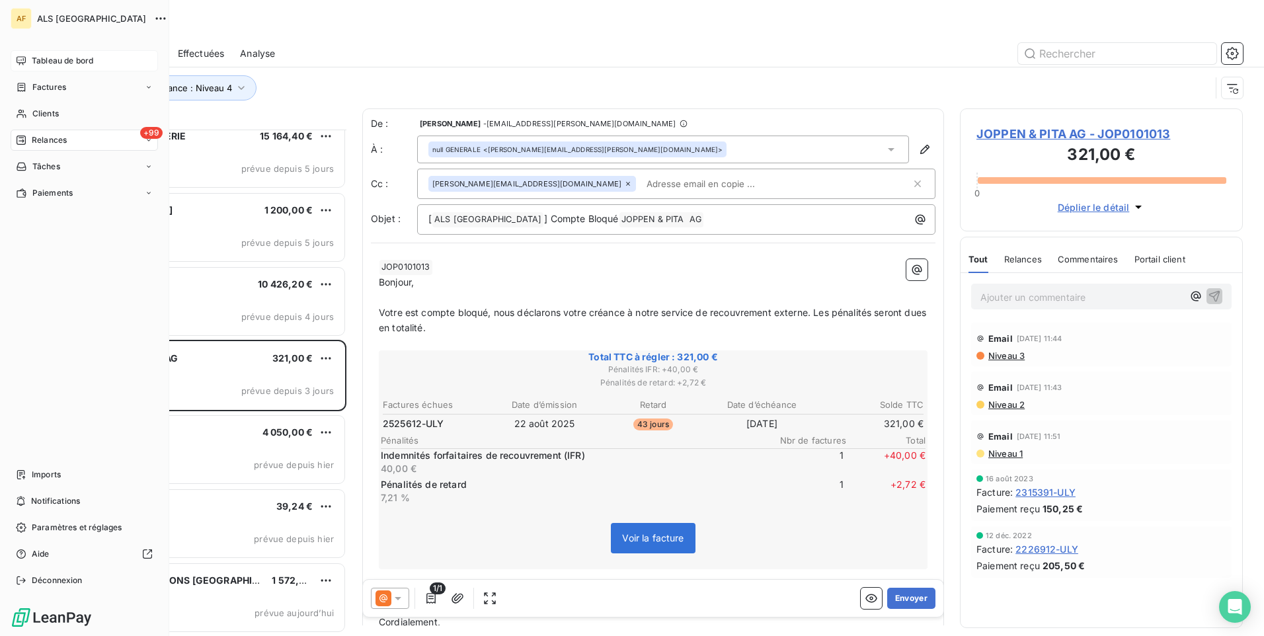
click at [63, 66] on span "Tableau de bord" at bounding box center [62, 61] width 61 height 12
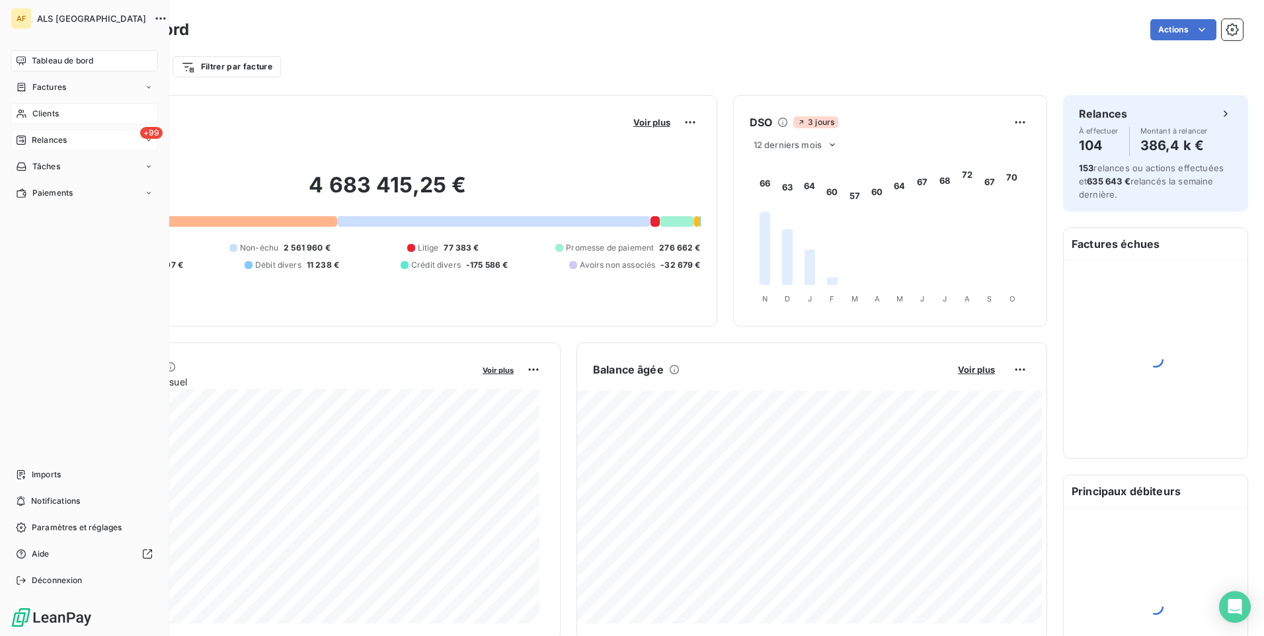
click at [60, 114] on div "Clients" at bounding box center [84, 113] width 147 height 21
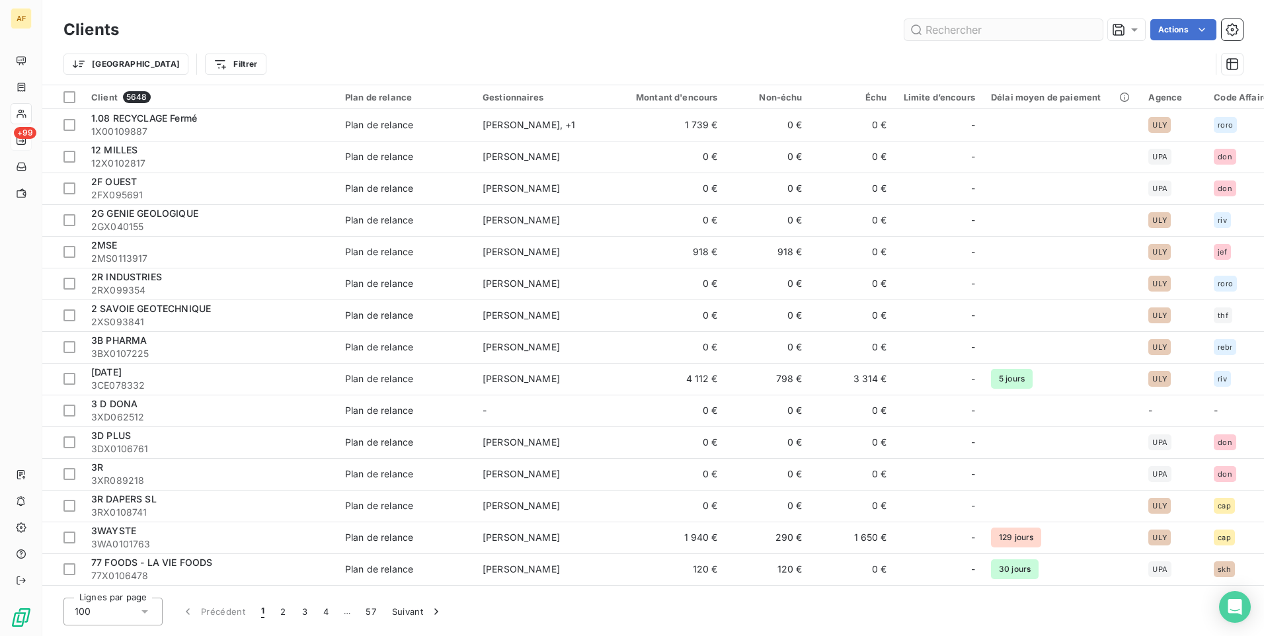
click at [950, 35] on input "text" at bounding box center [1004, 29] width 198 height 21
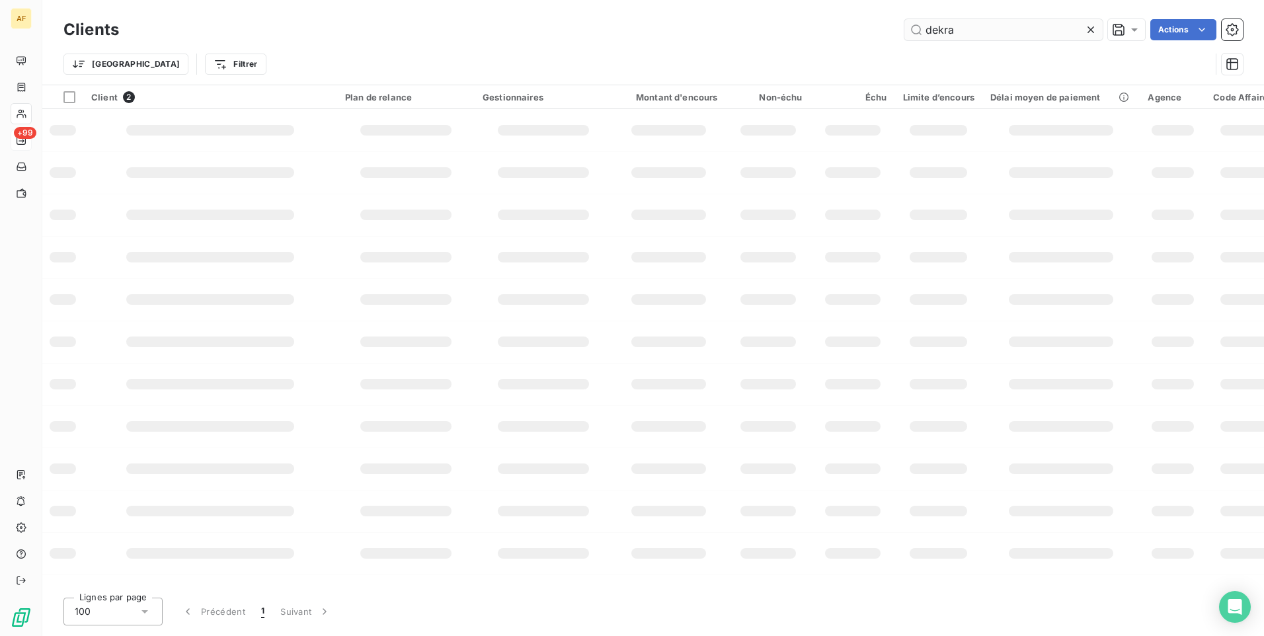
type input "dekra"
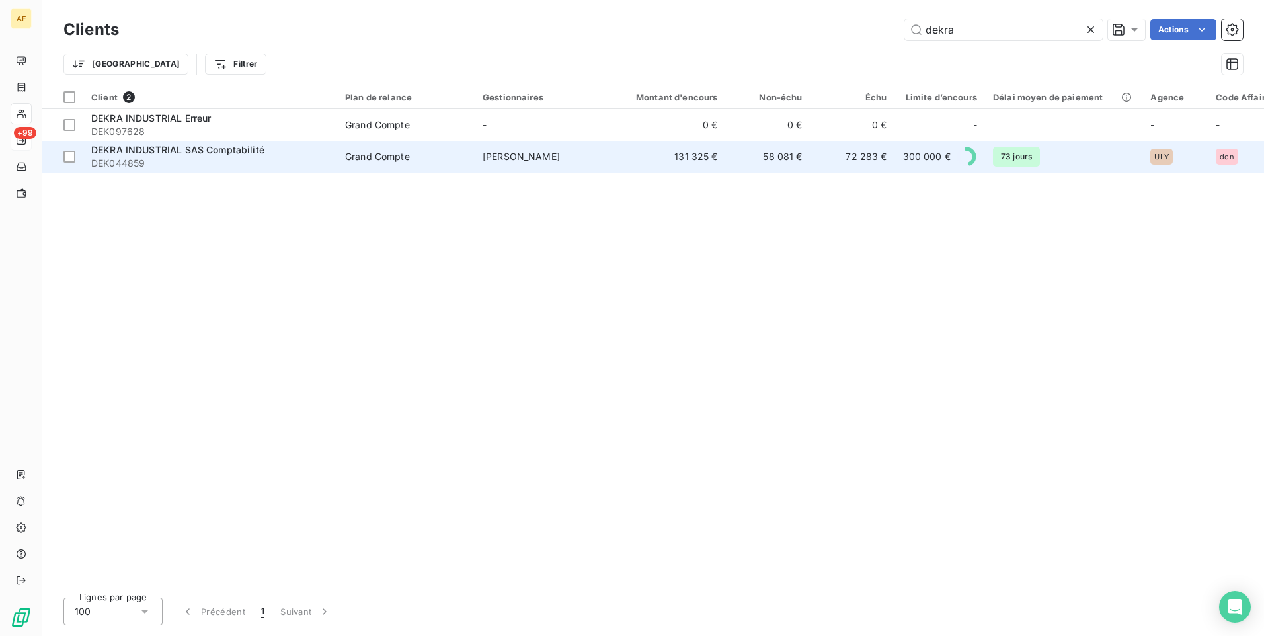
click at [131, 153] on span "DEKRA INDUSTRIAL SAS Comptabilité" at bounding box center [177, 149] width 173 height 11
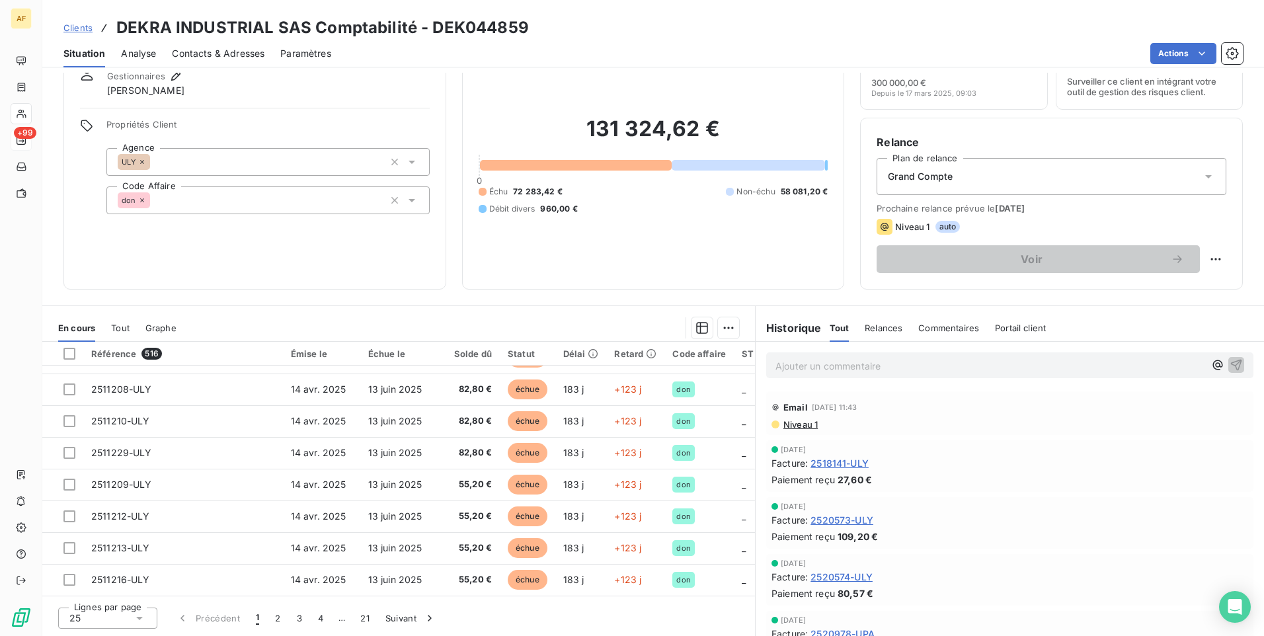
scroll to position [569, 0]
click at [126, 616] on div "25" at bounding box center [107, 618] width 99 height 21
click at [90, 591] on span "100" at bounding box center [93, 593] width 16 height 13
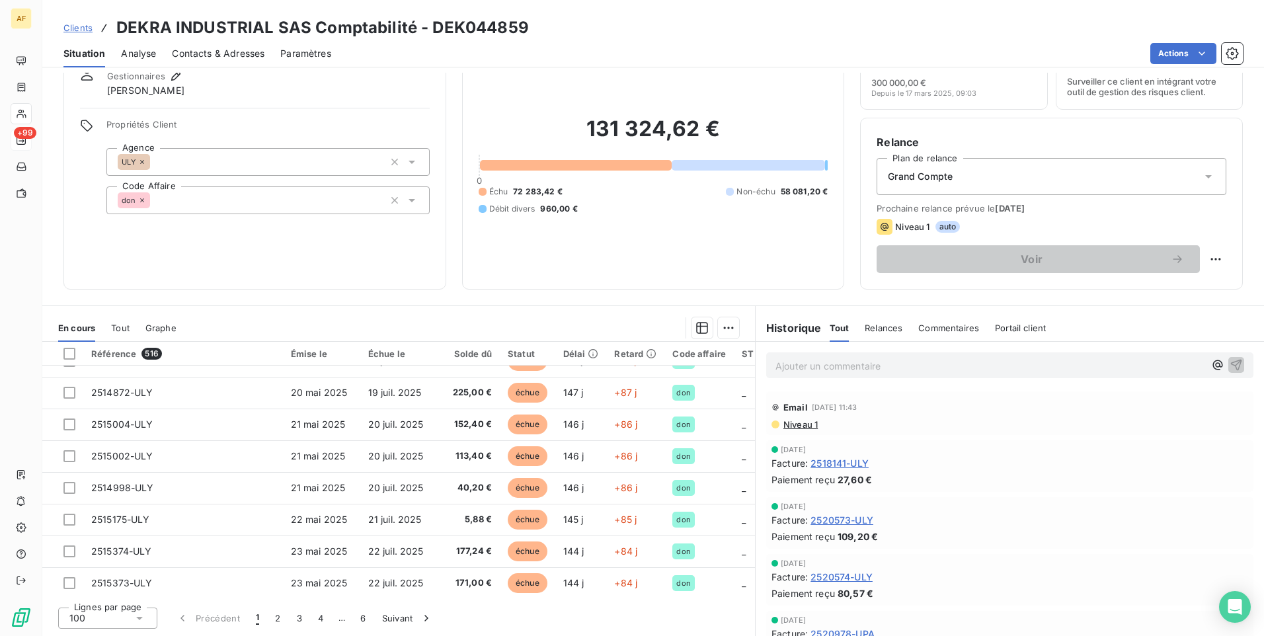
scroll to position [2116, 0]
click at [130, 53] on span "Analyse" at bounding box center [138, 53] width 35 height 13
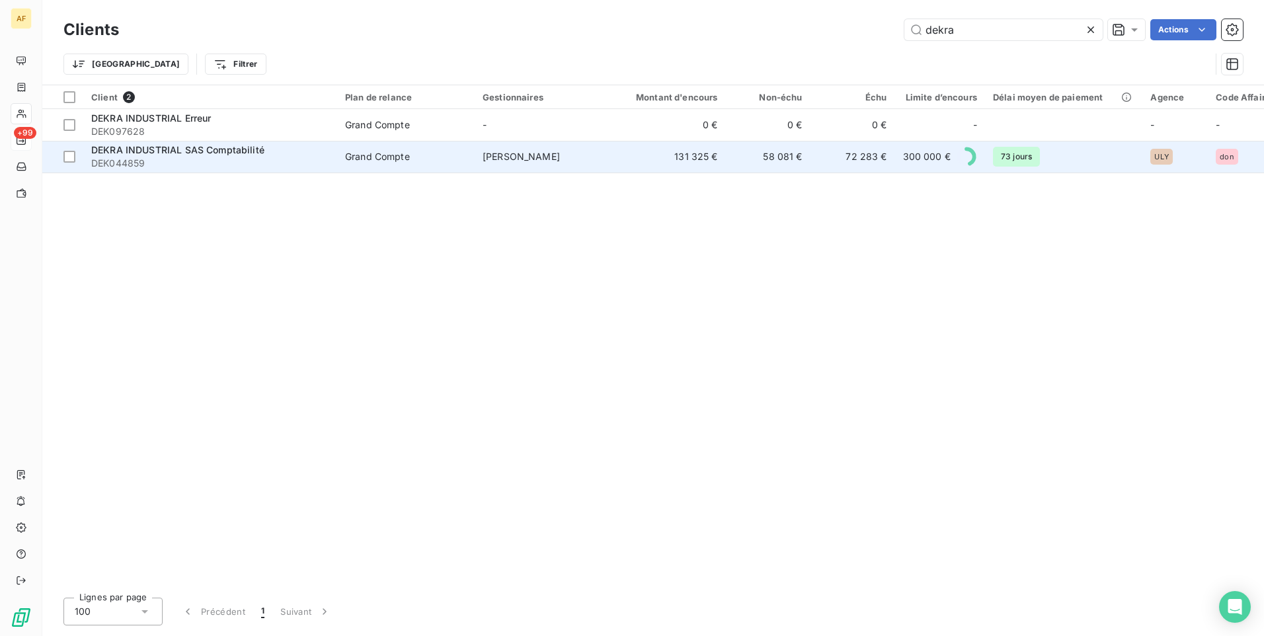
click at [157, 150] on span "DEKRA INDUSTRIAL SAS Comptabilité" at bounding box center [177, 149] width 173 height 11
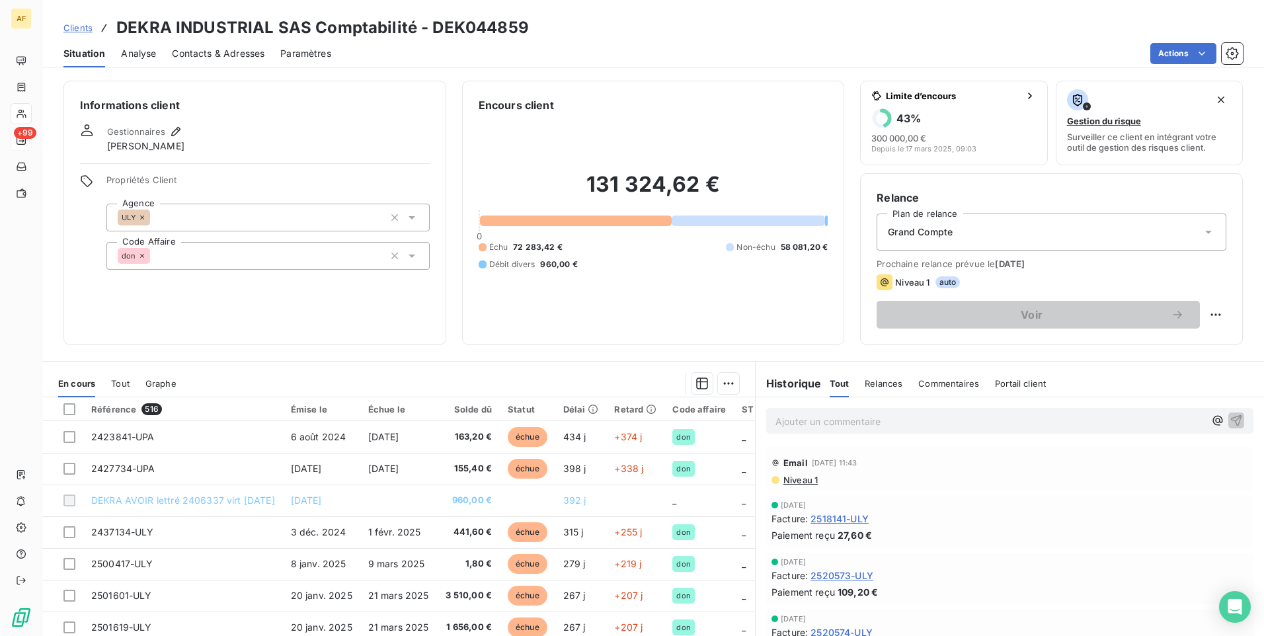
scroll to position [56, 0]
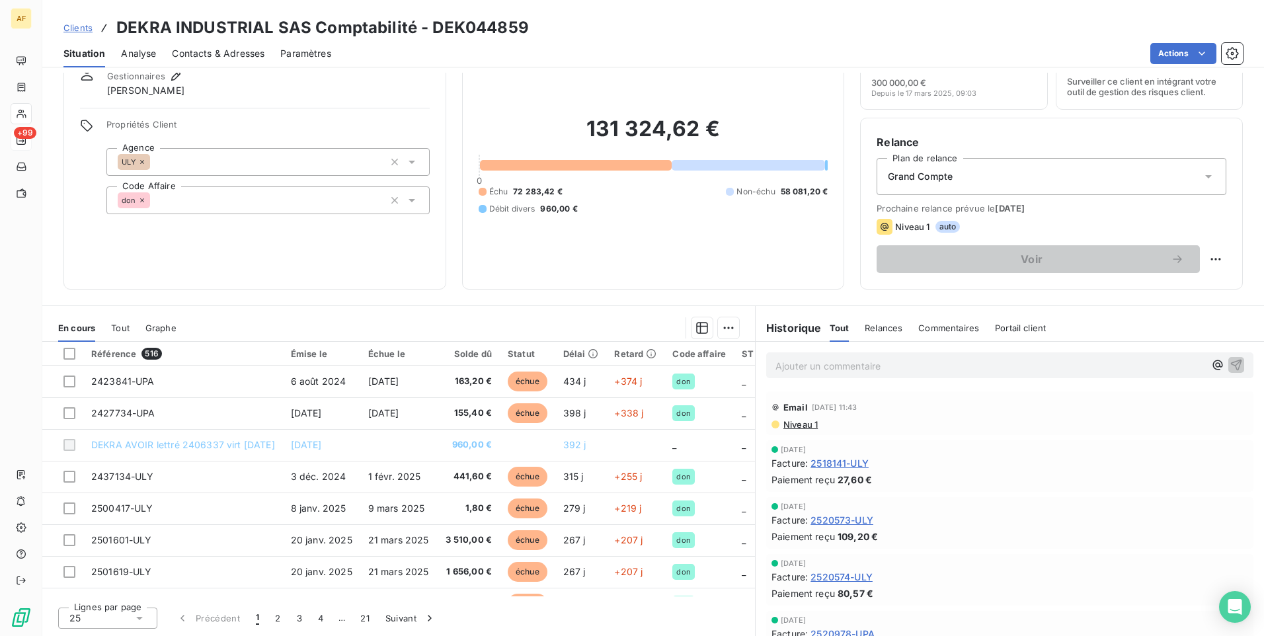
click at [141, 620] on icon at bounding box center [139, 618] width 13 height 13
click at [98, 593] on span "100" at bounding box center [93, 593] width 16 height 13
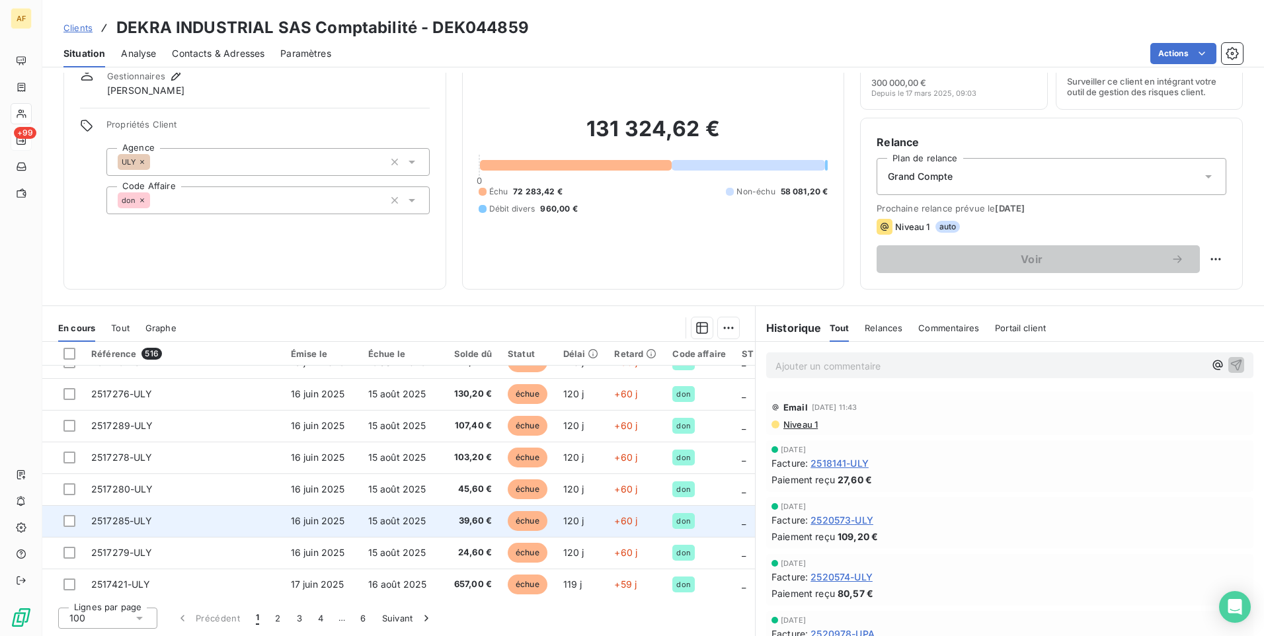
scroll to position [2949, 0]
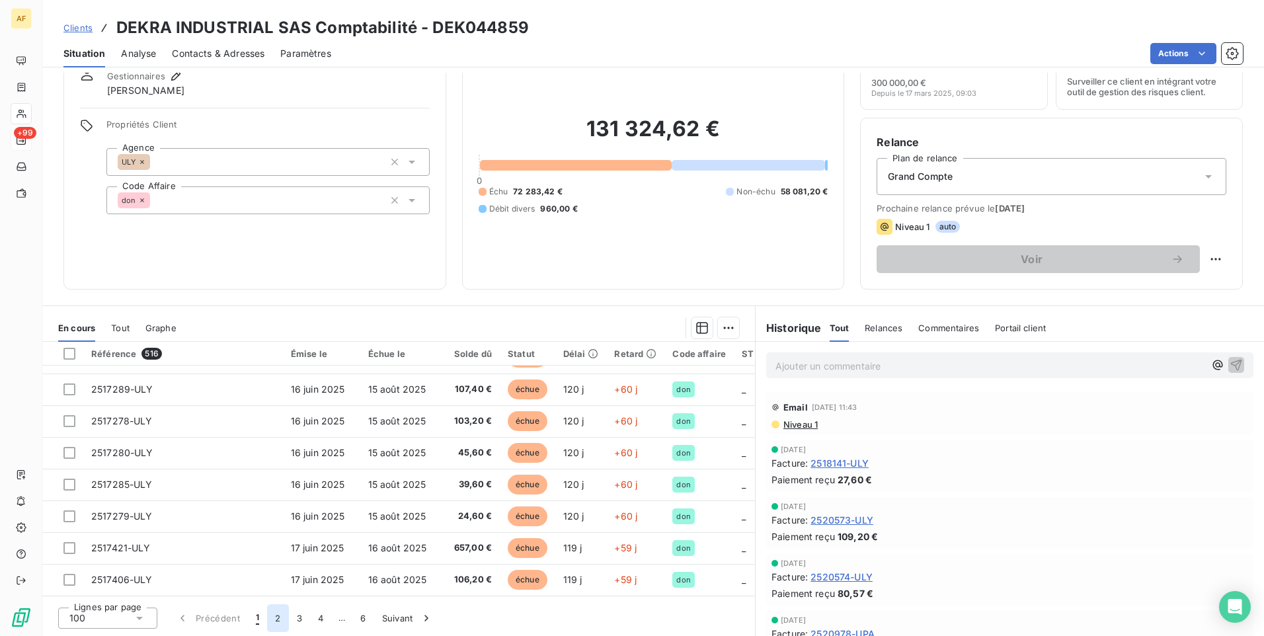
click at [276, 623] on button "2" at bounding box center [277, 618] width 21 height 28
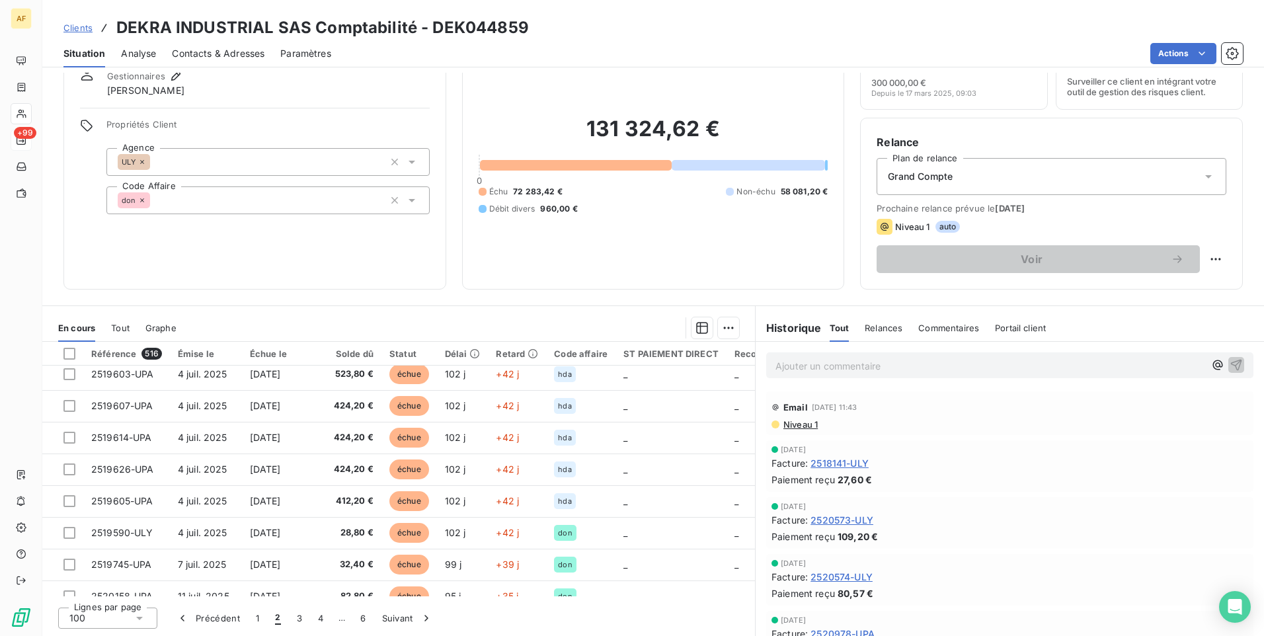
scroll to position [992, 0]
click at [81, 32] on span "Clients" at bounding box center [77, 27] width 29 height 11
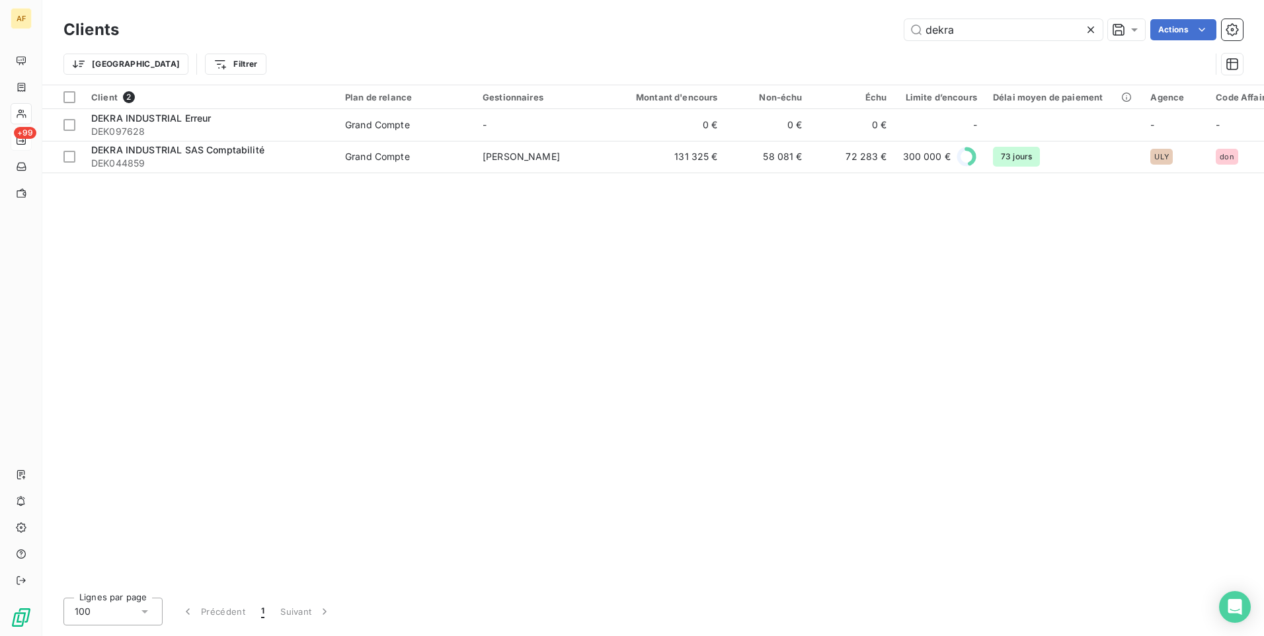
drag, startPoint x: 985, startPoint y: 35, endPoint x: 837, endPoint y: 36, distance: 148.1
click at [837, 36] on div "dekra Actions" at bounding box center [689, 29] width 1108 height 21
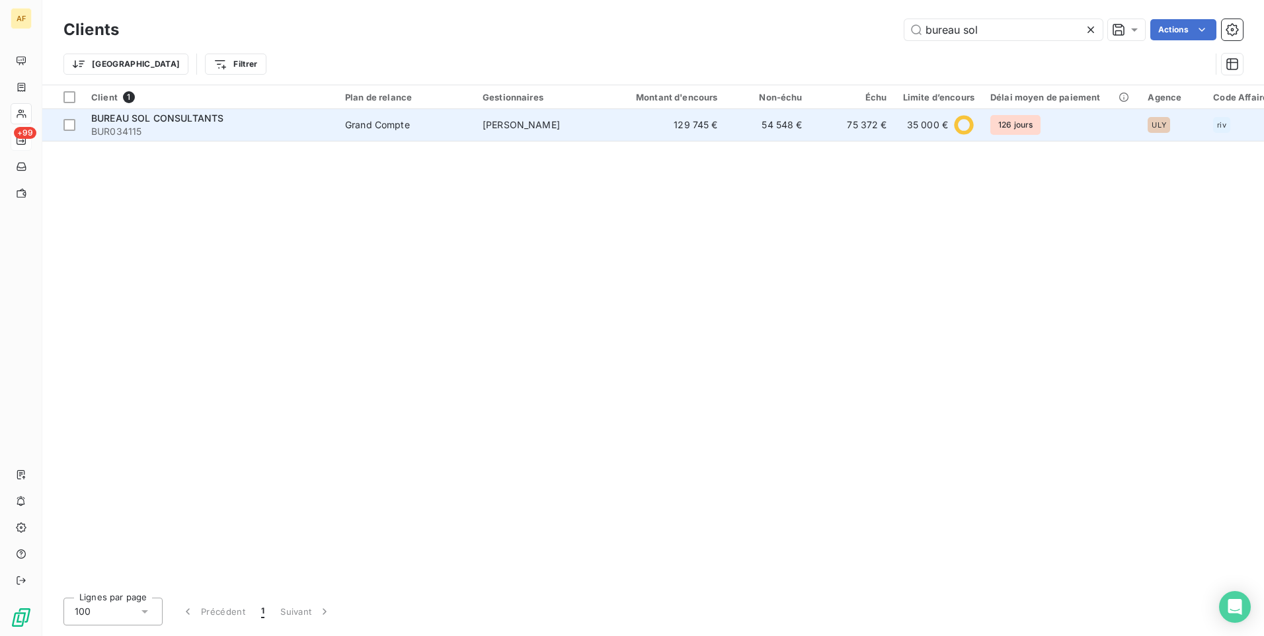
type input "bureau sol"
click at [208, 121] on span "BUREAU SOL CONSULTANTS" at bounding box center [157, 117] width 132 height 11
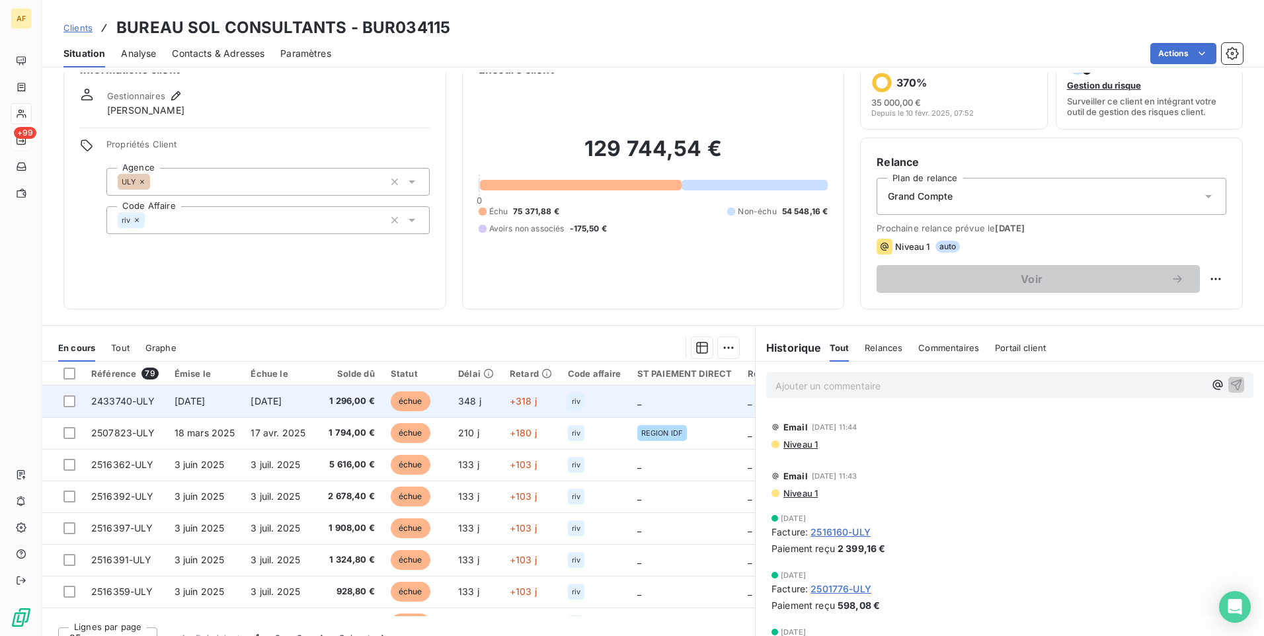
scroll to position [56, 0]
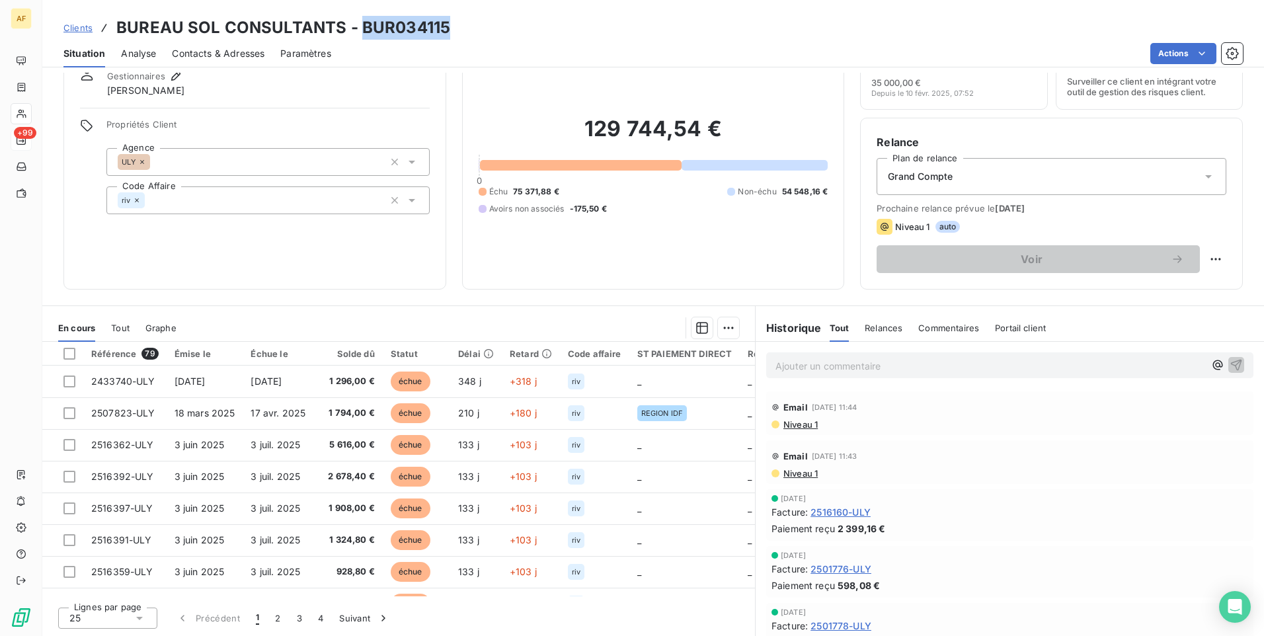
drag, startPoint x: 359, startPoint y: 28, endPoint x: 448, endPoint y: 30, distance: 89.3
click at [448, 30] on div "Clients BUREAU SOL CONSULTANTS - BUR034115" at bounding box center [653, 28] width 1222 height 24
drag, startPoint x: 448, startPoint y: 30, endPoint x: 410, endPoint y: 20, distance: 39.6
copy h3 "BUR034115"
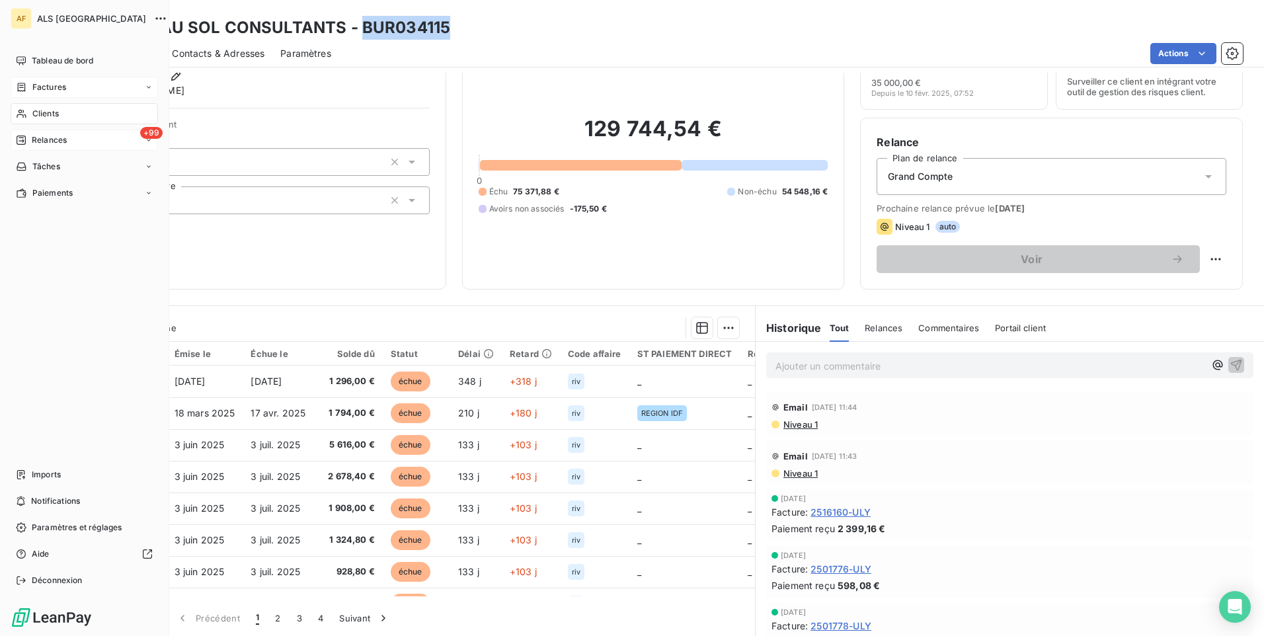
drag, startPoint x: 26, startPoint y: 85, endPoint x: 64, endPoint y: 88, distance: 37.8
click at [28, 85] on div "Factures" at bounding box center [41, 87] width 50 height 12
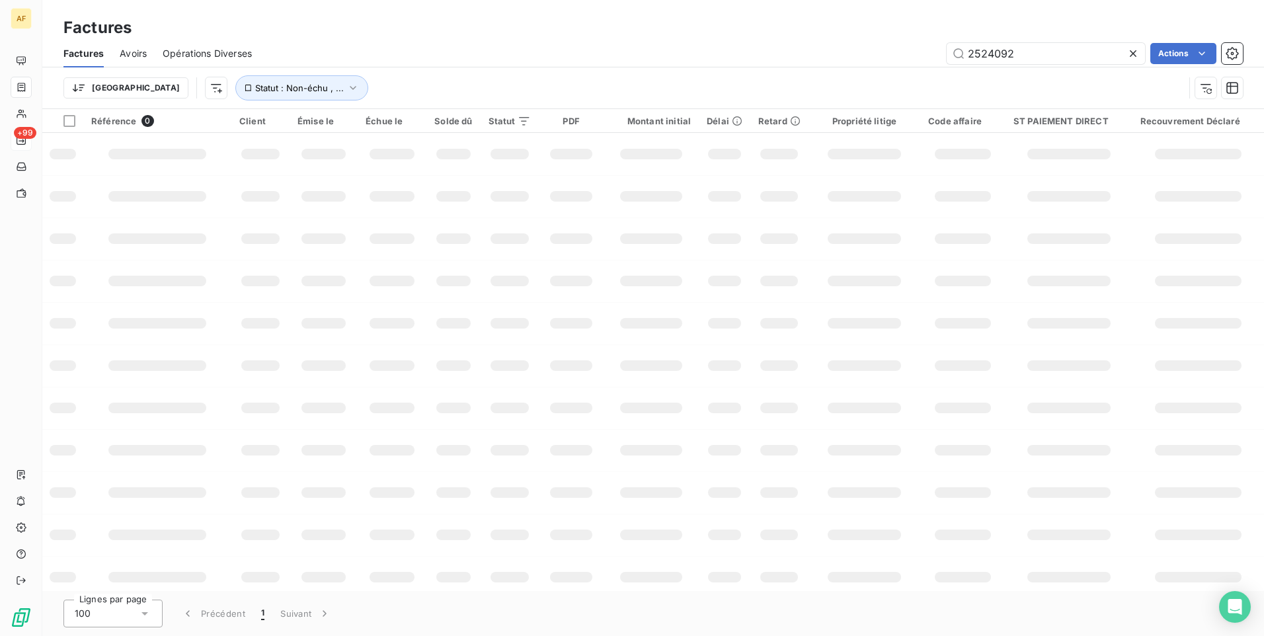
drag, startPoint x: 924, startPoint y: 50, endPoint x: 882, endPoint y: 54, distance: 42.6
click at [881, 54] on div "2524092 Actions" at bounding box center [755, 53] width 975 height 21
type input "2524371"
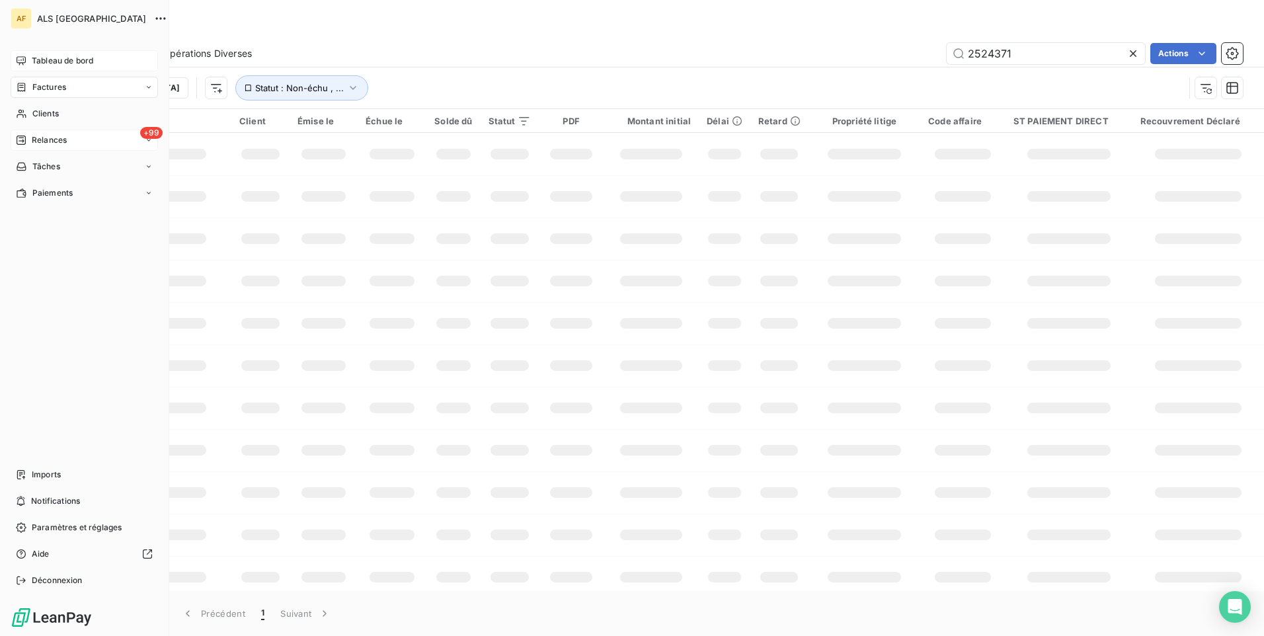
drag, startPoint x: 40, startPoint y: 55, endPoint x: 49, endPoint y: 57, distance: 9.5
click at [40, 55] on span "Tableau de bord" at bounding box center [62, 61] width 61 height 12
